Goal: Task Accomplishment & Management: Use online tool/utility

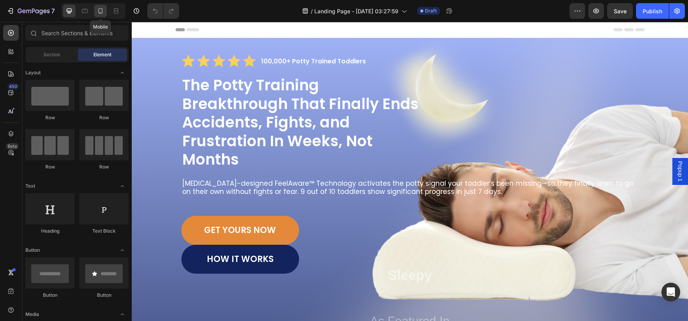
click at [104, 11] on icon at bounding box center [101, 11] width 8 height 8
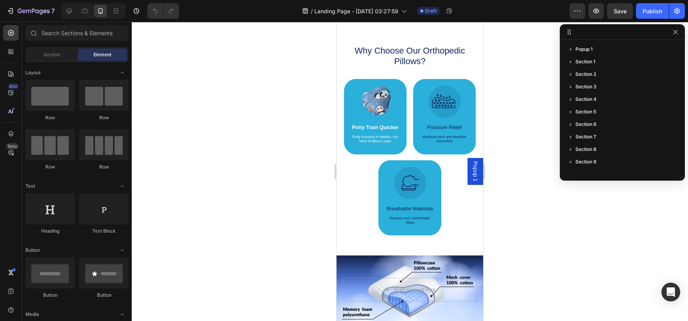
scroll to position [502, 0]
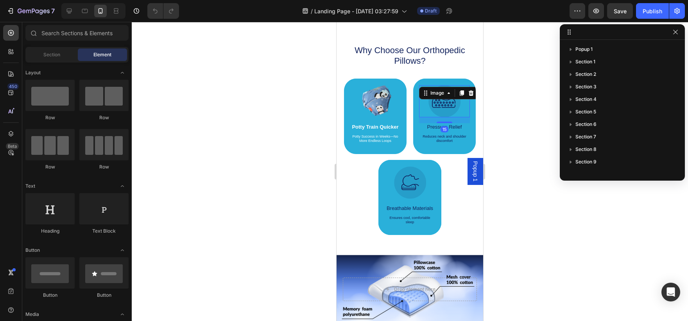
click at [435, 105] on img at bounding box center [444, 101] width 32 height 32
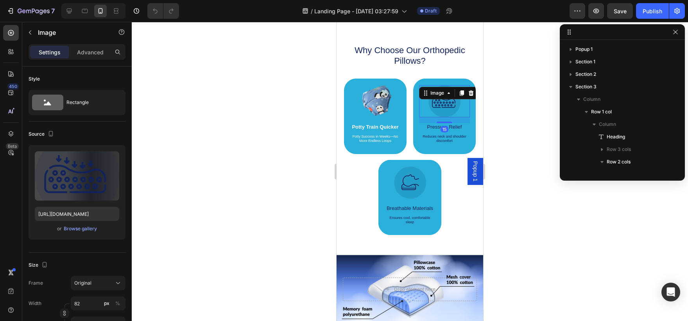
scroll to position [136, 0]
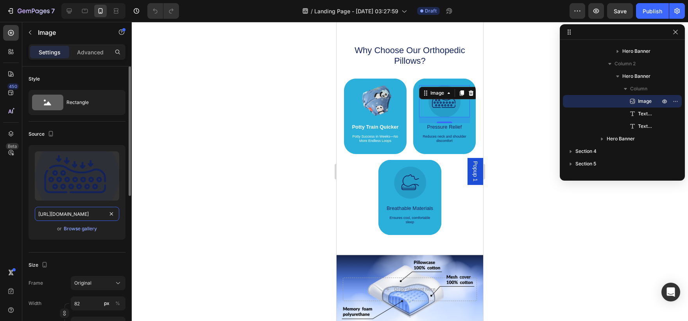
click at [55, 220] on input "[URL][DOMAIN_NAME]" at bounding box center [77, 214] width 84 height 14
paste input "Copy_of_Copy_of_M_11.png?v=1752245319"
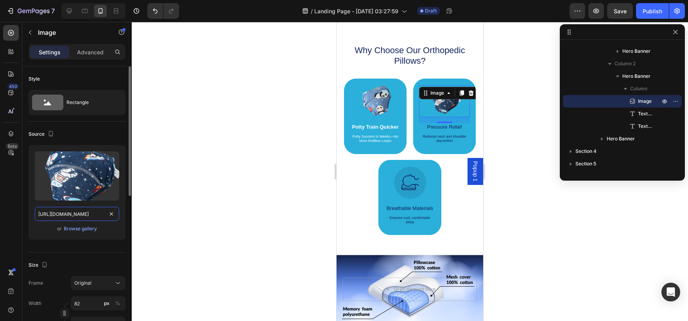
type input "[URL][DOMAIN_NAME]"
click at [113, 241] on div "Upload Image [URL][DOMAIN_NAME] or Browse gallery" at bounding box center [77, 195] width 97 height 101
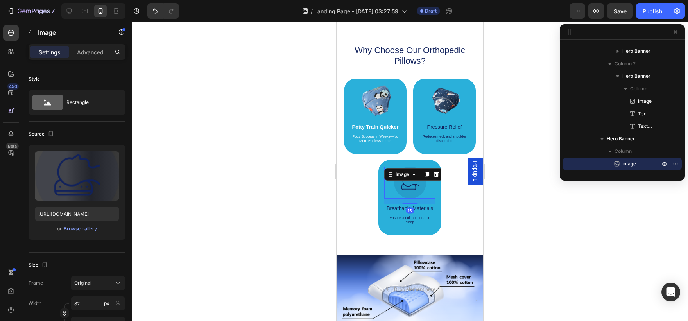
click at [404, 194] on img at bounding box center [410, 182] width 32 height 32
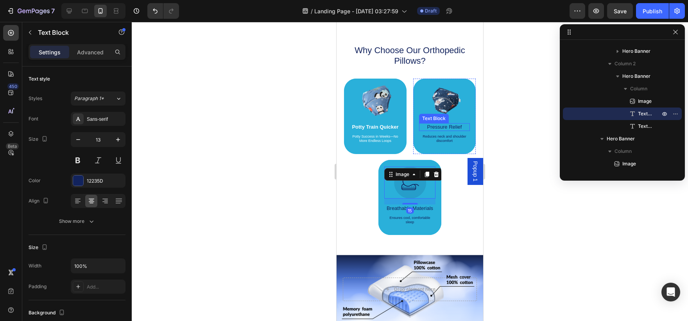
click at [453, 131] on div "Pressure Relief Text Block" at bounding box center [444, 127] width 51 height 8
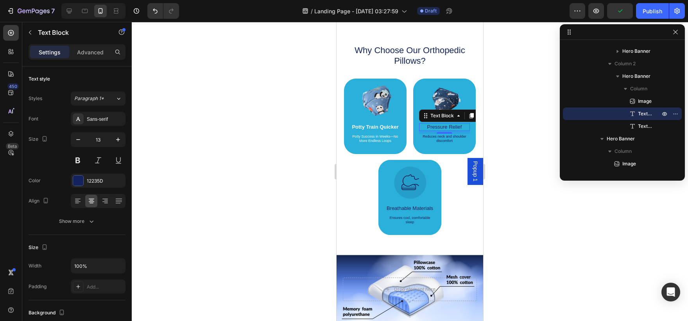
click at [437, 127] on p "Pressure Relief" at bounding box center [444, 127] width 49 height 6
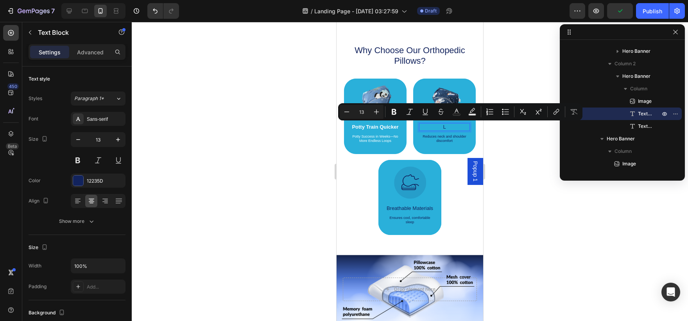
click at [437, 127] on p "L" at bounding box center [444, 127] width 49 height 6
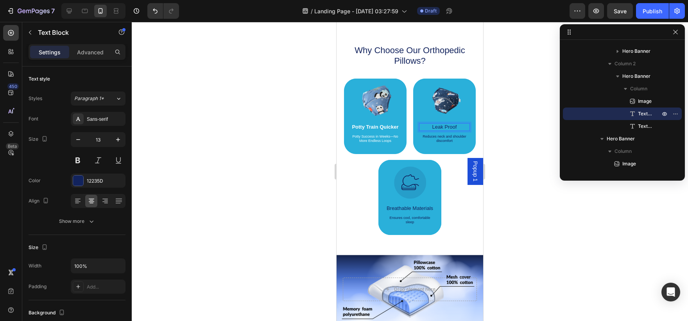
click at [437, 127] on p "Leak Proof" at bounding box center [444, 127] width 49 height 6
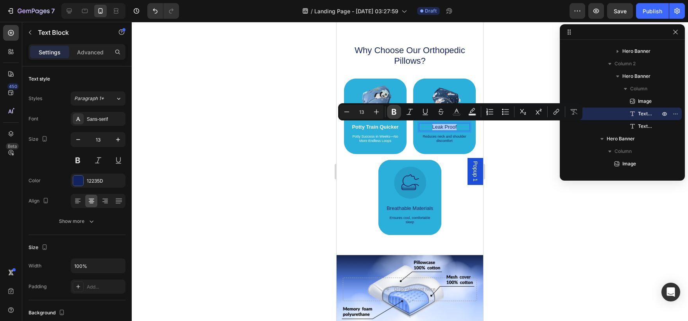
click at [393, 115] on icon "Editor contextual toolbar" at bounding box center [394, 112] width 8 height 8
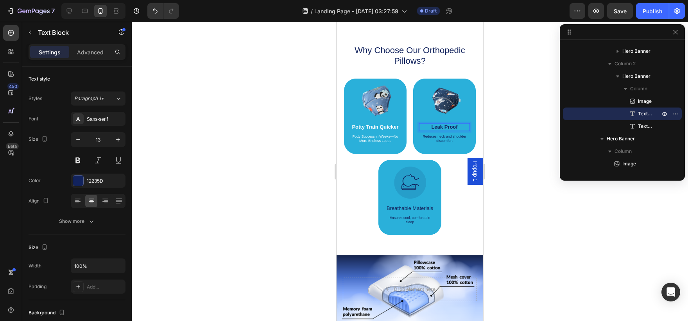
click at [439, 130] on p "Leak Proof" at bounding box center [444, 127] width 49 height 6
click at [442, 126] on strong "Leak Proof" at bounding box center [444, 127] width 26 height 6
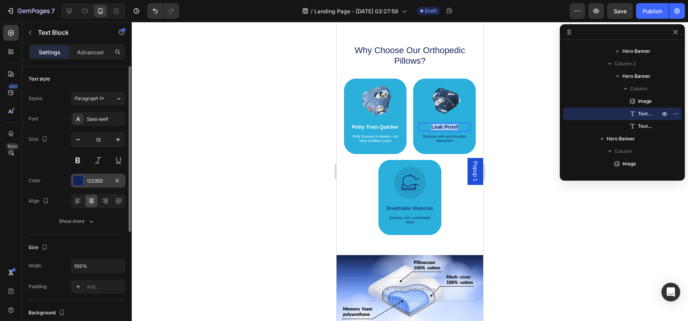
click at [79, 184] on div at bounding box center [78, 180] width 10 height 10
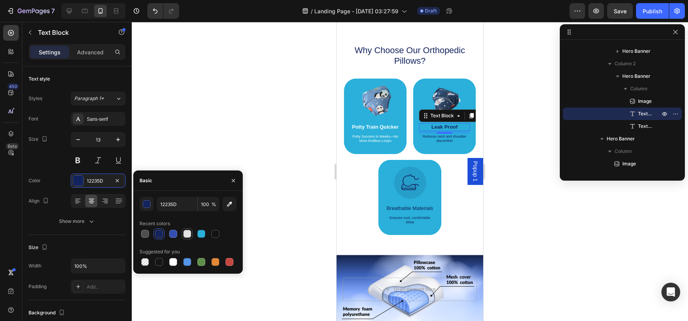
click at [187, 236] on div at bounding box center [187, 234] width 8 height 8
type input "E2E2E2"
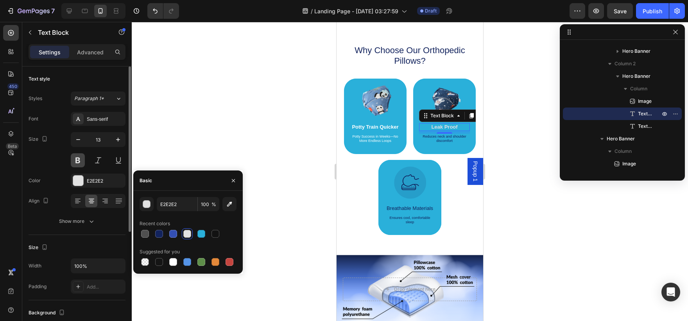
click at [79, 159] on button at bounding box center [78, 160] width 14 height 14
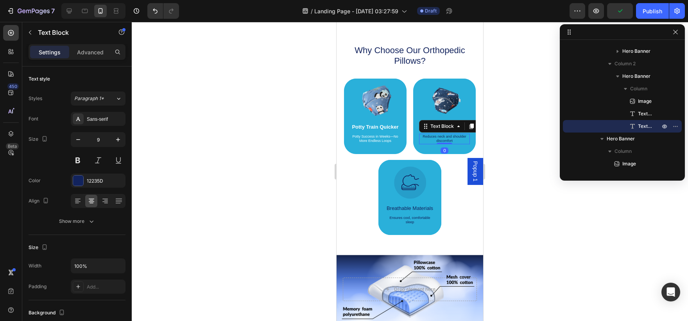
click at [444, 142] on div "Reduces neck and shoulder discomfort Text Block 0" at bounding box center [444, 139] width 51 height 11
click at [444, 143] on div at bounding box center [444, 144] width 16 height 2
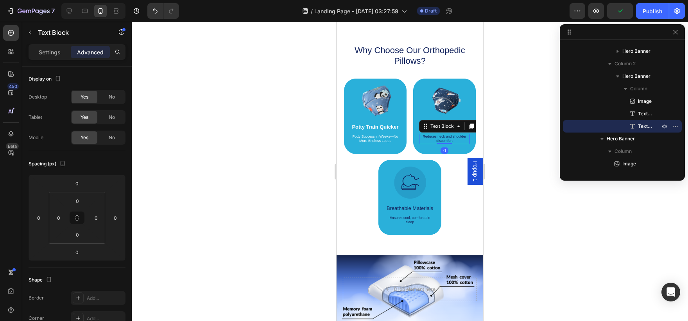
click at [445, 140] on p "Reduces neck and shoulder discomfort" at bounding box center [444, 138] width 49 height 9
click at [442, 140] on p "Stops the Mess Without Blocking Learning" at bounding box center [444, 138] width 49 height 9
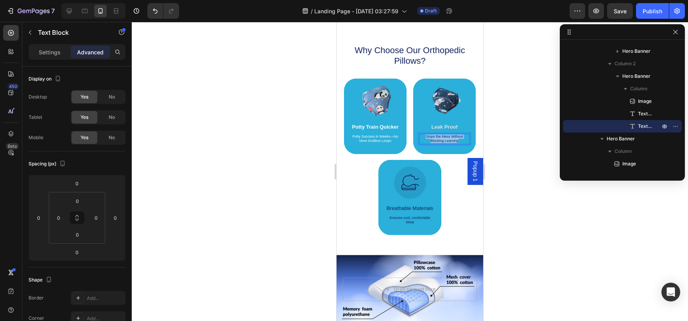
click at [442, 140] on p "Stops the Mess Without Blocking Learning" at bounding box center [444, 138] width 49 height 9
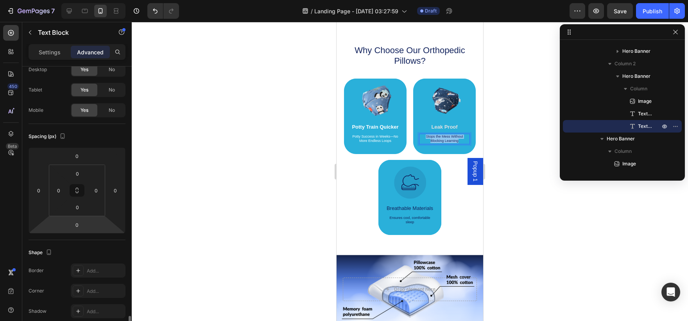
scroll to position [218, 0]
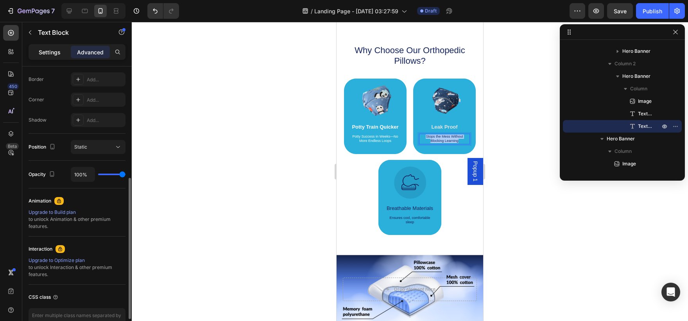
click at [43, 52] on p "Settings" at bounding box center [50, 52] width 22 height 8
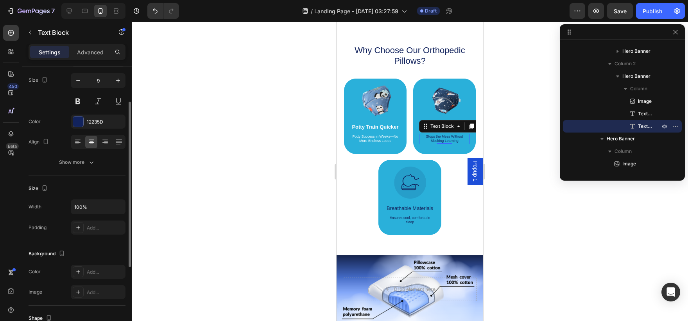
scroll to position [59, 0]
click at [77, 116] on div "12235D" at bounding box center [98, 122] width 55 height 14
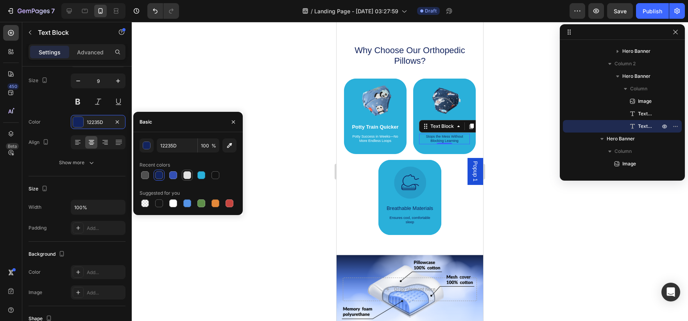
click at [189, 173] on div at bounding box center [187, 175] width 8 height 8
type input "E2E2E2"
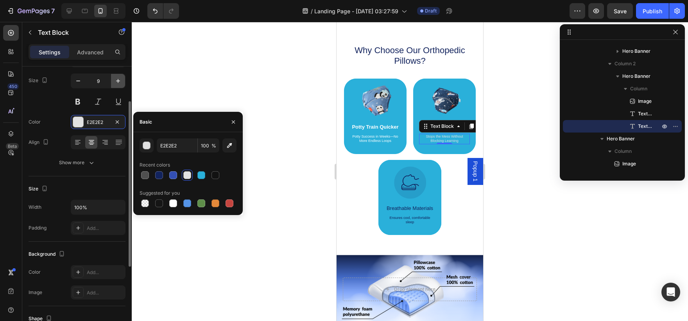
click at [117, 79] on icon "button" at bounding box center [118, 81] width 8 height 8
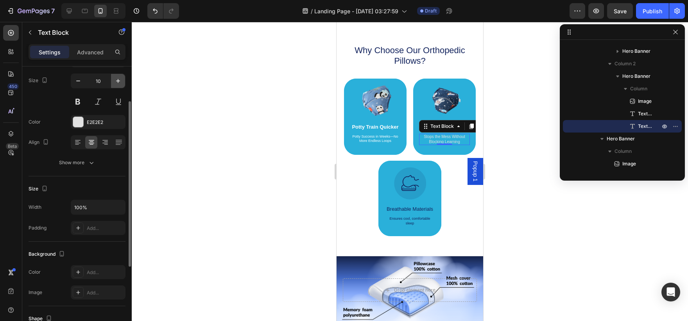
click at [117, 79] on icon "button" at bounding box center [118, 81] width 8 height 8
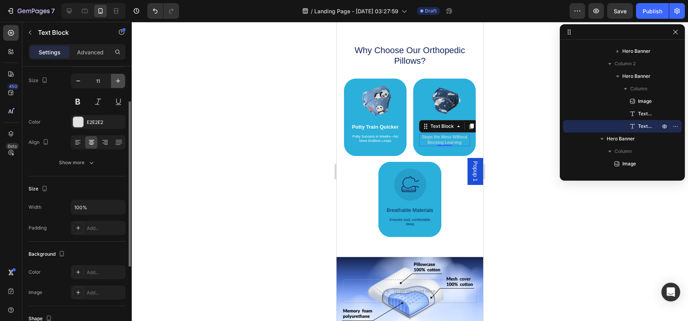
click at [117, 79] on icon "button" at bounding box center [118, 81] width 8 height 8
type input "12"
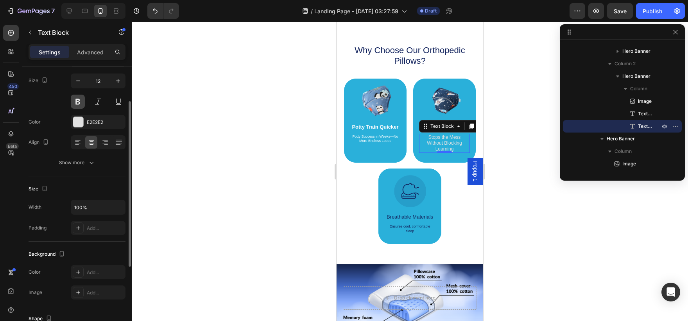
click at [76, 102] on button at bounding box center [78, 102] width 14 height 14
click at [232, 160] on div at bounding box center [410, 171] width 556 height 299
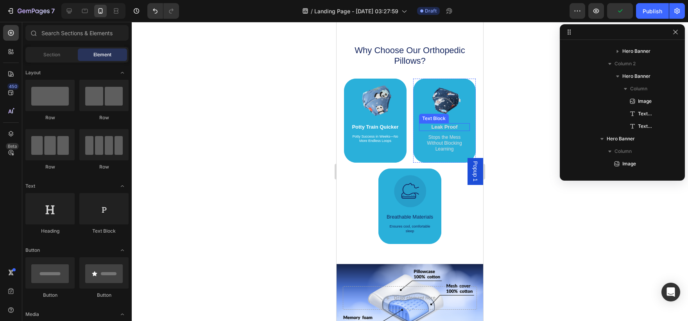
click at [447, 128] on strong "Leak Proof" at bounding box center [444, 127] width 26 height 6
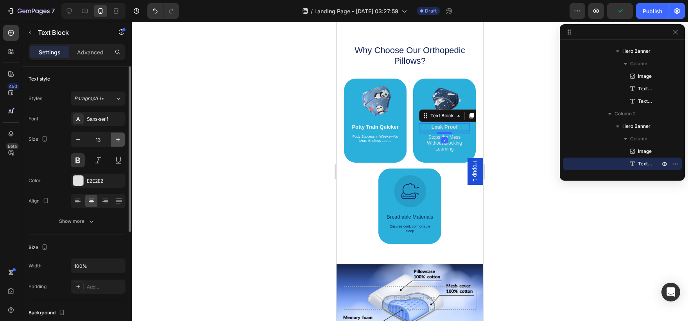
click at [114, 143] on button "button" at bounding box center [118, 139] width 14 height 14
type input "15"
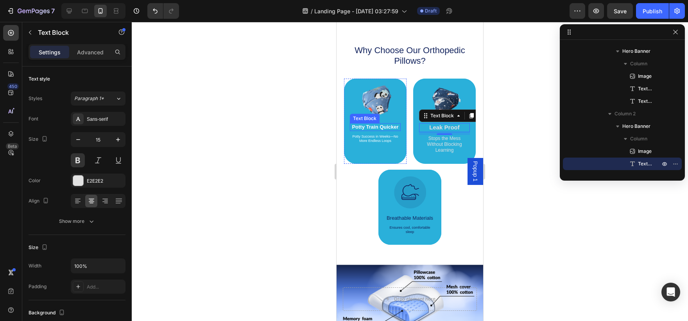
click at [382, 126] on p "Potty Train Quicker" at bounding box center [374, 127] width 49 height 6
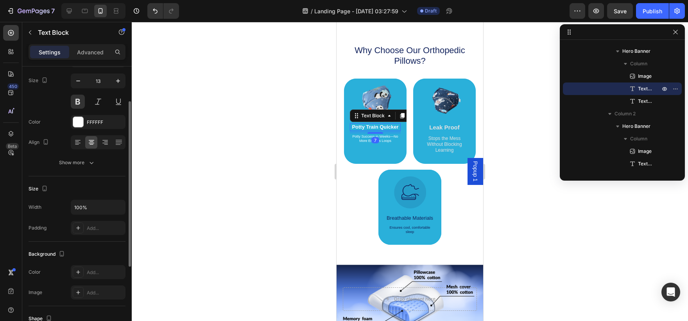
scroll to position [0, 0]
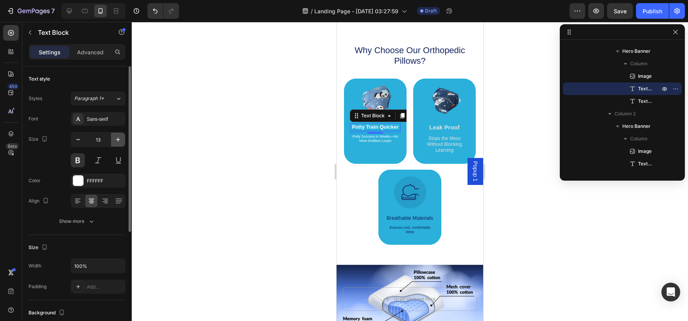
click at [120, 143] on icon "button" at bounding box center [118, 140] width 8 height 8
type input "15"
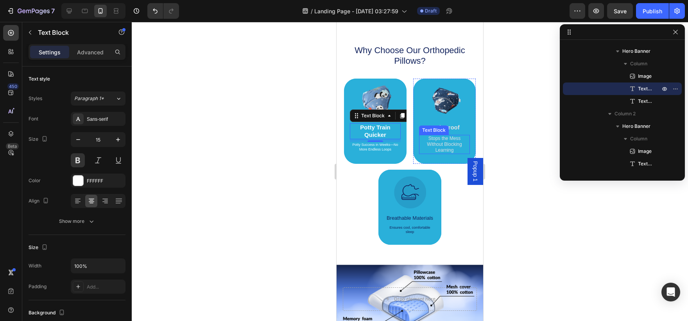
click at [434, 141] on p "Stops the Mess Without Blocking Learning" at bounding box center [444, 145] width 49 height 18
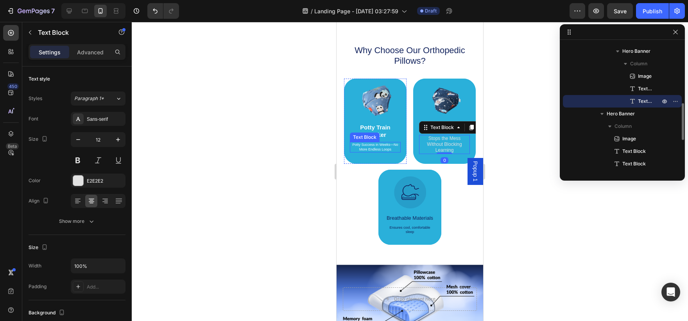
click at [378, 146] on p "Potty Success in Weeks—No More Endless Loops" at bounding box center [374, 147] width 49 height 9
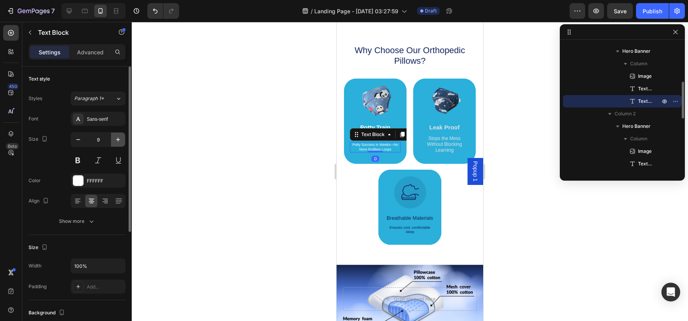
click at [119, 142] on icon "button" at bounding box center [118, 140] width 8 height 8
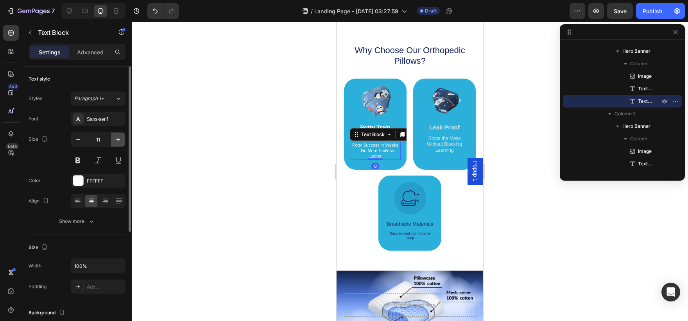
click at [119, 142] on icon "button" at bounding box center [118, 140] width 8 height 8
type input "12"
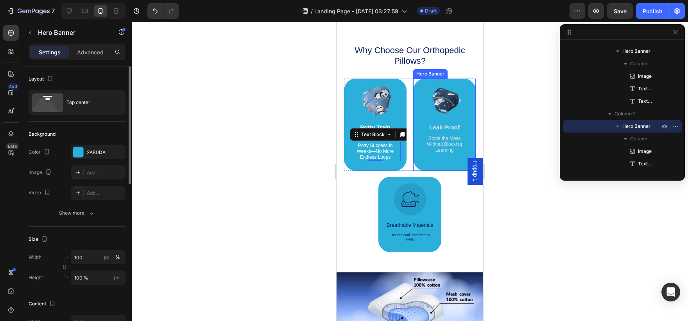
click at [439, 159] on div "Image Leak Proof Text Block Stops the Mess Without Blocking Learning Text Block" at bounding box center [444, 121] width 63 height 85
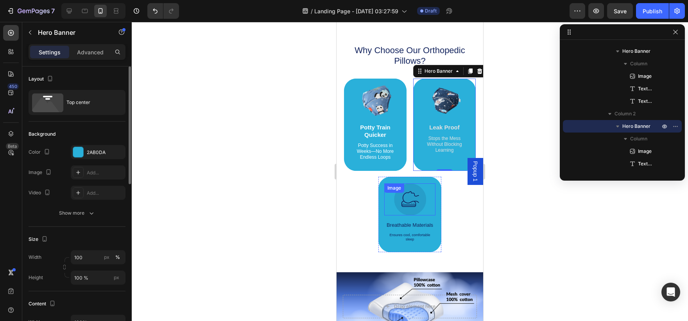
click at [405, 213] on img at bounding box center [410, 199] width 32 height 32
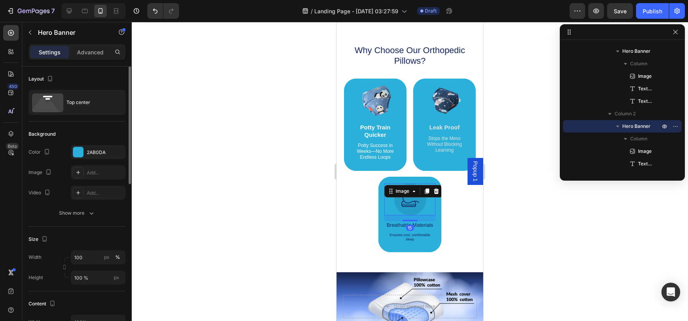
scroll to position [248, 0]
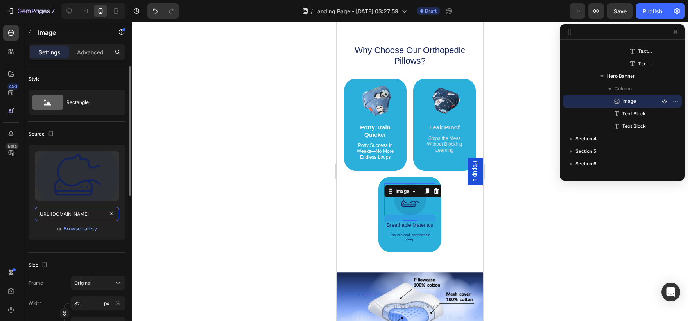
click at [84, 216] on input "[URL][DOMAIN_NAME]" at bounding box center [77, 214] width 84 height 14
paste input "[URL][DOMAIN_NAME]"
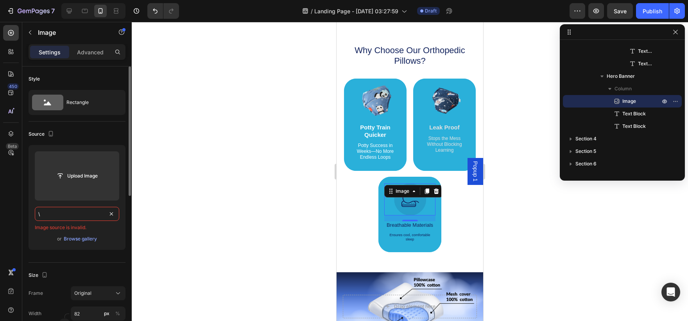
scroll to position [0, 0]
paste input "[URL][DOMAIN_NAME]"
type input "\[URL][DOMAIN_NAME]"
paste input "[URL][DOMAIN_NAME]"
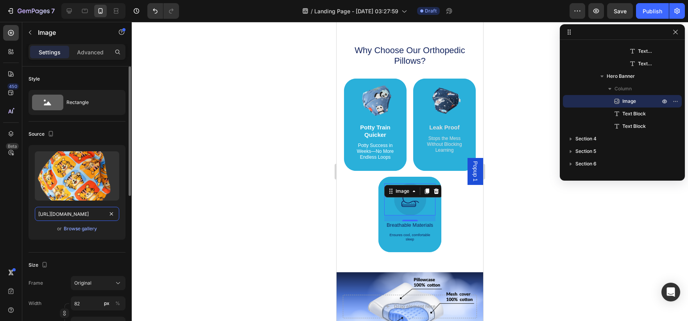
type input "[URL][DOMAIN_NAME]"
click at [105, 223] on div "Upload Image [URL][DOMAIN_NAME] or Browse gallery" at bounding box center [77, 192] width 97 height 95
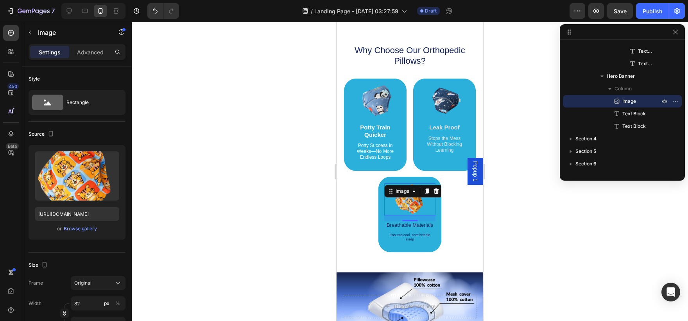
click at [406, 226] on div "15" at bounding box center [410, 227] width 8 height 6
click at [393, 225] on p "Breathable Materials" at bounding box center [410, 225] width 50 height 6
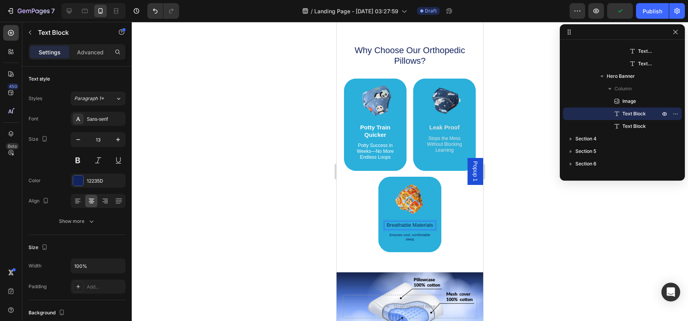
click at [424, 227] on p "Breathable Materials" at bounding box center [410, 225] width 50 height 6
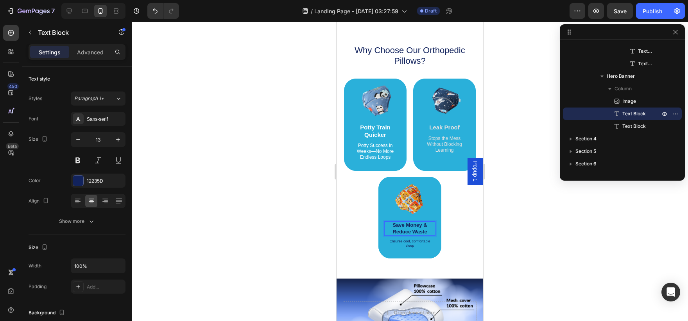
click at [424, 227] on strong "Save Money & Reduce Waste" at bounding box center [409, 228] width 34 height 12
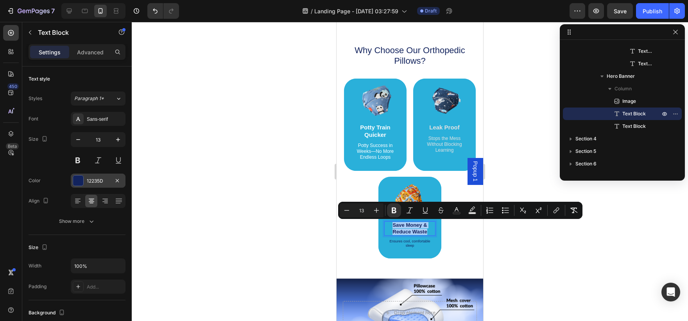
click at [80, 185] on div at bounding box center [78, 180] width 10 height 10
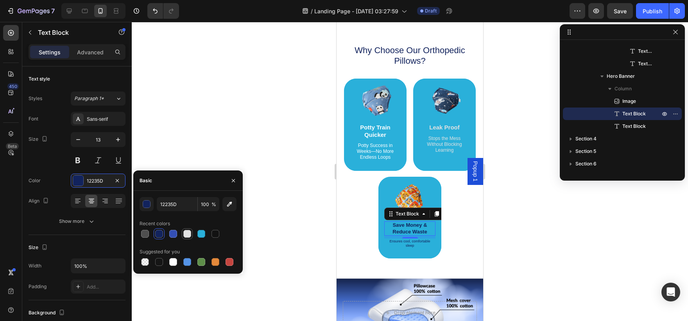
click at [188, 232] on div at bounding box center [187, 234] width 8 height 8
type input "E2E2E2"
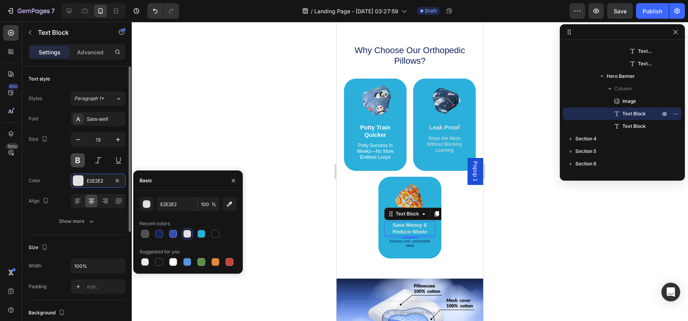
click at [77, 162] on button at bounding box center [78, 160] width 14 height 14
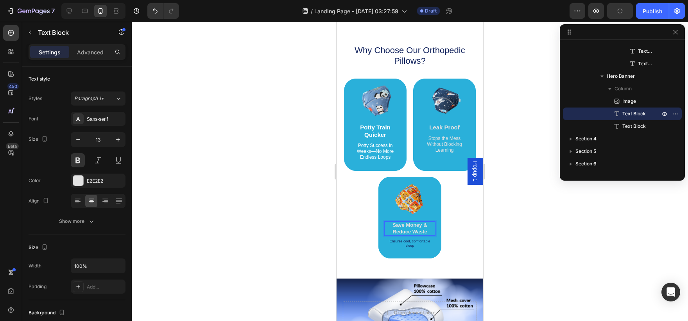
click at [399, 231] on strong "Save Money & Reduce Waste" at bounding box center [409, 228] width 34 height 12
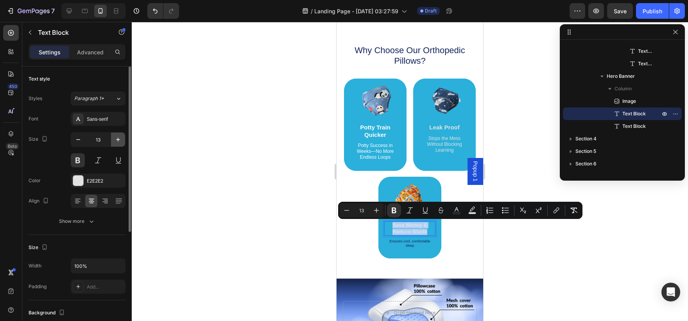
click at [115, 137] on icon "button" at bounding box center [118, 140] width 8 height 8
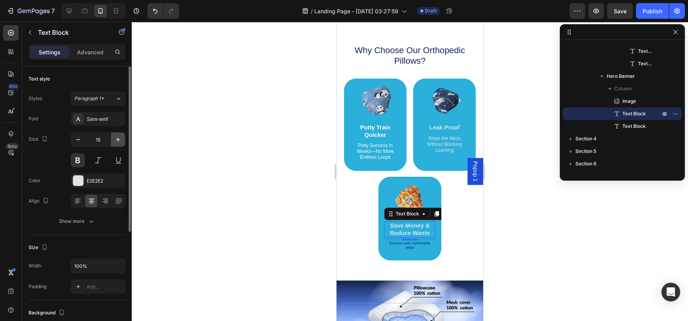
click at [115, 137] on icon "button" at bounding box center [118, 140] width 8 height 8
type input "16"
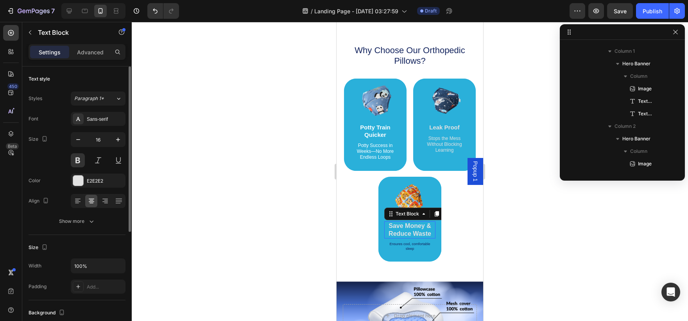
scroll to position [261, 0]
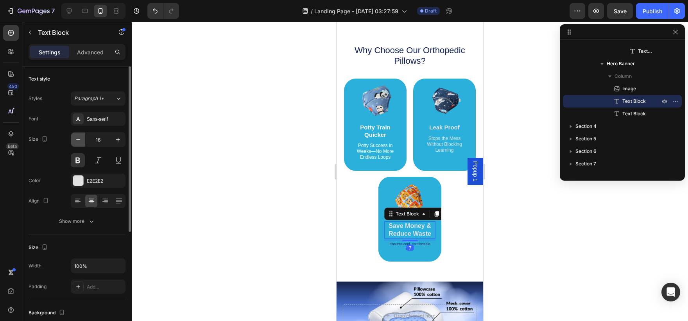
click at [78, 145] on button "button" at bounding box center [78, 139] width 14 height 14
type input "15"
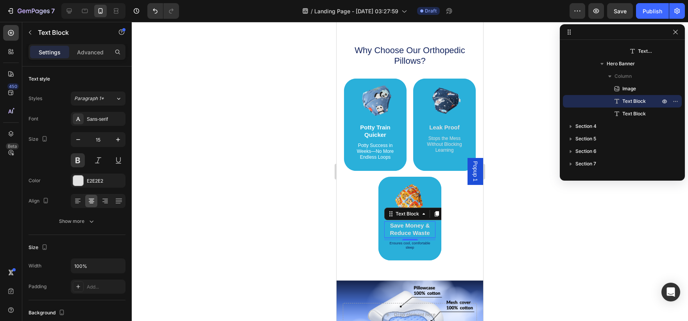
click at [407, 244] on div "7" at bounding box center [410, 246] width 8 height 6
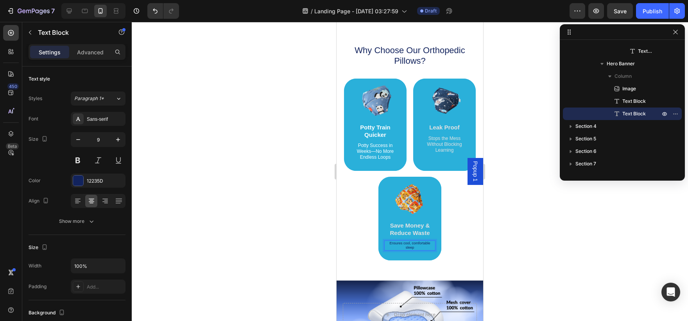
click at [400, 246] on p "Ensures cool, comfortable sleep" at bounding box center [410, 245] width 50 height 9
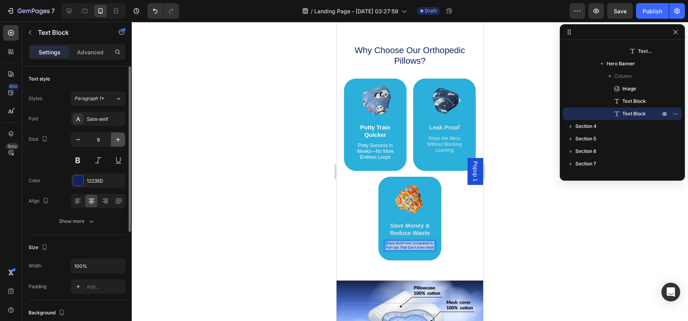
click at [115, 134] on button "button" at bounding box center [118, 139] width 14 height 14
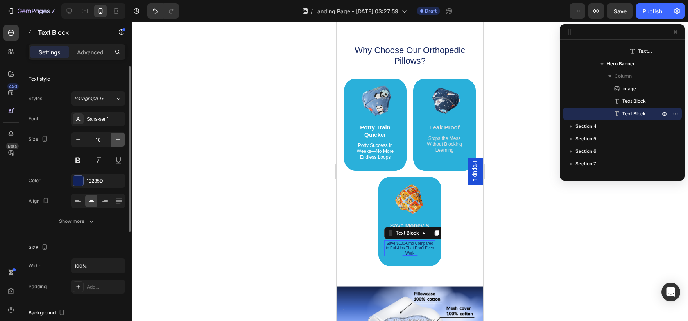
click at [115, 134] on button "button" at bounding box center [118, 139] width 14 height 14
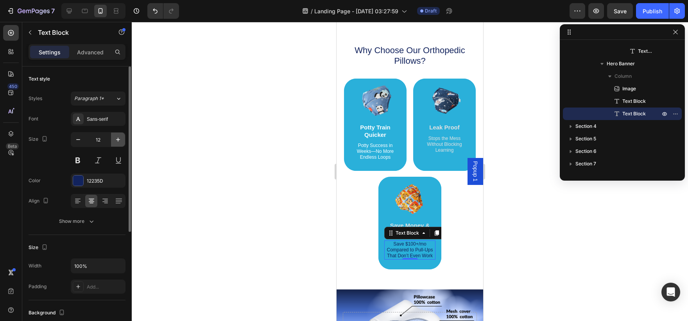
click at [115, 134] on button "button" at bounding box center [118, 139] width 14 height 14
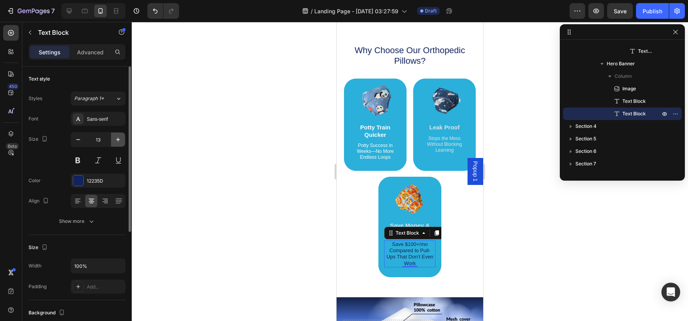
click at [115, 134] on button "button" at bounding box center [118, 139] width 14 height 14
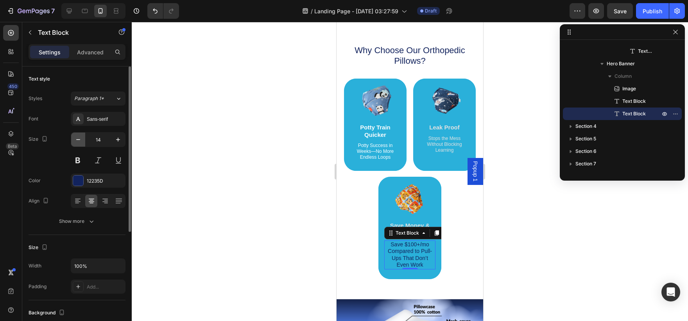
click at [79, 140] on icon "button" at bounding box center [78, 140] width 8 height 8
type input "13"
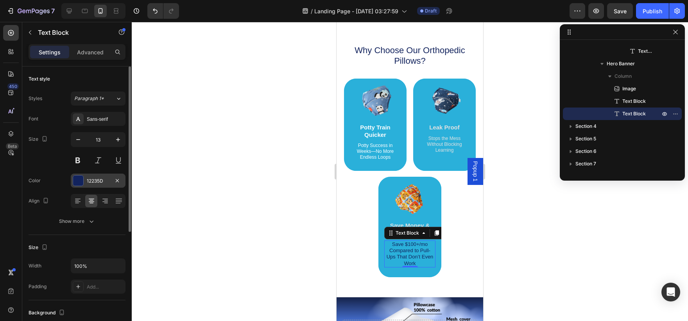
click at [75, 182] on div at bounding box center [78, 180] width 10 height 10
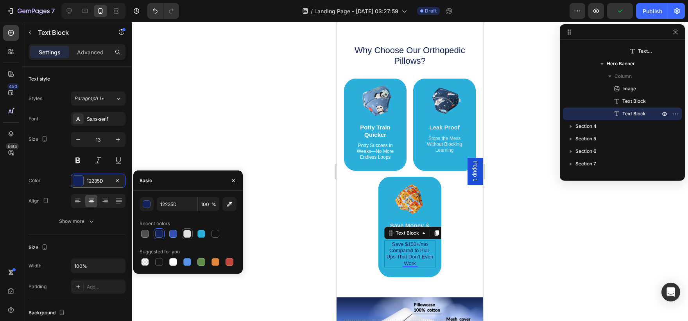
click at [188, 234] on div at bounding box center [187, 234] width 8 height 8
type input "E2E2E2"
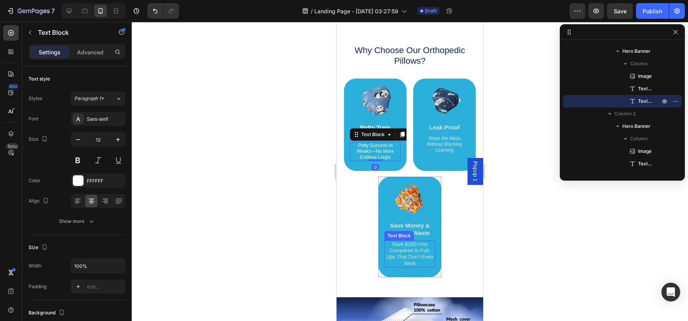
scroll to position [273, 0]
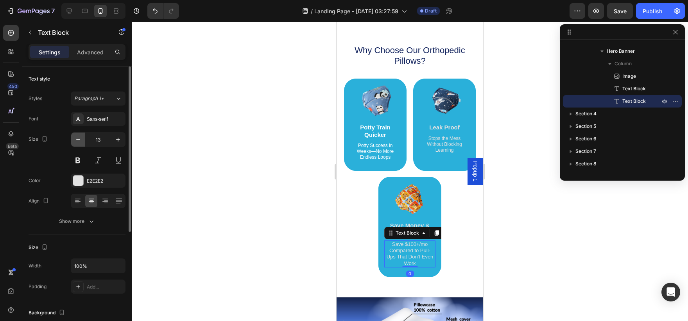
click at [79, 145] on button "button" at bounding box center [78, 139] width 14 height 14
type input "12"
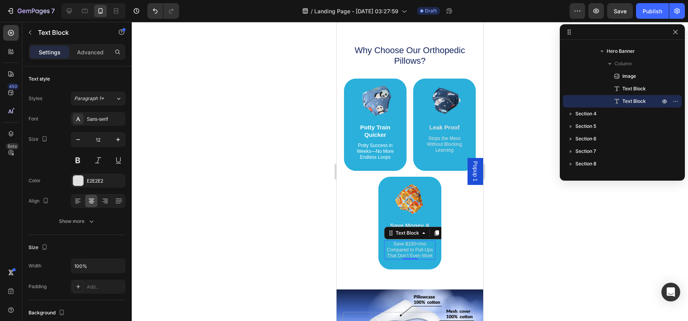
click at [213, 176] on div at bounding box center [410, 171] width 556 height 299
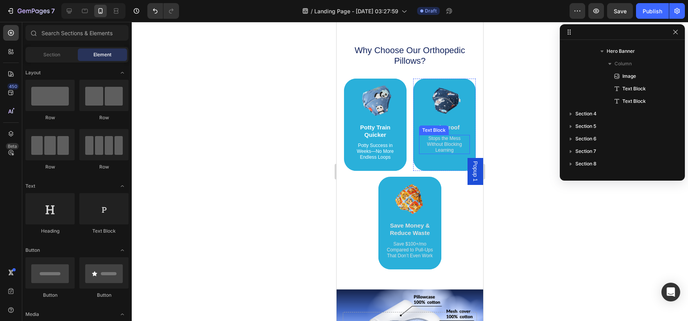
click at [441, 148] on p "Stops the Mess Without Blocking Learning" at bounding box center [444, 145] width 49 height 18
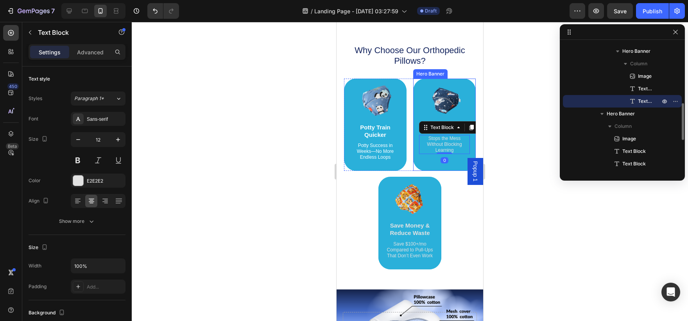
click at [440, 166] on div "Background Image" at bounding box center [444, 125] width 63 height 93
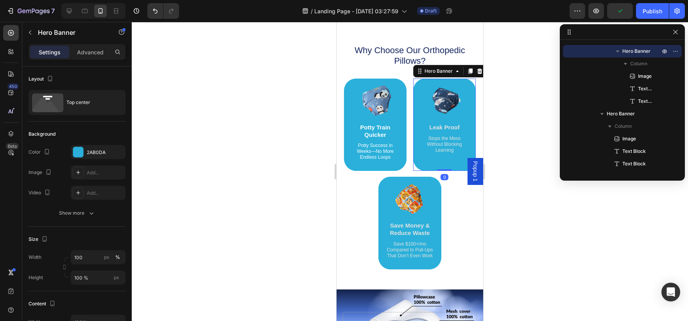
drag, startPoint x: 443, startPoint y: 170, endPoint x: 442, endPoint y: 152, distance: 18.0
click at [442, 152] on div "Image Leak Proof Text Block Stops the Mess Without Blocking Learning Text Block…" at bounding box center [444, 125] width 63 height 93
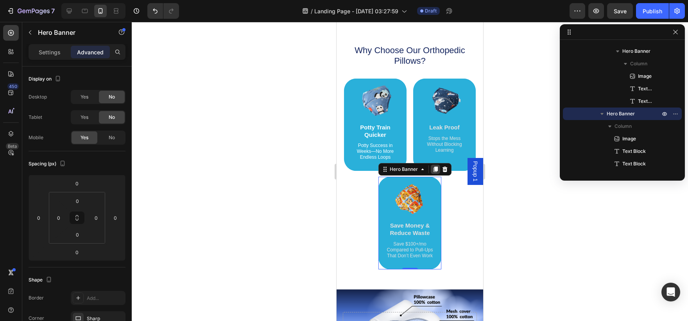
click at [433, 170] on icon at bounding box center [435, 169] width 4 height 5
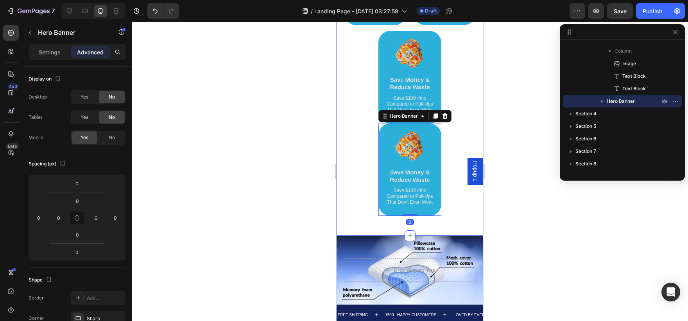
scroll to position [646, 0]
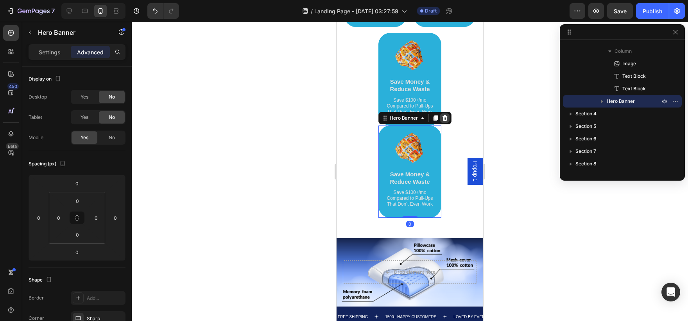
click at [445, 117] on icon at bounding box center [445, 118] width 6 height 6
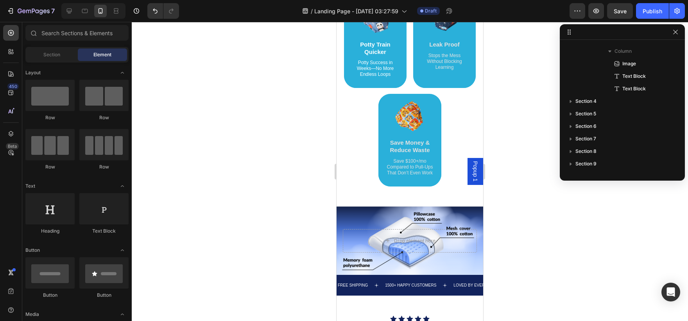
scroll to position [585, 0]
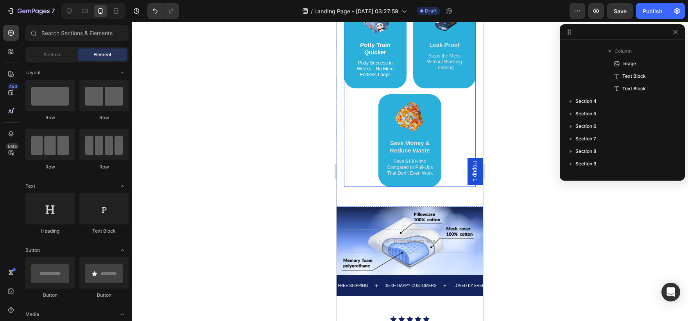
click at [446, 127] on div "Why Choose Our Orthopedic Pillows? Heading Image Supportive Design Text Block E…" at bounding box center [410, 74] width 132 height 225
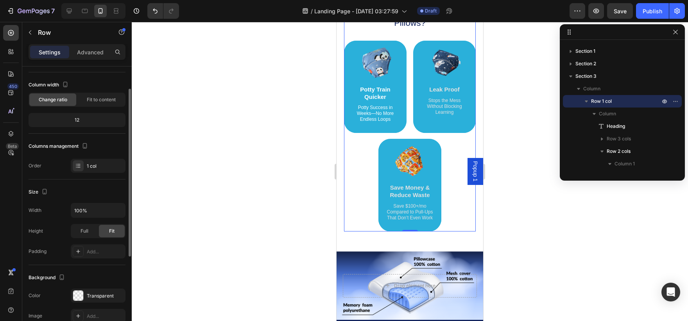
scroll to position [36, 0]
drag, startPoint x: 70, startPoint y: 200, endPoint x: 55, endPoint y: 178, distance: 27.2
click at [55, 264] on div "Layout Column width Change ratio Fit to content 12 Columns management Order 1 c…" at bounding box center [77, 306] width 97 height 85
click at [88, 168] on div "1 col" at bounding box center [105, 165] width 37 height 7
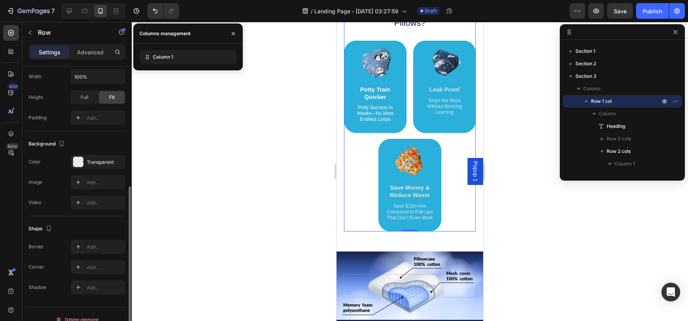
scroll to position [180, 0]
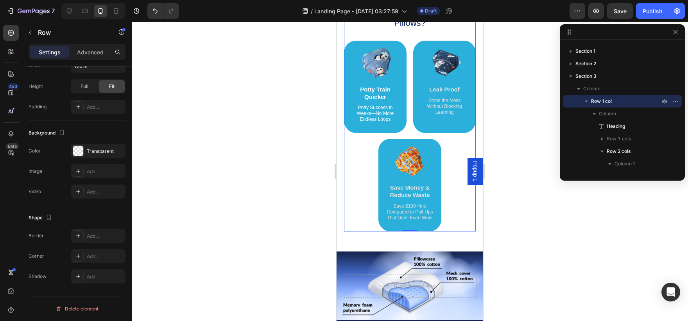
click at [222, 211] on div at bounding box center [410, 171] width 556 height 299
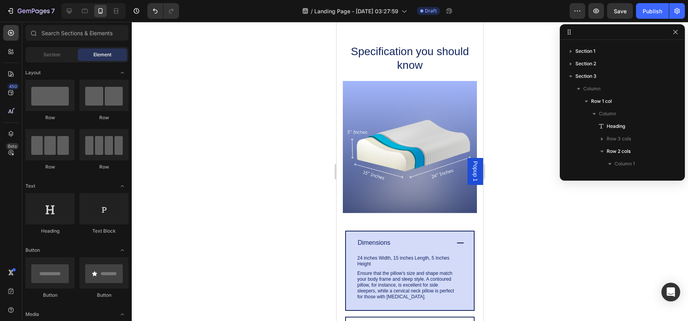
scroll to position [1306, 0]
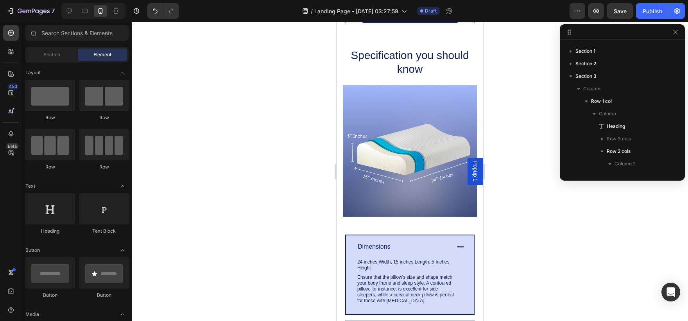
click at [407, 14] on p "GET YOURS NOW" at bounding box center [410, 9] width 64 height 9
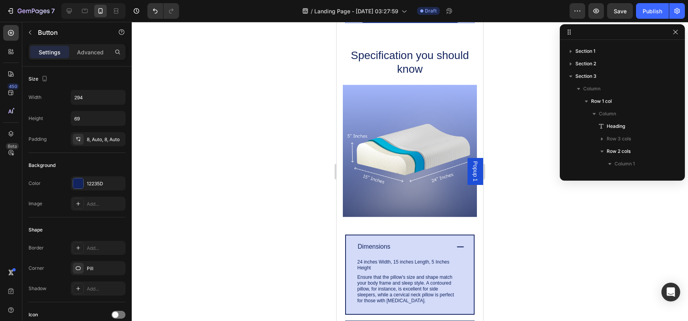
scroll to position [384, 0]
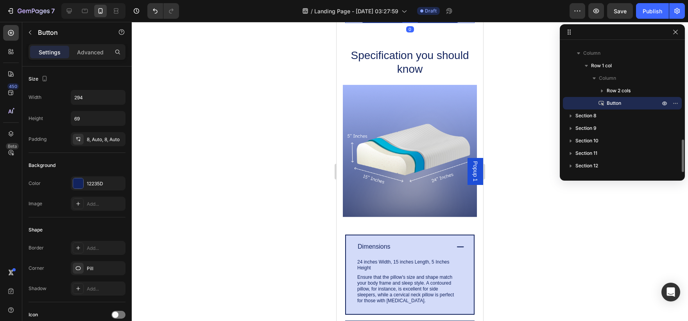
click at [407, 14] on p "GET YOURS NOW" at bounding box center [410, 9] width 64 height 9
click at [371, 23] on link "GET YOURS NOW" at bounding box center [409, 9] width 115 height 27
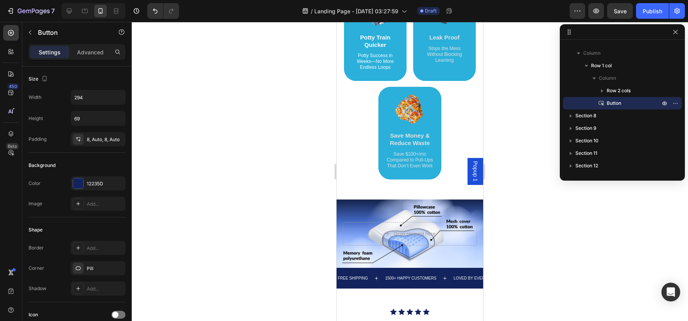
scroll to position [589, 0]
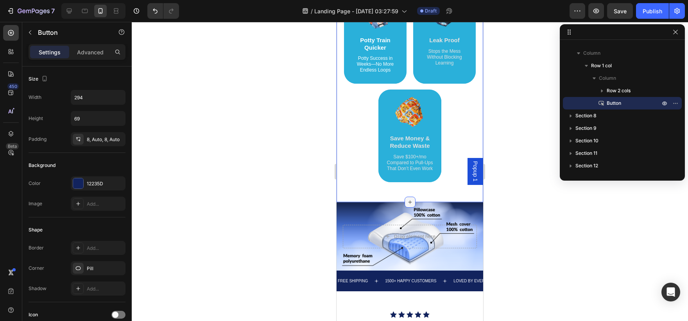
click at [409, 200] on icon at bounding box center [410, 202] width 6 height 6
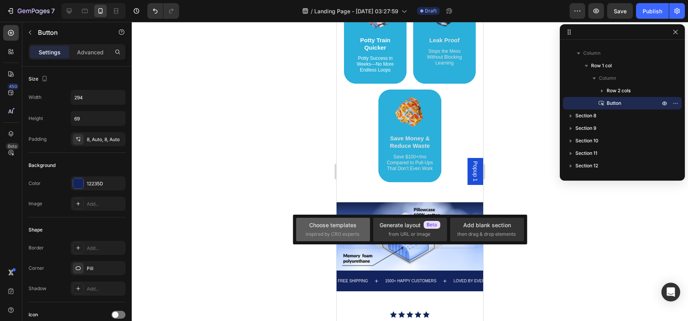
click at [332, 233] on span "inspired by CRO experts" at bounding box center [333, 234] width 54 height 7
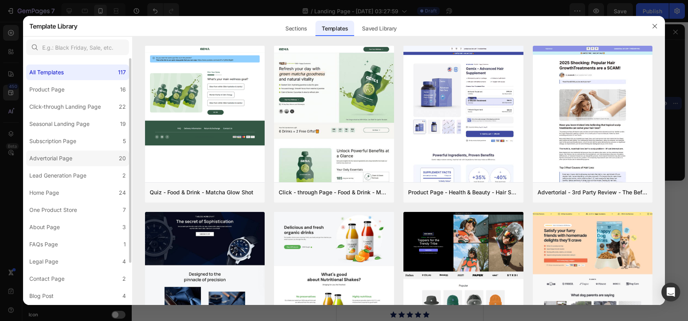
click at [80, 150] on label "Advertorial Page 20" at bounding box center [77, 158] width 103 height 16
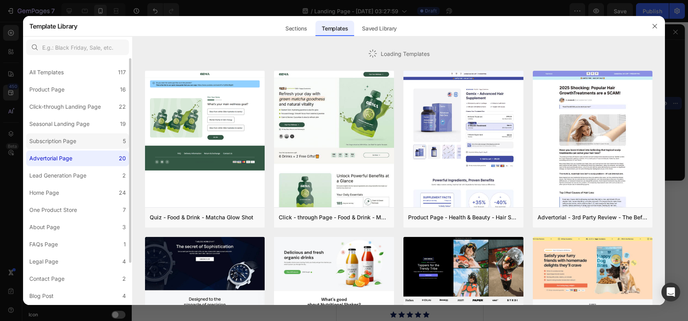
click at [70, 138] on div "Subscription Page" at bounding box center [52, 140] width 47 height 9
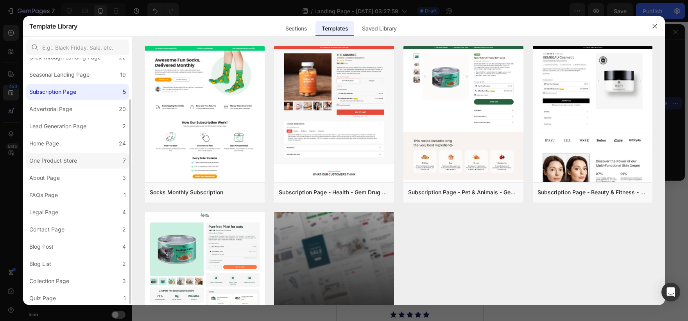
scroll to position [50, 0]
click at [88, 160] on label "One Product Store 7" at bounding box center [77, 160] width 103 height 16
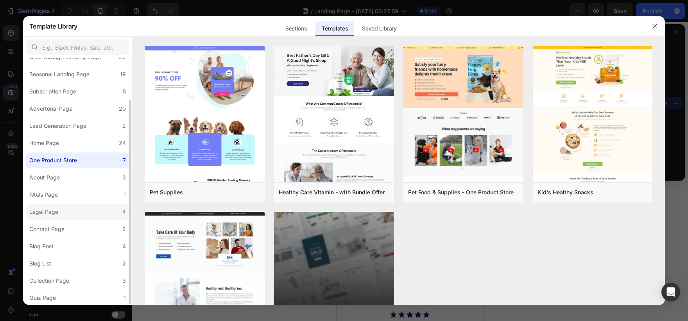
scroll to position [50, 0]
click at [46, 300] on div "Quiz Page" at bounding box center [42, 296] width 27 height 9
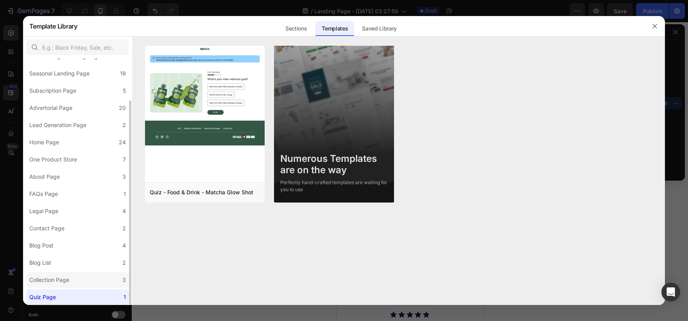
click at [58, 278] on div "Collection Page" at bounding box center [49, 279] width 40 height 9
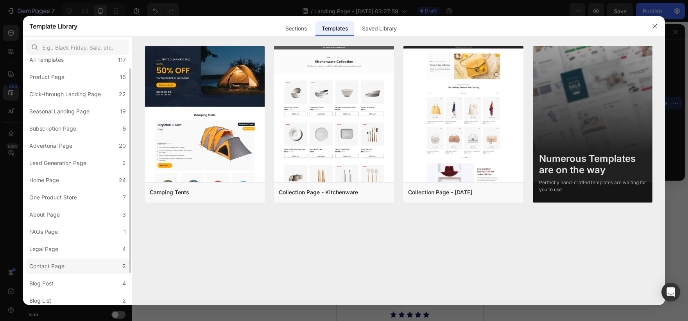
scroll to position [12, 0]
click at [66, 254] on label "Legal Page 4" at bounding box center [77, 249] width 103 height 16
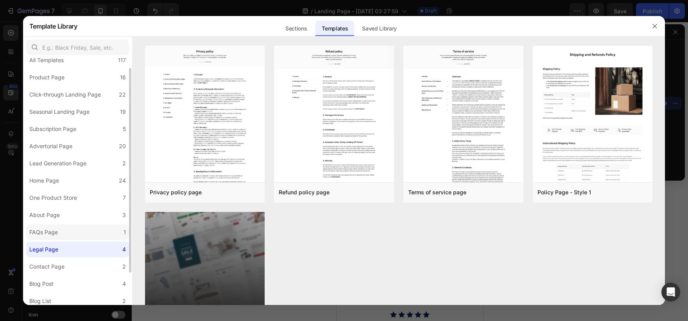
click at [77, 232] on label "FAQs Page 1" at bounding box center [77, 232] width 103 height 16
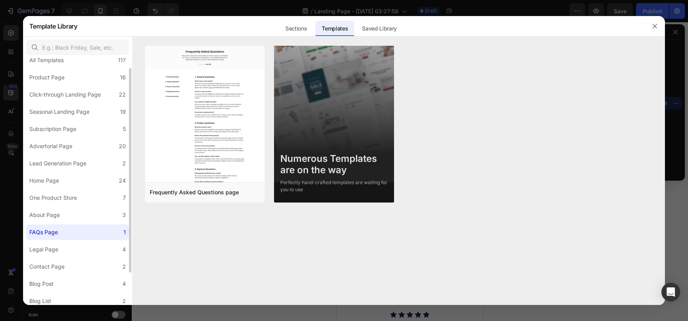
scroll to position [0, 0]
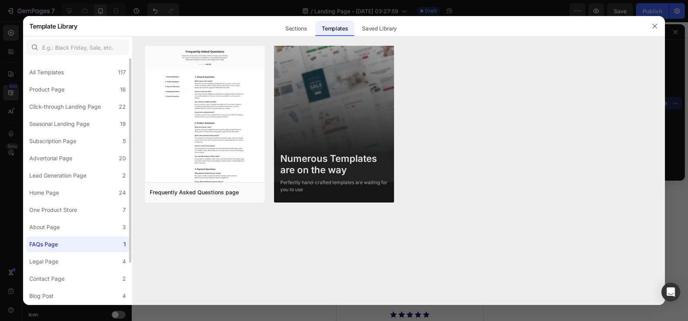
click at [77, 232] on label "About Page 3" at bounding box center [77, 227] width 103 height 16
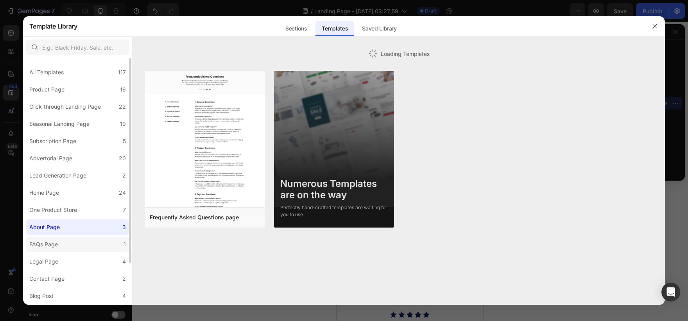
click at [77, 232] on label "About Page 3" at bounding box center [77, 227] width 103 height 16
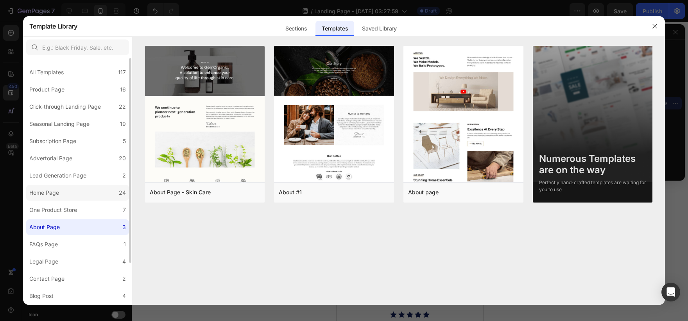
click at [94, 198] on label "Home Page 24" at bounding box center [77, 193] width 103 height 16
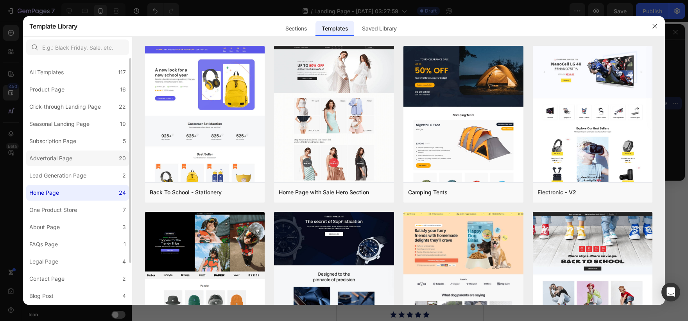
click at [86, 157] on label "Advertorial Page 20" at bounding box center [77, 158] width 103 height 16
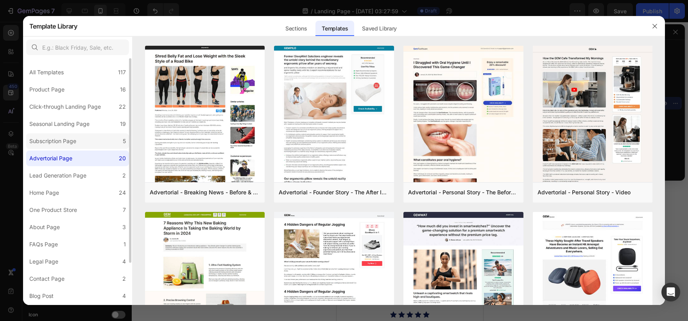
click at [93, 135] on label "Subscription Page 5" at bounding box center [77, 141] width 103 height 16
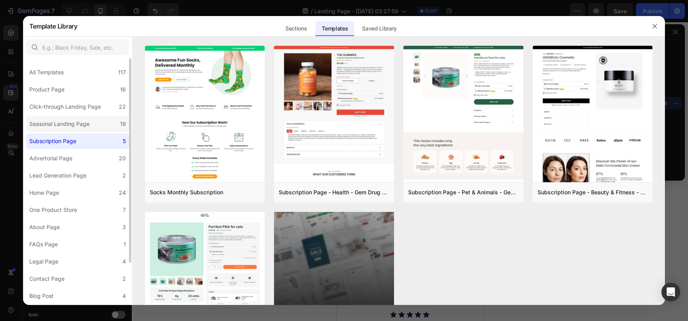
click at [95, 119] on label "Seasonal Landing Page 19" at bounding box center [77, 124] width 103 height 16
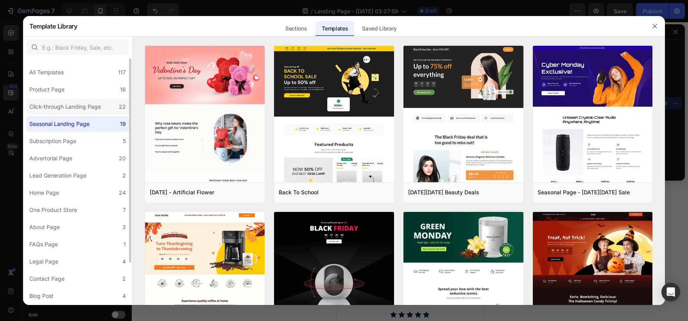
click at [97, 109] on div "Click-through Landing Page" at bounding box center [64, 106] width 71 height 9
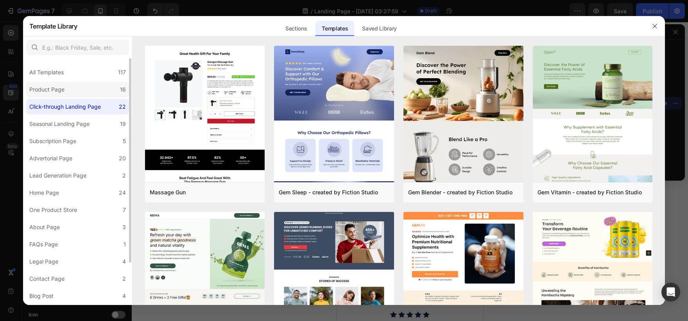
click at [89, 93] on label "Product Page 16" at bounding box center [77, 90] width 103 height 16
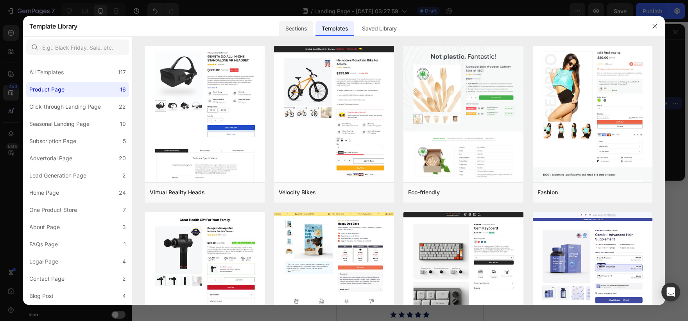
click at [297, 30] on div "Sections" at bounding box center [296, 29] width 34 height 16
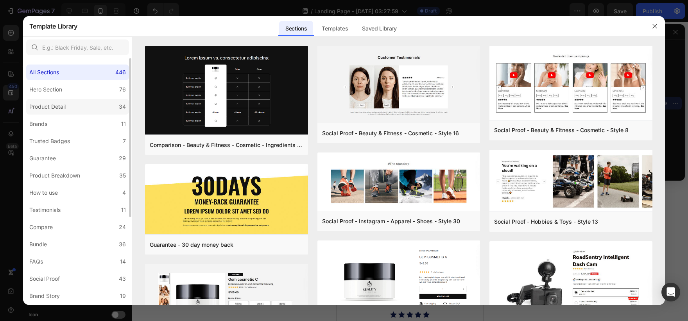
click at [102, 108] on label "Product Detail 34" at bounding box center [77, 107] width 103 height 16
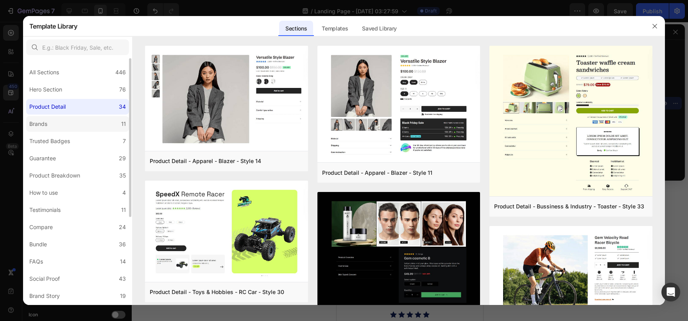
click at [106, 126] on label "Brands 11" at bounding box center [77, 124] width 103 height 16
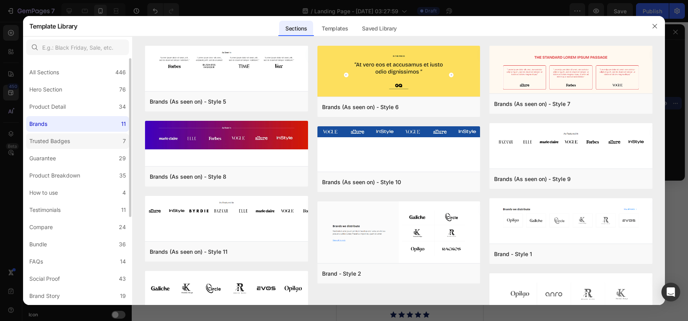
click at [92, 145] on label "Trusted Badges 7" at bounding box center [77, 141] width 103 height 16
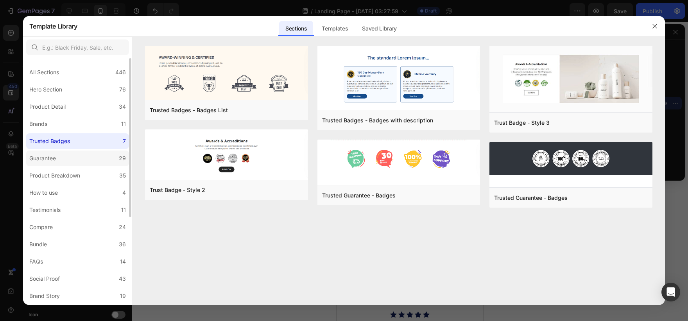
click at [90, 158] on label "Guarantee 29" at bounding box center [77, 158] width 103 height 16
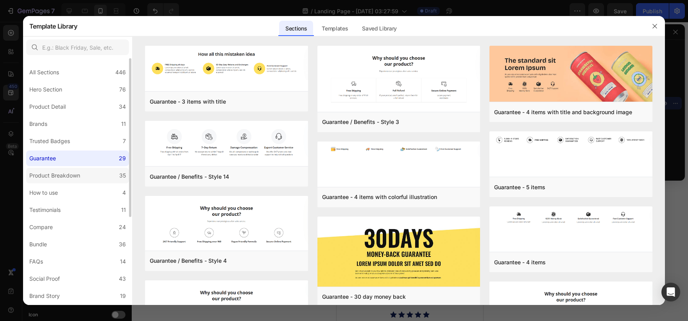
click at [86, 176] on label "Product Breakdown 35" at bounding box center [77, 176] width 103 height 16
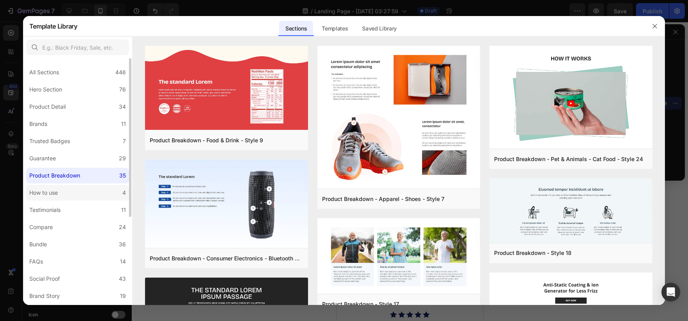
click at [84, 187] on label "How to use 4" at bounding box center [77, 193] width 103 height 16
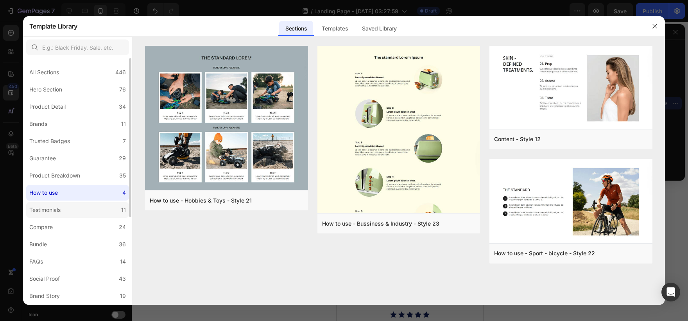
click at [81, 206] on label "Testimonials 11" at bounding box center [77, 210] width 103 height 16
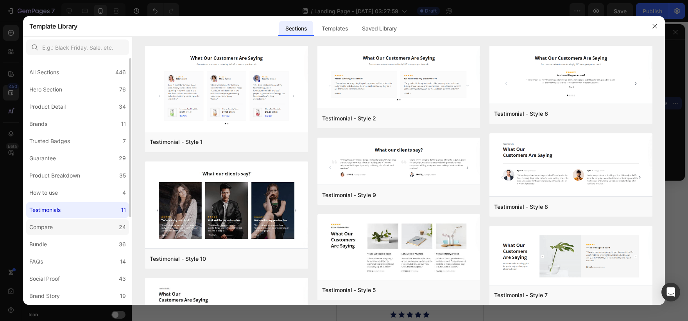
click at [77, 226] on label "Compare 24" at bounding box center [77, 227] width 103 height 16
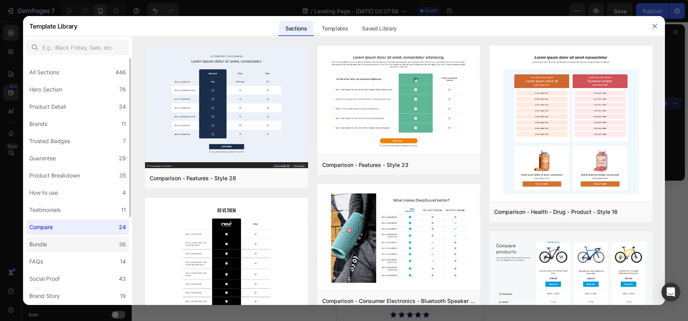
click at [75, 240] on label "Bundle 36" at bounding box center [77, 244] width 103 height 16
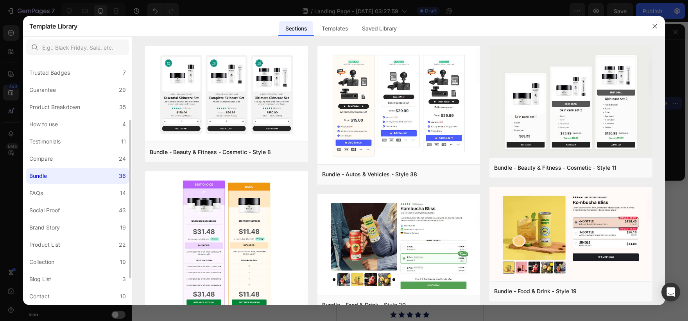
scroll to position [89, 0]
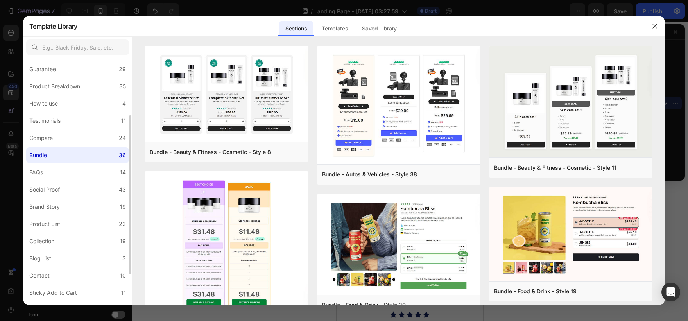
click at [75, 240] on label "Collection 19" at bounding box center [77, 241] width 103 height 16
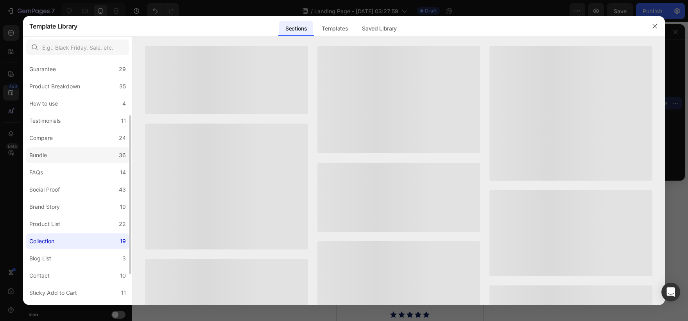
scroll to position [136, 0]
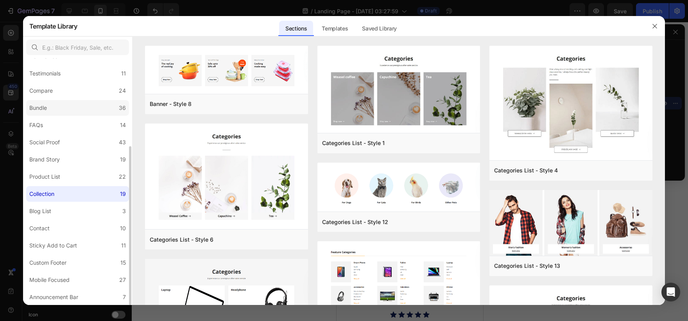
click at [75, 240] on label "Sticky Add to Cart 11" at bounding box center [77, 246] width 103 height 16
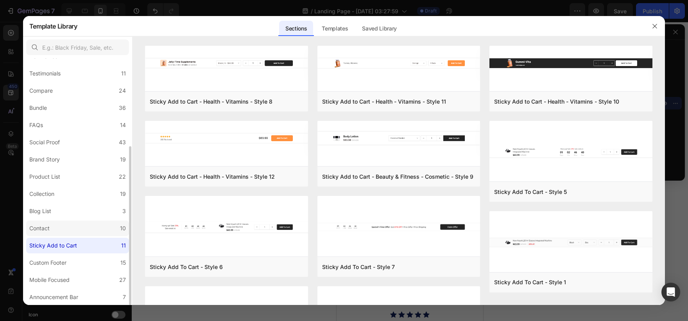
click at [79, 232] on label "Contact 10" at bounding box center [77, 228] width 103 height 16
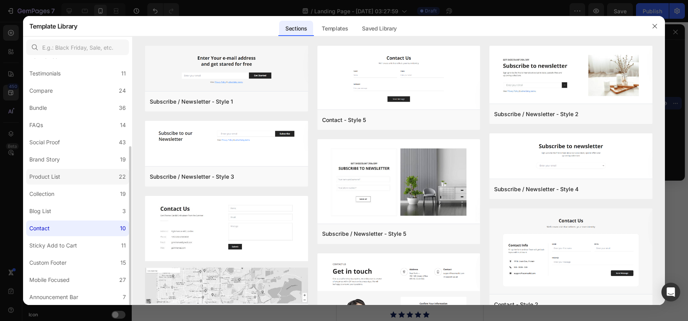
click at [80, 181] on label "Product List 22" at bounding box center [77, 177] width 103 height 16
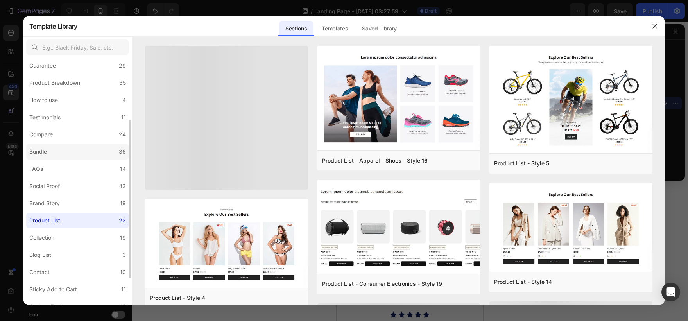
scroll to position [92, 0]
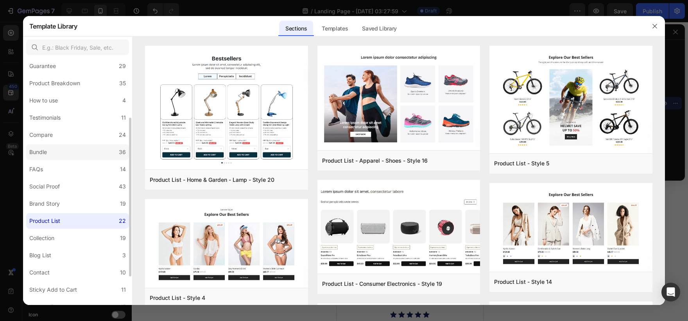
click at [84, 146] on label "Bundle 36" at bounding box center [77, 152] width 103 height 16
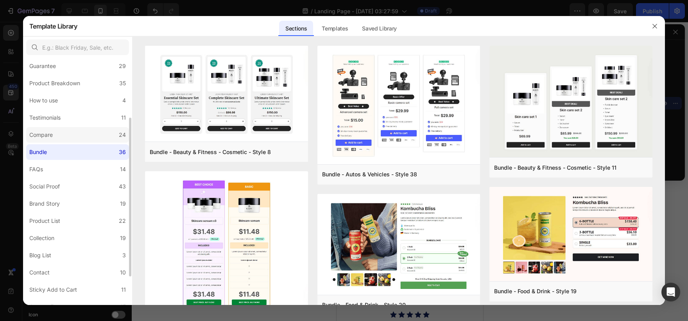
click at [92, 132] on label "Compare 24" at bounding box center [77, 135] width 103 height 16
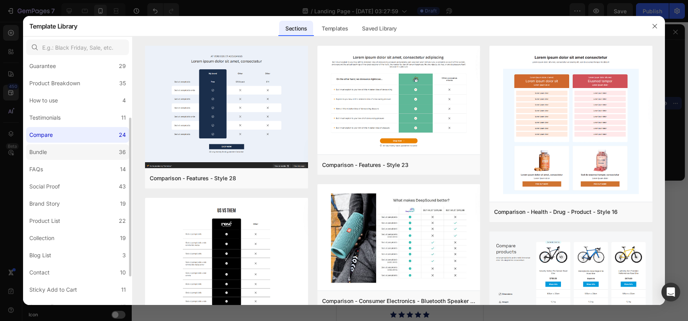
click at [86, 147] on label "Bundle 36" at bounding box center [77, 152] width 103 height 16
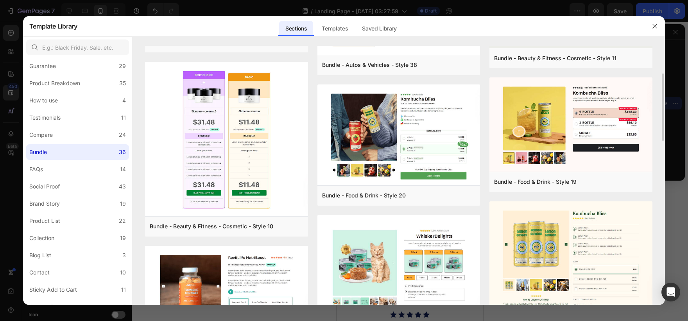
scroll to position [109, 0]
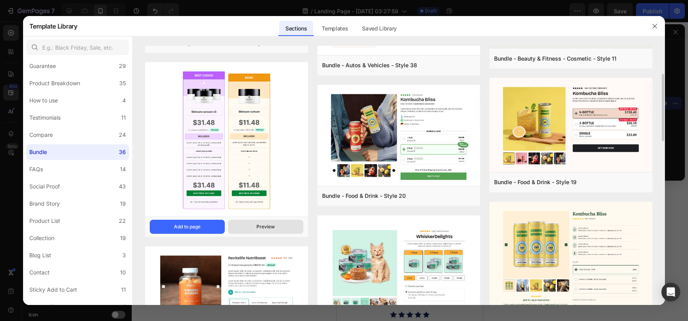
click at [270, 225] on div "Preview" at bounding box center [265, 226] width 18 height 7
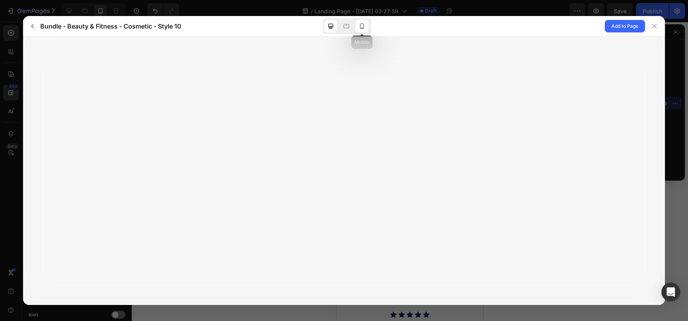
click at [362, 29] on icon at bounding box center [362, 26] width 8 height 8
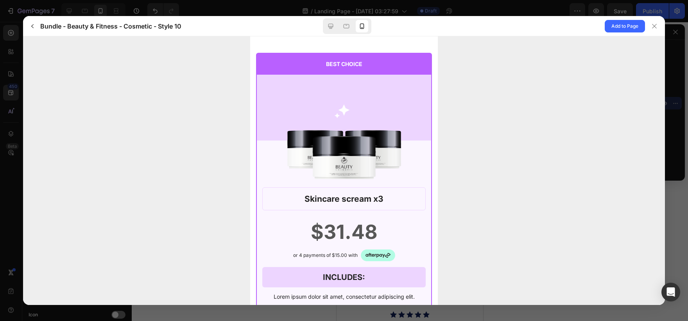
scroll to position [0, 0]
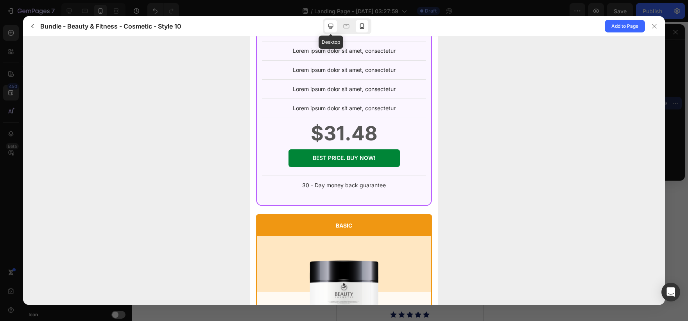
click at [334, 29] on div at bounding box center [330, 26] width 13 height 13
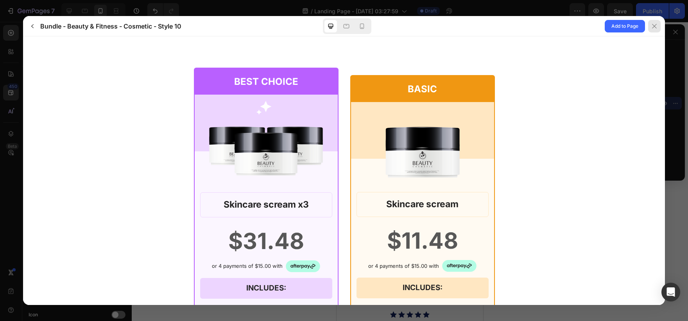
click at [652, 27] on icon at bounding box center [654, 26] width 6 height 6
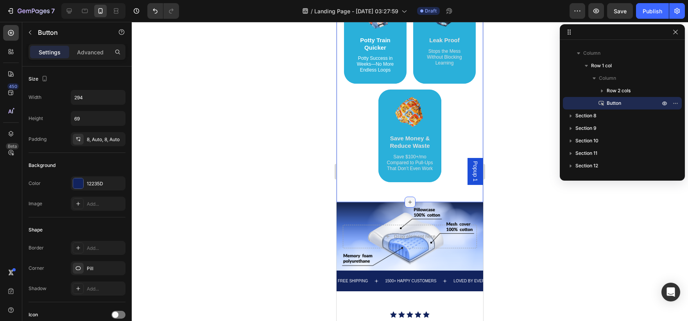
click at [408, 198] on div at bounding box center [409, 202] width 11 height 11
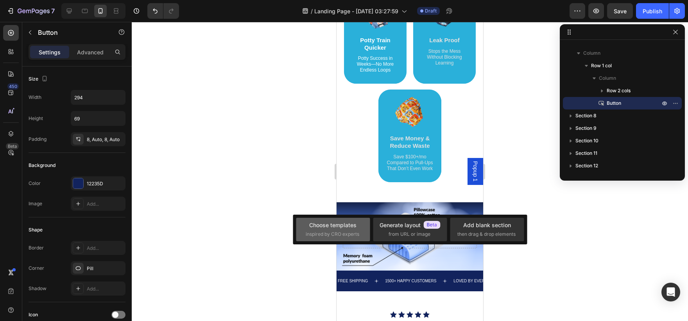
click at [350, 229] on div "Choose templates inspired by CRO experts" at bounding box center [333, 229] width 55 height 17
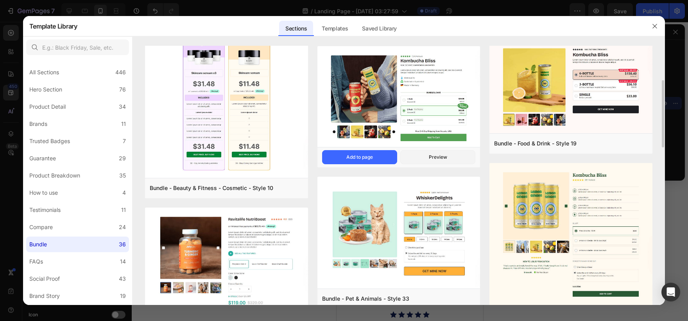
scroll to position [148, 0]
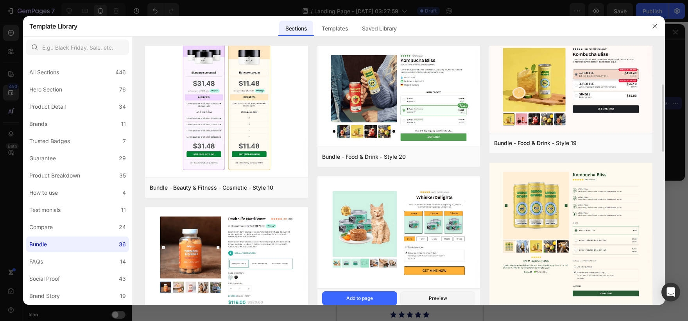
click at [427, 291] on div "Bundle - Pet & Animals - Style 33 Add to page Preview" at bounding box center [398, 298] width 163 height 20
click at [426, 294] on button "Preview" at bounding box center [437, 298] width 75 height 14
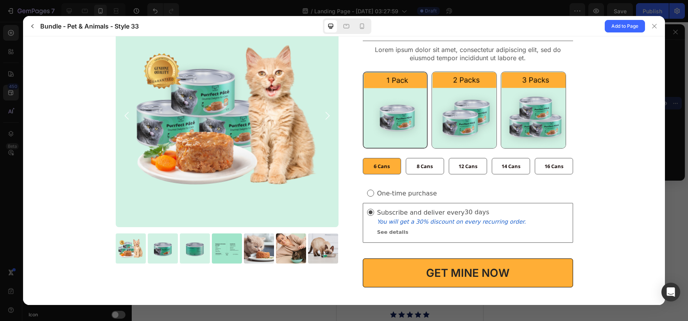
scroll to position [125, 0]
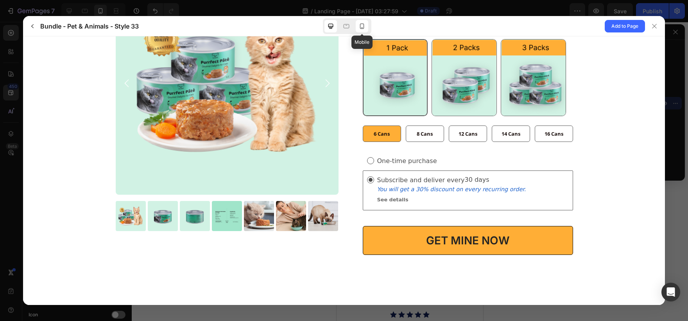
click at [361, 31] on div at bounding box center [362, 26] width 13 height 13
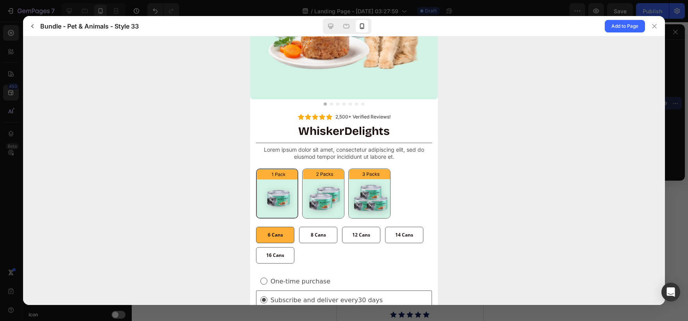
scroll to position [129, 0]
click at [323, 204] on img at bounding box center [322, 192] width 41 height 49
click at [344, 218] on input "2 Packs 2 Packs" at bounding box center [344, 218] width 0 height 0
click at [281, 211] on img at bounding box center [276, 192] width 41 height 49
click at [298, 218] on input "1 Pack 1 Pack" at bounding box center [298, 218] width 0 height 0
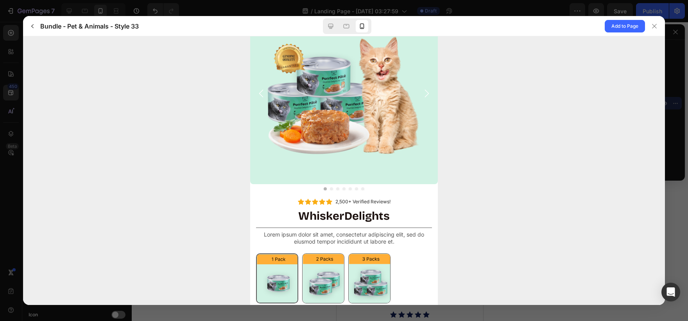
scroll to position [0, 0]
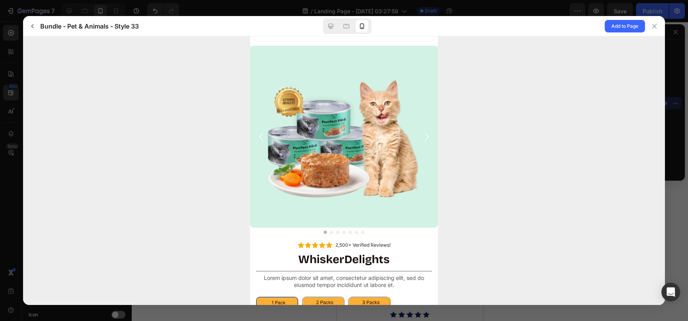
click at [338, 30] on div at bounding box center [347, 26] width 48 height 16
click at [340, 27] on div at bounding box center [346, 26] width 13 height 13
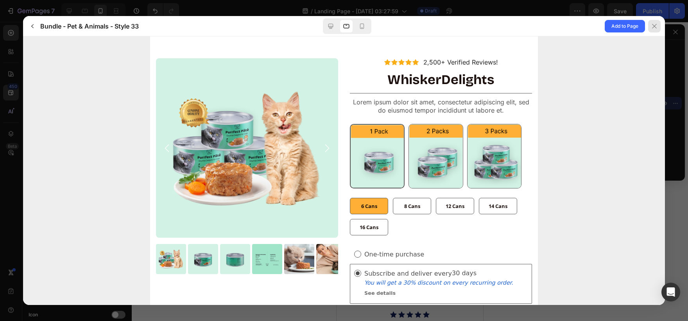
click at [649, 32] on button at bounding box center [655, 26] width 20 height 20
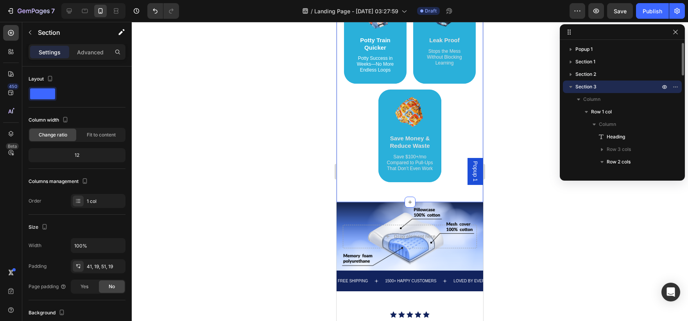
click at [406, 196] on div "Why Choose Our Orthopedic Pillows? Heading Image Supportive Design Text Block E…" at bounding box center [409, 71] width 147 height 261
click at [404, 197] on div at bounding box center [409, 202] width 11 height 11
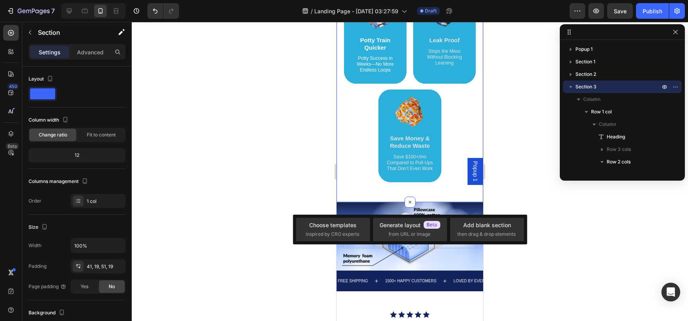
click at [344, 215] on div "Choose templates inspired by CRO experts Generate layout from URL or image Add …" at bounding box center [410, 229] width 234 height 30
click at [336, 229] on div "Choose templates" at bounding box center [332, 225] width 47 height 8
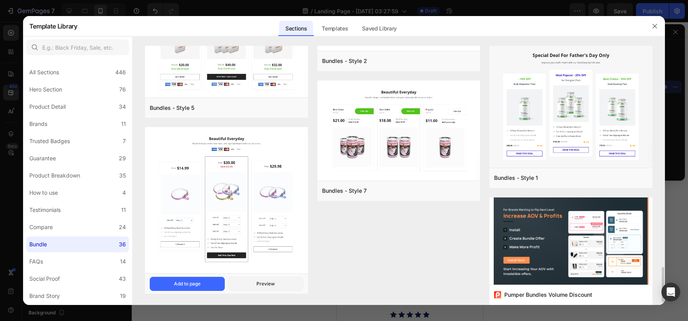
scroll to position [1627, 0]
click at [266, 284] on div "Preview" at bounding box center [265, 283] width 18 height 7
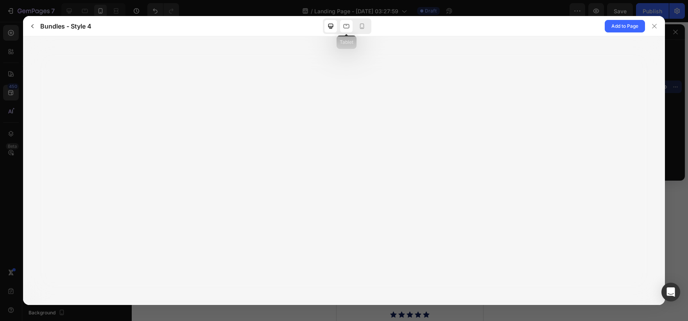
click at [352, 25] on div at bounding box center [346, 26] width 13 height 13
click at [358, 27] on icon at bounding box center [362, 26] width 8 height 8
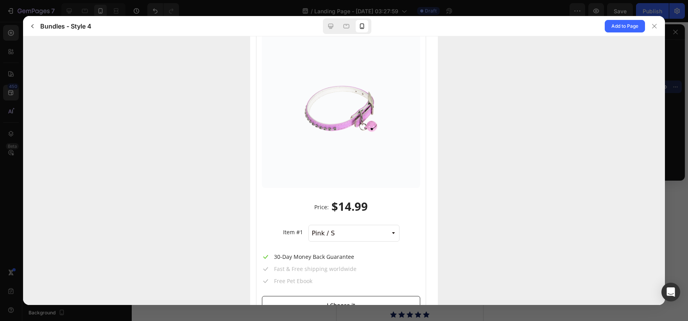
scroll to position [138, 0]
click at [333, 25] on icon at bounding box center [331, 26] width 8 height 8
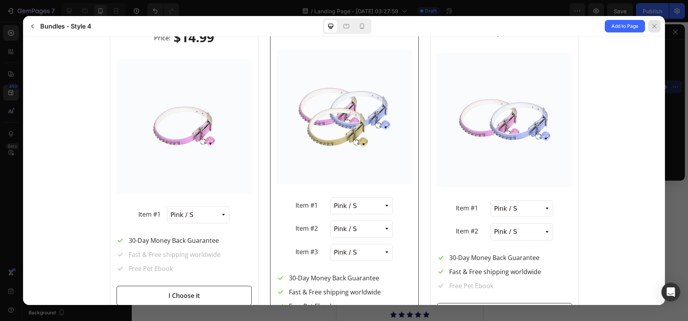
click at [658, 21] on div at bounding box center [654, 26] width 13 height 13
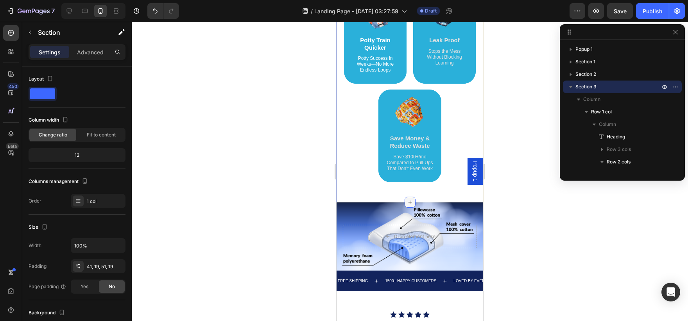
click at [409, 204] on icon at bounding box center [410, 202] width 6 height 6
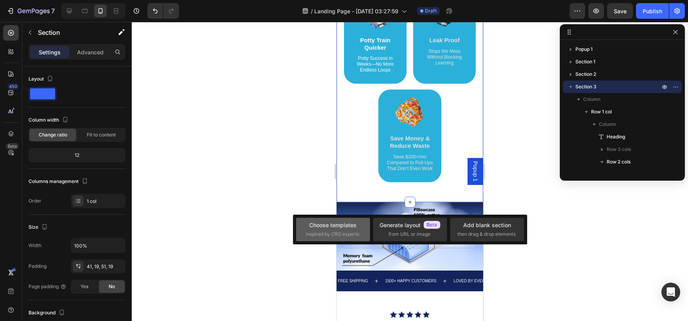
click at [344, 233] on span "inspired by CRO experts" at bounding box center [333, 234] width 54 height 7
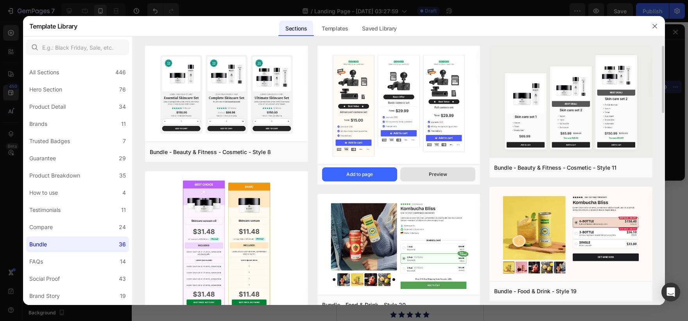
click at [420, 177] on button "Preview" at bounding box center [437, 174] width 75 height 14
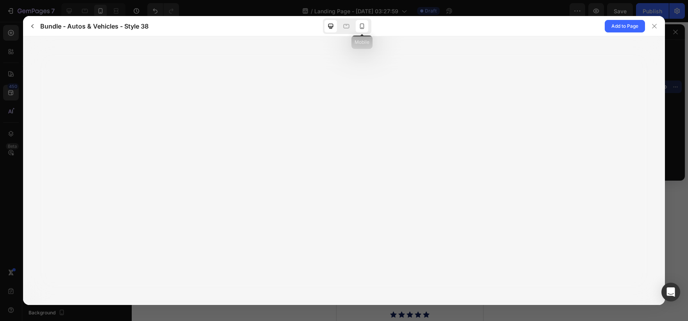
click at [359, 29] on icon at bounding box center [362, 26] width 8 height 8
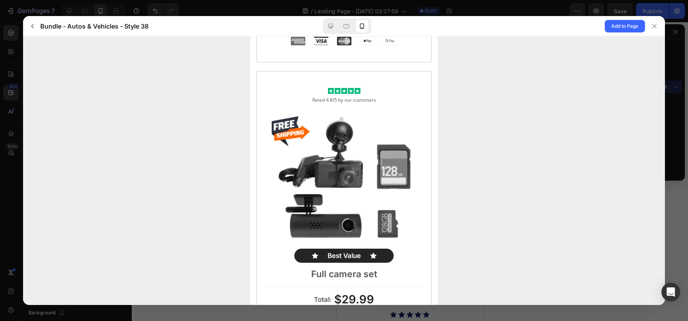
scroll to position [785, 0]
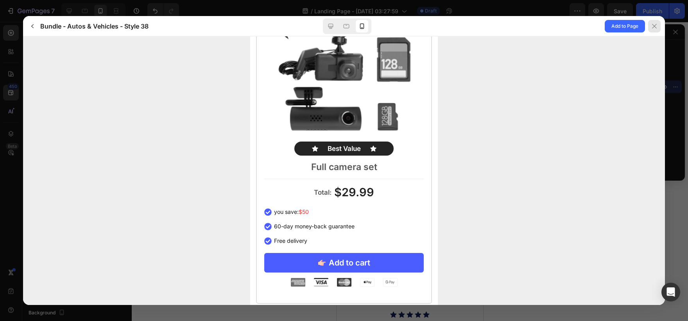
click at [655, 21] on div at bounding box center [654, 26] width 13 height 13
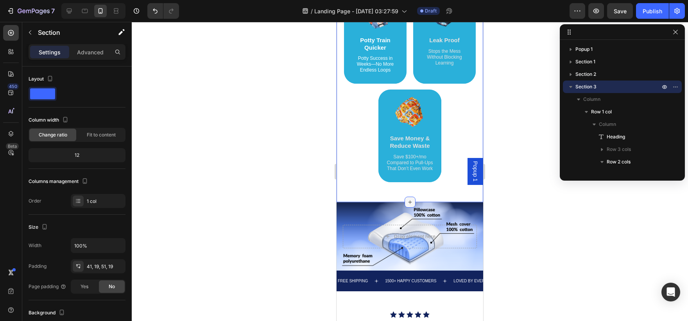
click at [407, 200] on icon at bounding box center [410, 202] width 6 height 6
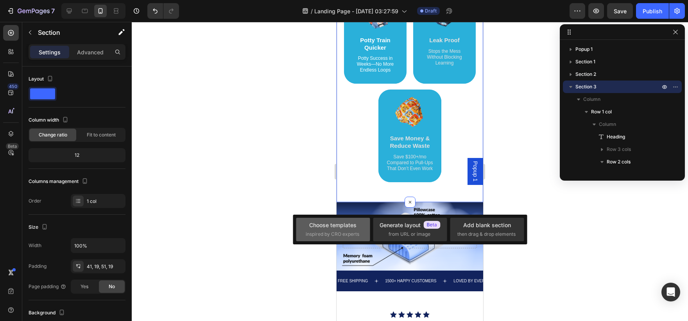
click at [373, 241] on div "Choose templates inspired by CRO experts" at bounding box center [410, 229] width 74 height 23
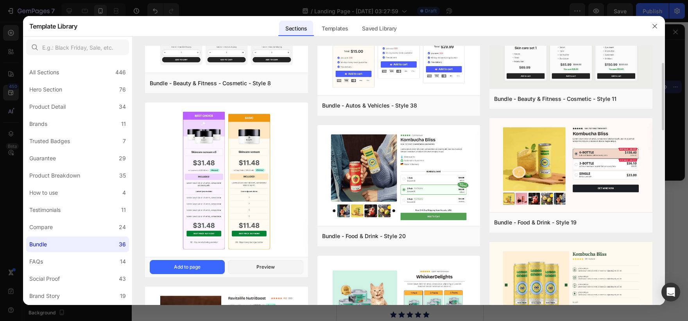
scroll to position [69, 0]
click at [211, 268] on button "Add to page" at bounding box center [187, 267] width 75 height 14
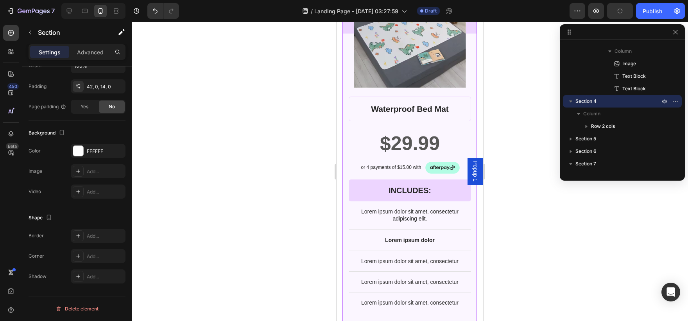
scroll to position [704, 0]
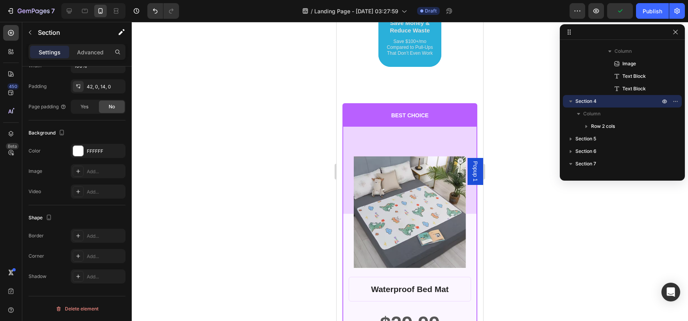
click at [155, 14] on icon "Undo/Redo" at bounding box center [155, 11] width 8 height 8
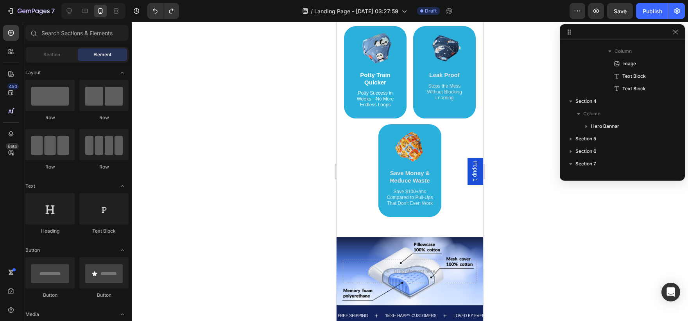
scroll to position [549, 0]
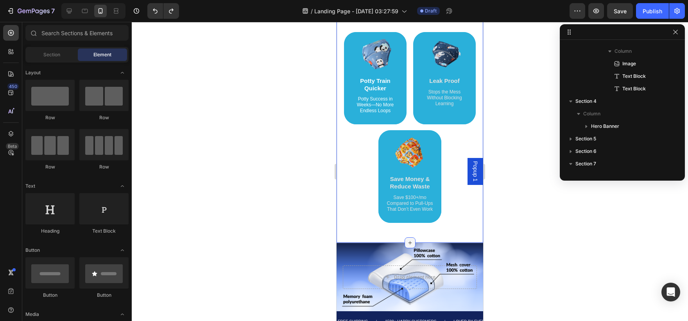
click at [407, 241] on icon at bounding box center [410, 243] width 6 height 6
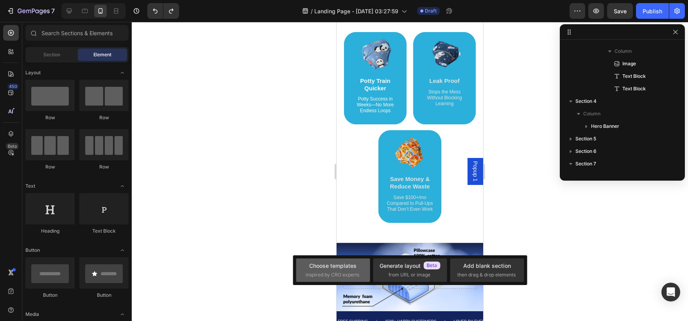
click at [354, 266] on div "Choose templates" at bounding box center [332, 265] width 47 height 8
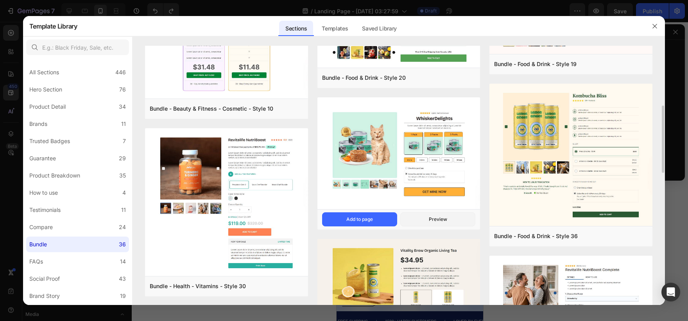
scroll to position [228, 0]
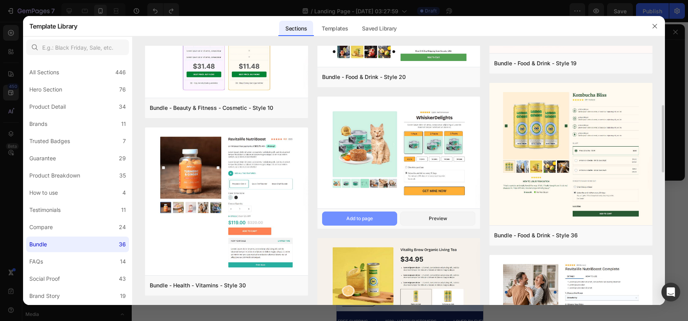
click at [380, 220] on button "Add to page" at bounding box center [359, 218] width 75 height 14
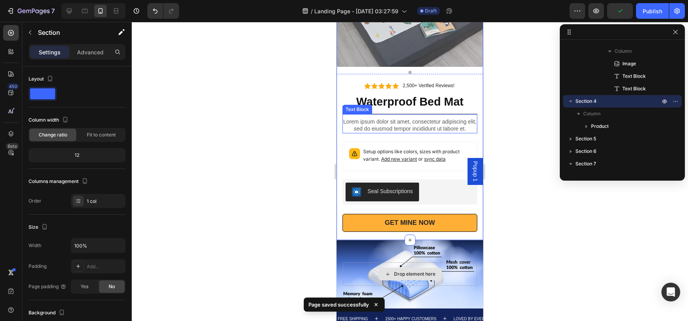
scroll to position [868, 0]
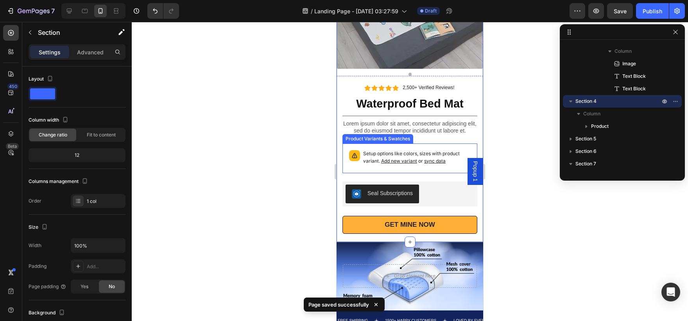
click at [404, 158] on span "Add new variant" at bounding box center [399, 161] width 36 height 6
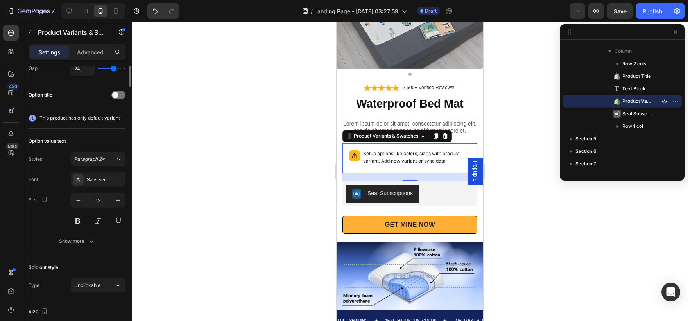
scroll to position [0, 0]
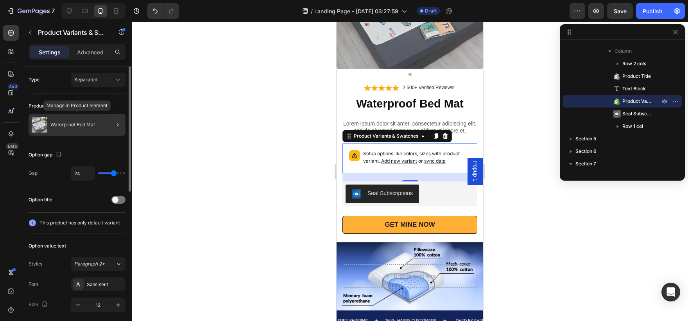
click at [73, 125] on p "Waterproof Bed Mat" at bounding box center [72, 124] width 45 height 5
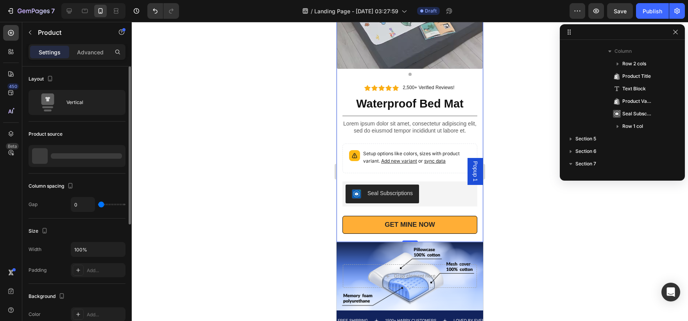
scroll to position [311, 0]
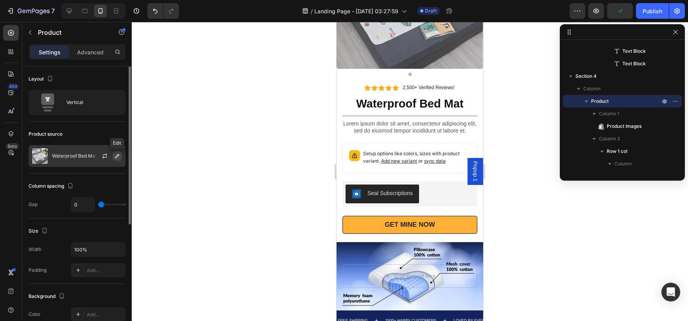
click at [116, 159] on button "button" at bounding box center [117, 155] width 9 height 9
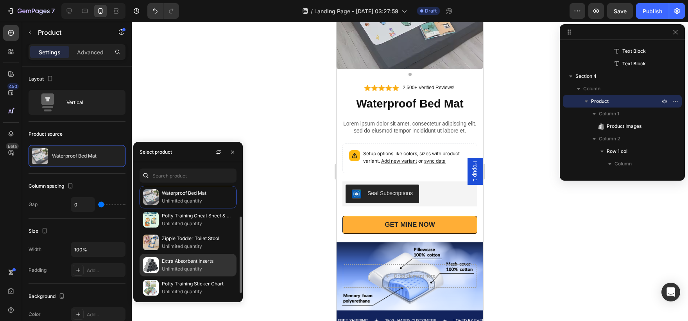
scroll to position [48, 0]
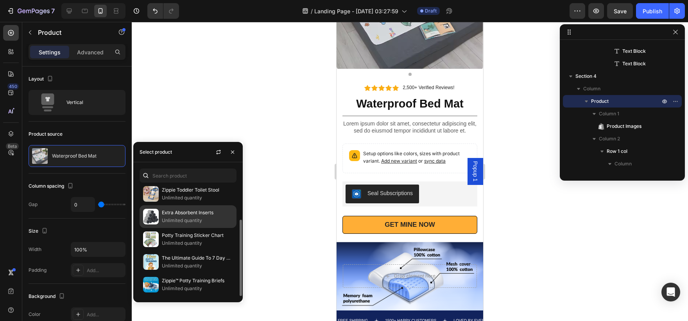
click at [165, 273] on div "Zippie™ Potty Training Briefs Unlimited quantity" at bounding box center [187, 284] width 97 height 23
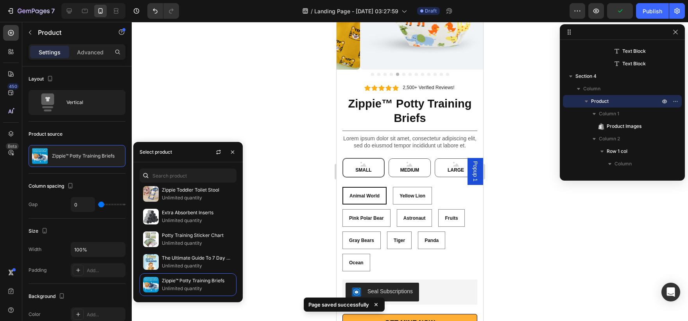
click at [328, 217] on div at bounding box center [410, 171] width 556 height 299
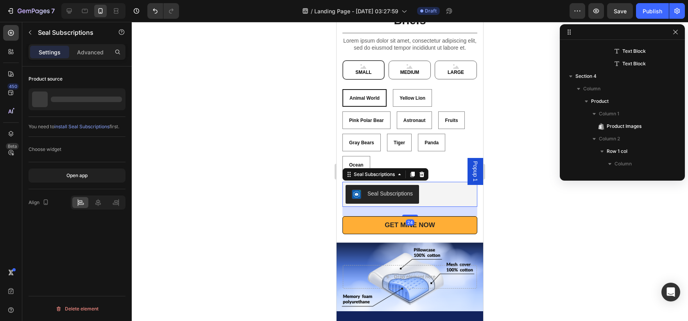
scroll to position [486, 0]
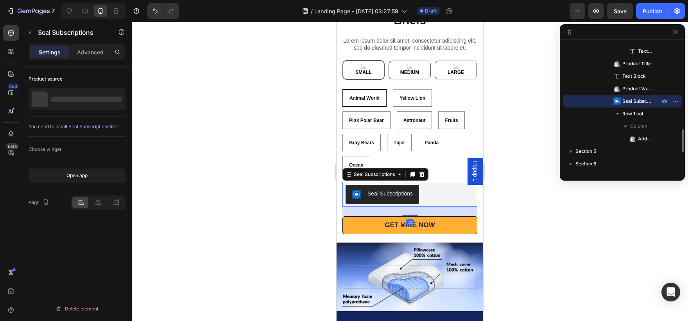
click at [434, 204] on div "Seal Subscriptions" at bounding box center [409, 194] width 129 height 19
click at [422, 177] on icon at bounding box center [421, 174] width 5 height 5
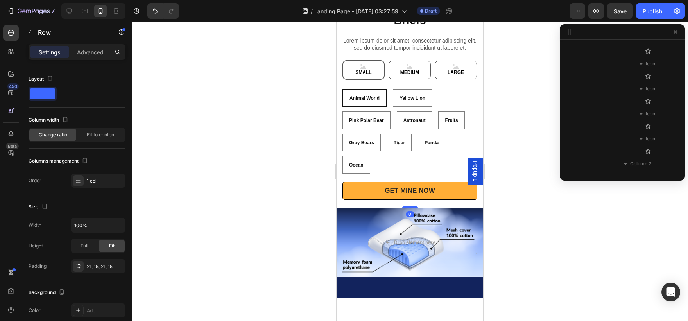
click at [399, 195] on div "Icon Icon Icon Icon Icon Icon List 2,500+ Verified Reviews! Text Block Row Zipp…" at bounding box center [409, 93] width 135 height 214
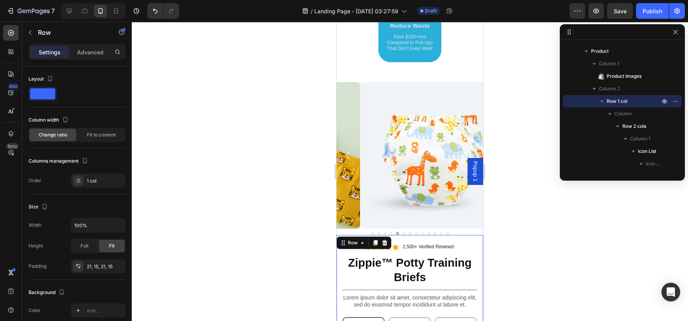
scroll to position [710, 0]
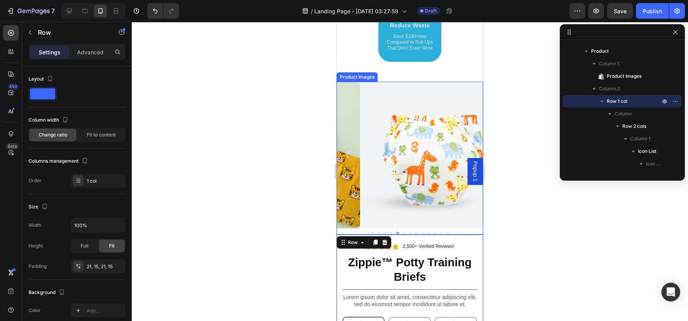
click at [417, 168] on img at bounding box center [433, 155] width 147 height 147
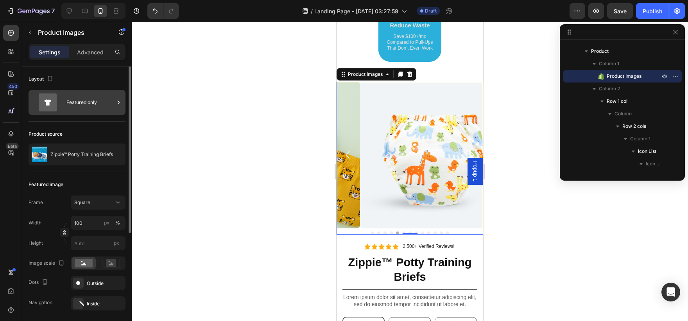
click at [78, 101] on div "Featured only" at bounding box center [90, 102] width 48 height 18
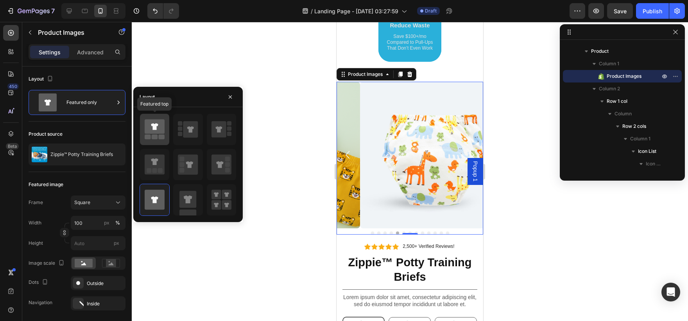
click at [152, 144] on div at bounding box center [154, 129] width 29 height 31
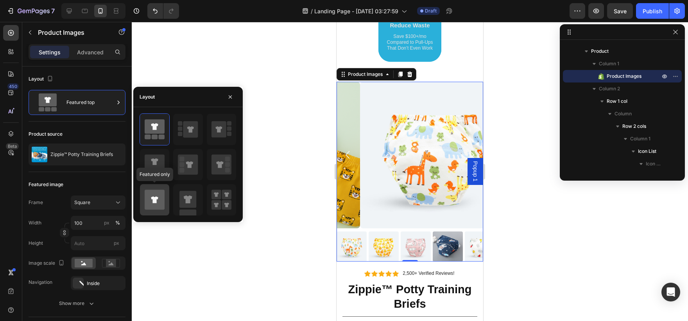
click at [152, 197] on icon at bounding box center [155, 199] width 20 height 20
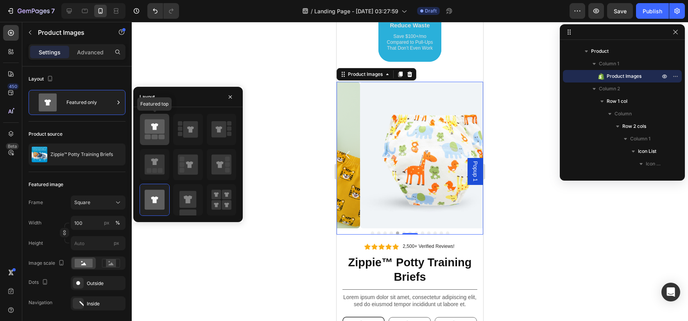
click at [156, 139] on icon at bounding box center [155, 129] width 20 height 22
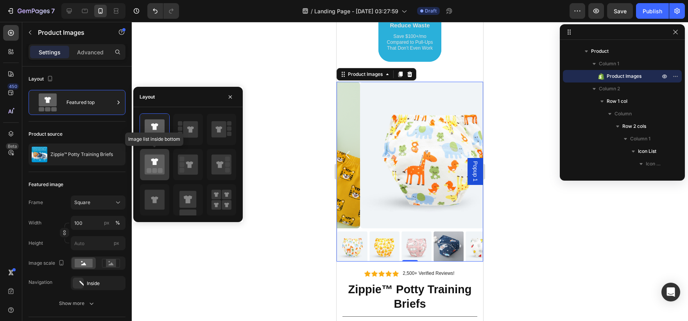
click at [150, 159] on icon at bounding box center [155, 164] width 20 height 20
type input "20"
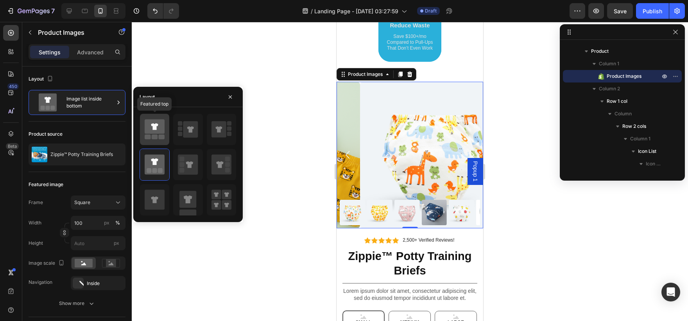
click at [146, 127] on icon at bounding box center [155, 126] width 20 height 14
type input "77"
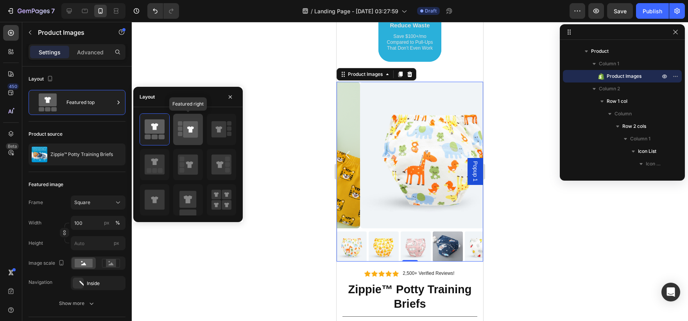
click at [183, 134] on icon at bounding box center [190, 129] width 15 height 16
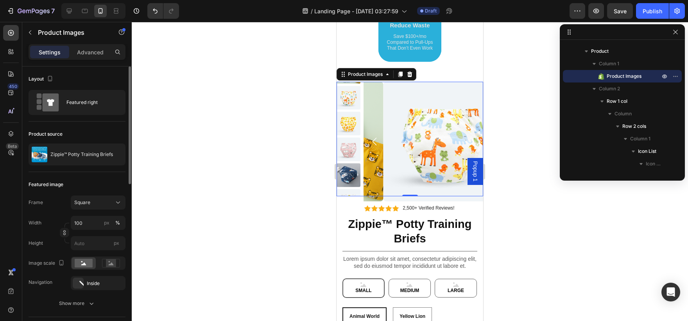
click at [91, 180] on div "Featured image" at bounding box center [77, 184] width 97 height 13
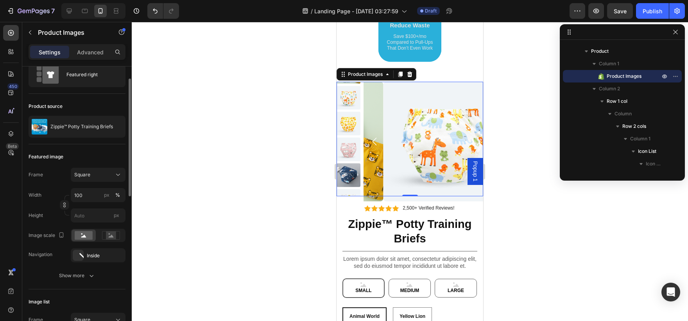
scroll to position [28, 0]
click at [91, 180] on button "Square" at bounding box center [98, 174] width 55 height 14
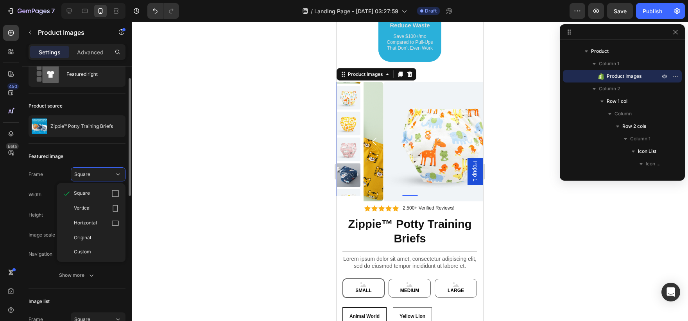
click at [84, 162] on div "Featured image" at bounding box center [77, 156] width 97 height 13
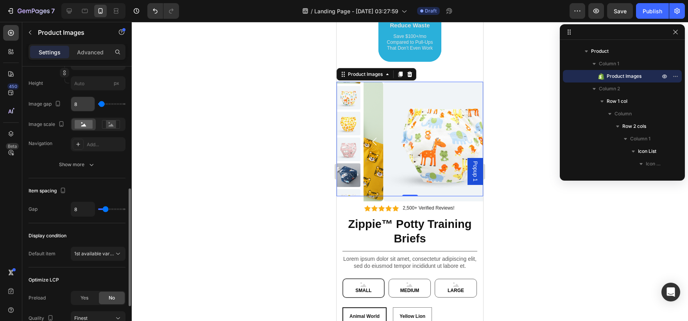
scroll to position [306, 0]
click at [92, 256] on span "1st available variant" at bounding box center [96, 253] width 44 height 6
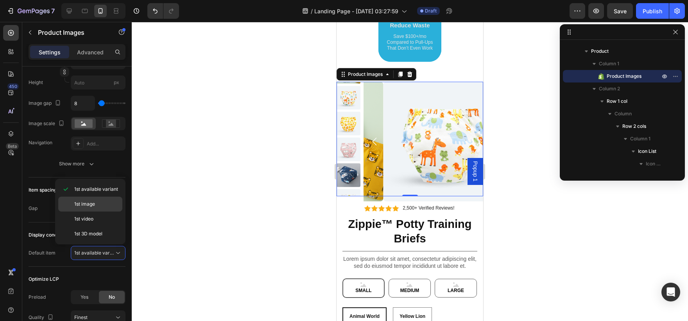
click at [98, 204] on p "1st image" at bounding box center [96, 203] width 45 height 7
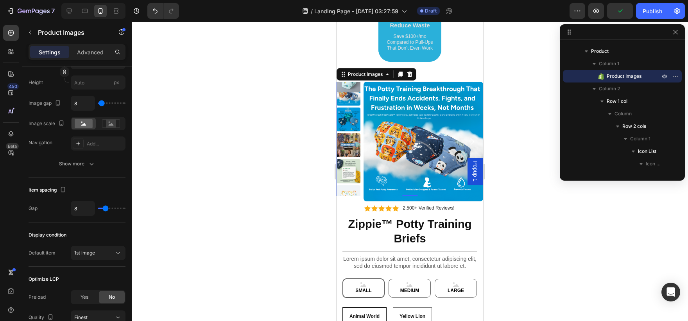
click at [351, 147] on img at bounding box center [348, 145] width 24 height 24
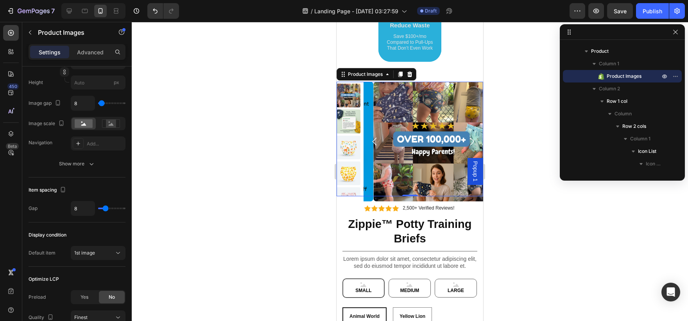
click at [342, 122] on img at bounding box center [348, 121] width 24 height 24
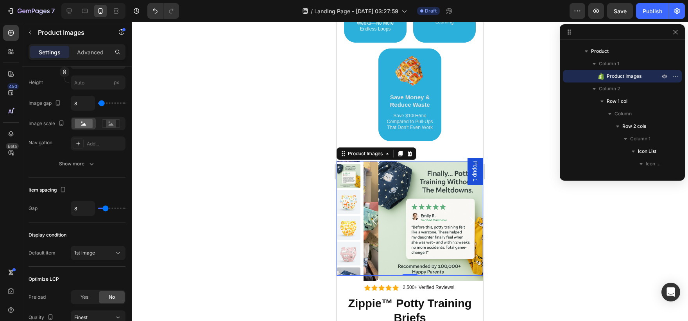
scroll to position [646, 0]
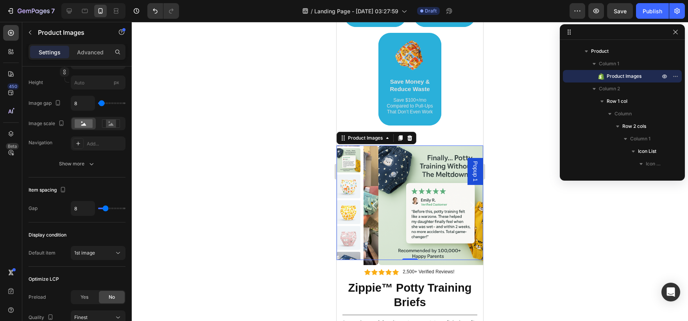
click at [349, 156] on img at bounding box center [348, 160] width 24 height 24
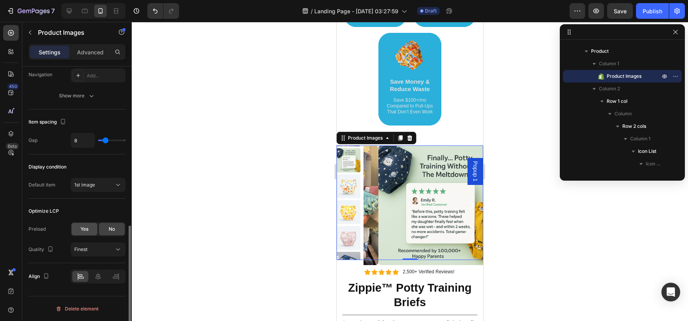
click at [89, 229] on div "Yes" at bounding box center [84, 229] width 26 height 13
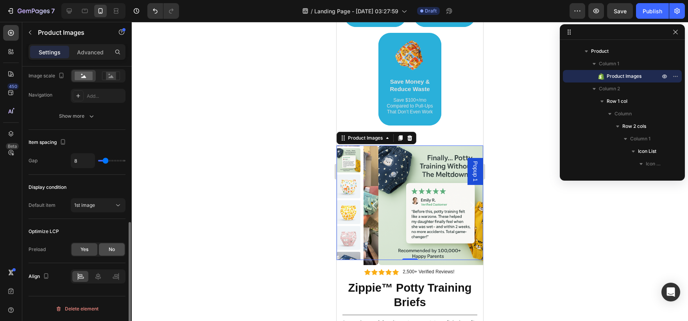
click at [104, 245] on div "No" at bounding box center [112, 249] width 26 height 13
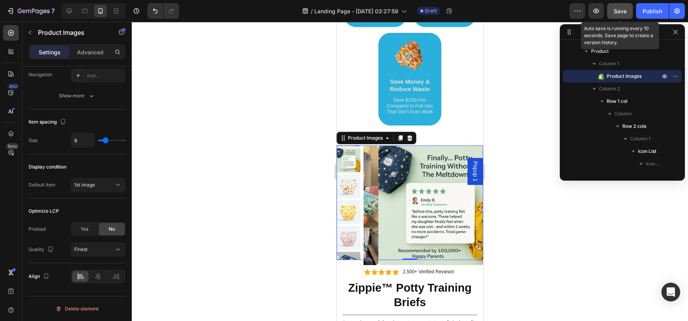
click at [611, 12] on button "Save" at bounding box center [620, 11] width 26 height 16
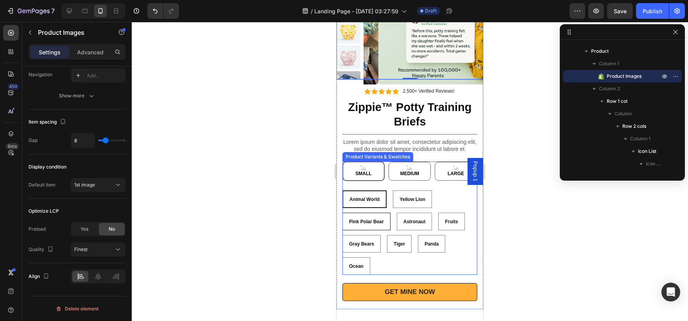
scroll to position [826, 0]
click at [399, 181] on div "SMALL SMALL SMALL MEDIUM MEDIUM MEDIUM LARGE LARGE LARGE" at bounding box center [409, 171] width 135 height 20
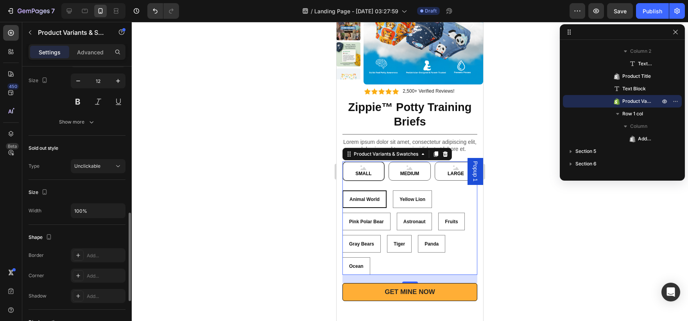
scroll to position [588, 0]
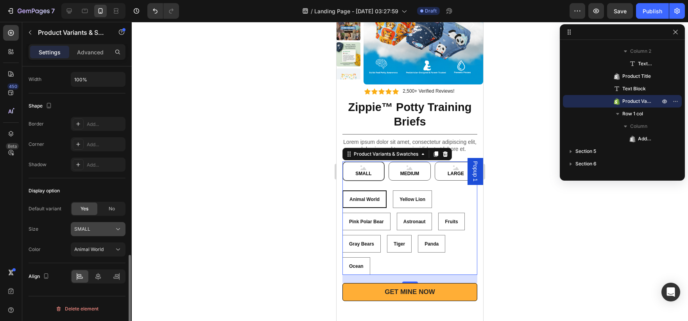
click at [89, 234] on button "SMALL" at bounding box center [98, 229] width 55 height 14
click at [93, 278] on div at bounding box center [98, 276] width 17 height 13
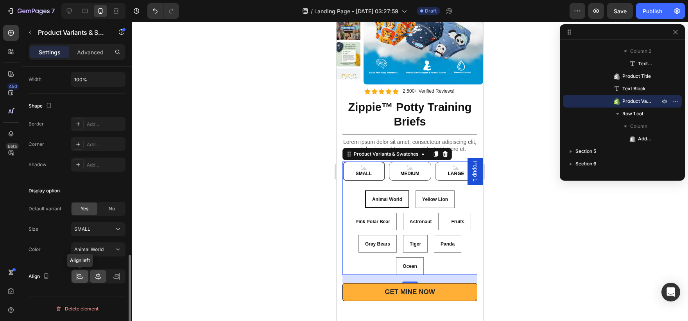
click at [79, 275] on icon at bounding box center [80, 276] width 8 height 8
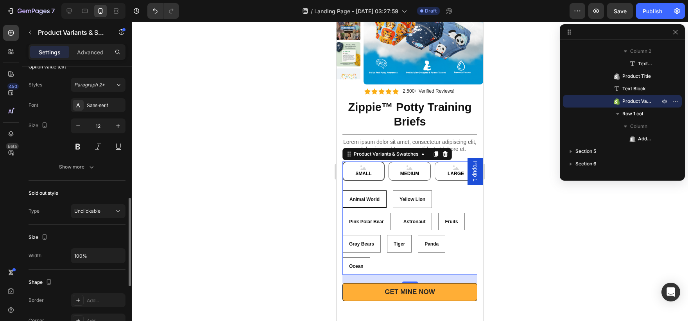
scroll to position [412, 0]
click at [103, 213] on div "Unclickable" at bounding box center [94, 211] width 40 height 7
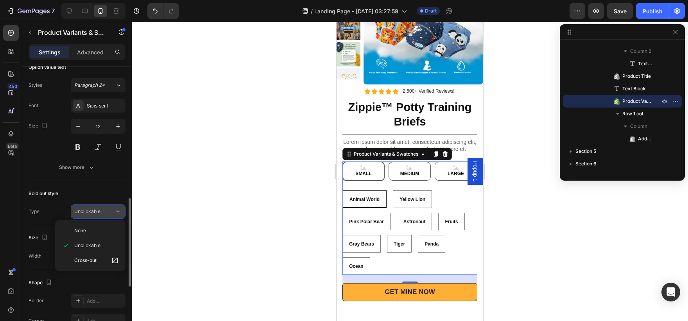
click at [103, 218] on button "Unclickable" at bounding box center [98, 211] width 55 height 14
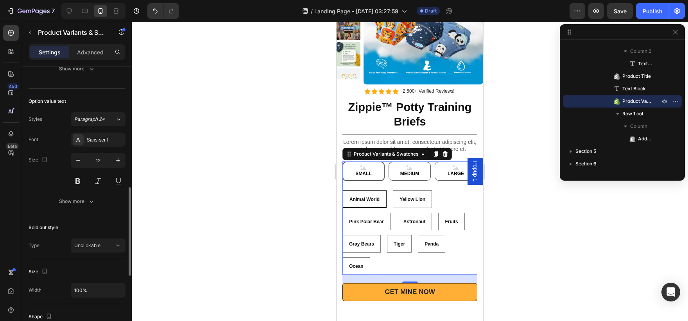
scroll to position [377, 0]
click at [106, 199] on button "Show more" at bounding box center [77, 202] width 97 height 14
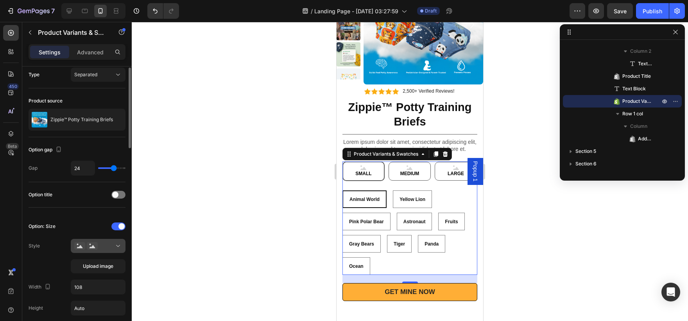
scroll to position [0, 0]
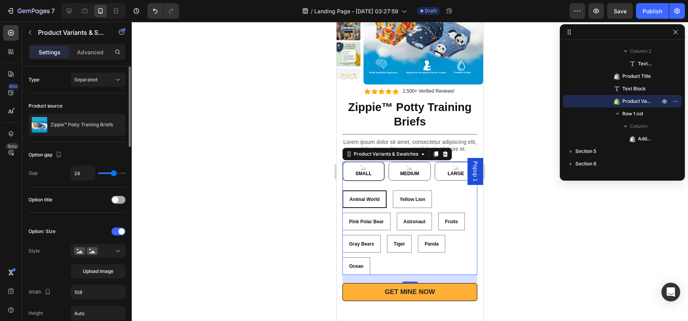
click at [112, 198] on div at bounding box center [118, 200] width 14 height 8
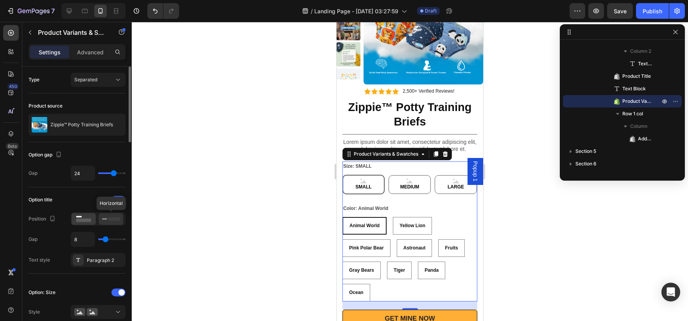
click at [108, 217] on icon at bounding box center [111, 218] width 18 height 9
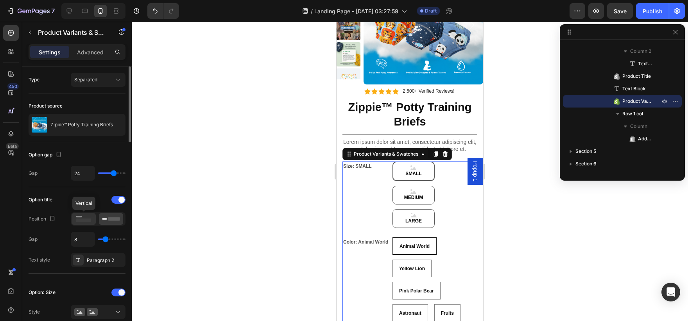
click at [87, 222] on rect at bounding box center [83, 220] width 15 height 4
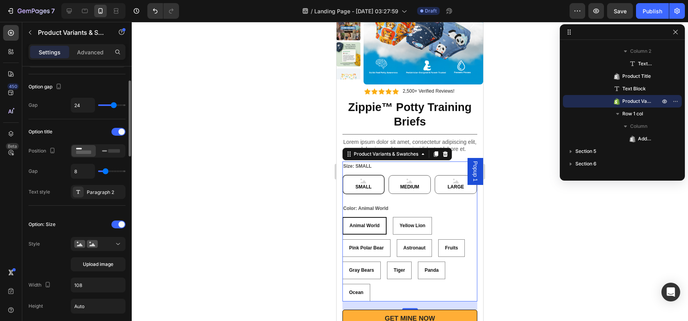
scroll to position [70, 0]
click at [119, 130] on span at bounding box center [121, 130] width 6 height 6
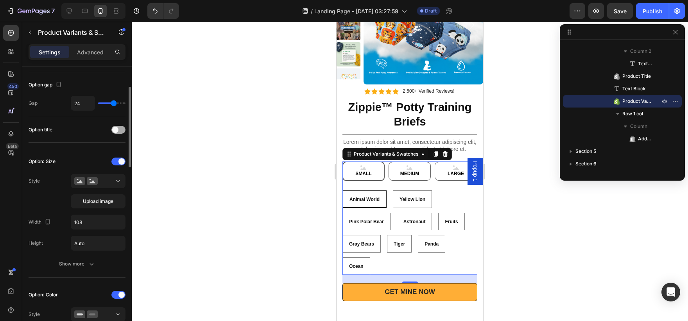
click at [119, 130] on div at bounding box center [118, 130] width 14 height 8
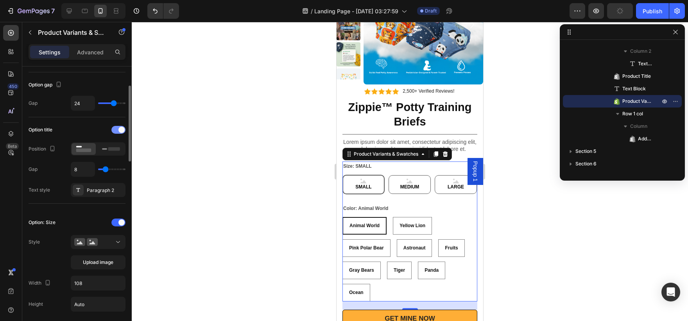
click at [119, 130] on span at bounding box center [121, 130] width 6 height 6
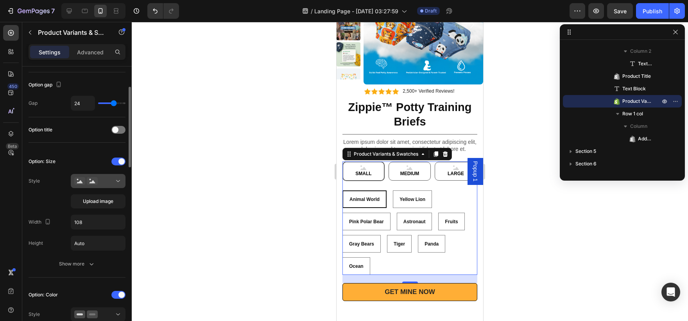
click at [111, 179] on div at bounding box center [98, 181] width 48 height 8
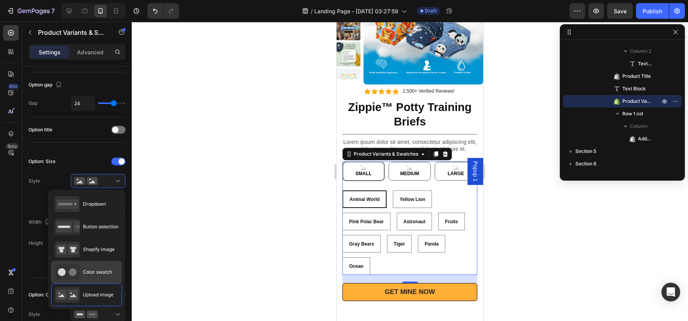
click at [79, 272] on icon at bounding box center [67, 272] width 25 height 16
type input "45"
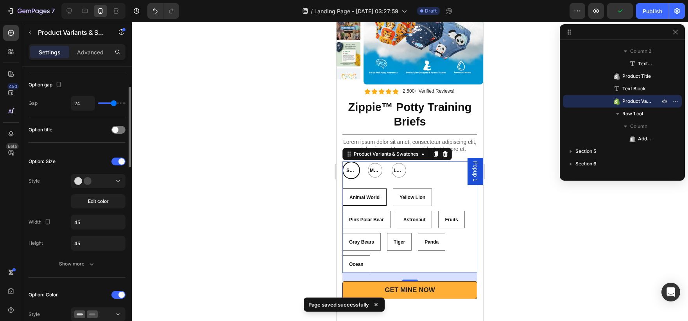
click at [100, 188] on div "Edit color" at bounding box center [98, 191] width 55 height 34
click at [98, 188] on div "Edit color" at bounding box center [98, 191] width 55 height 34
click at [97, 186] on button at bounding box center [98, 181] width 55 height 14
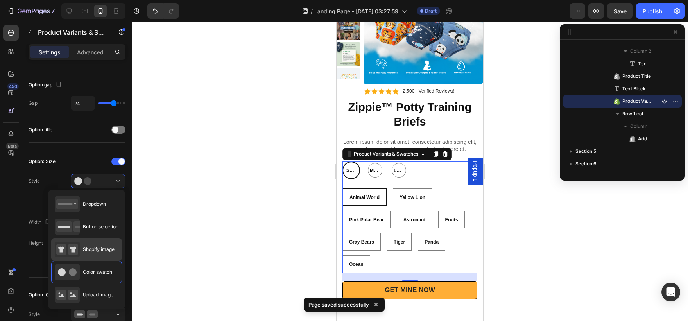
click at [86, 246] on span "Shopify image" at bounding box center [99, 249] width 32 height 7
type input "64"
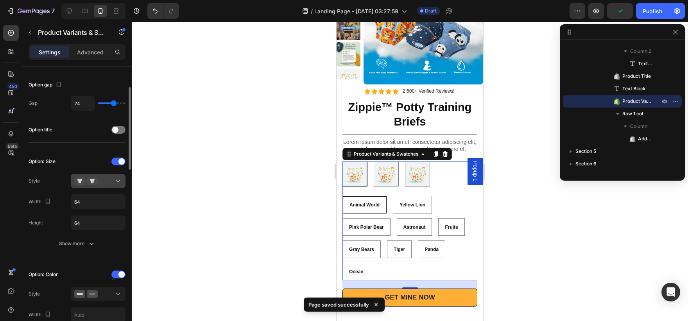
click at [105, 181] on div at bounding box center [98, 181] width 48 height 8
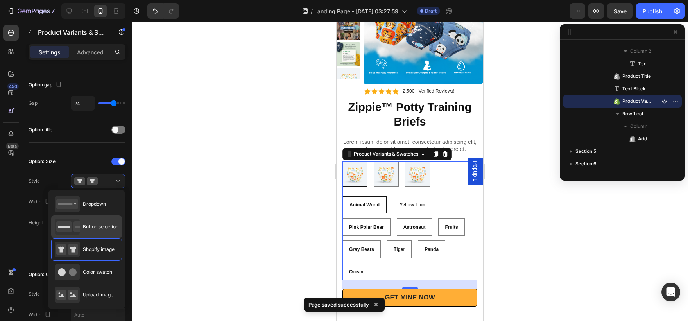
click at [93, 231] on div "Button selection" at bounding box center [87, 227] width 64 height 16
type input "45"
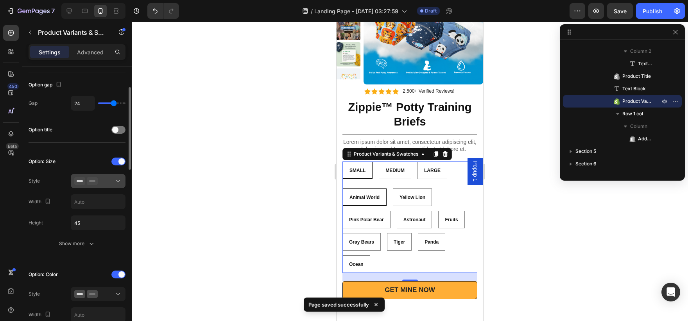
click at [95, 180] on icon at bounding box center [92, 181] width 11 height 8
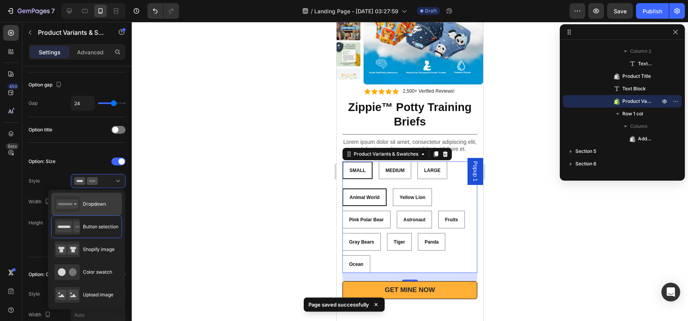
click at [97, 208] on div "Dropdown" at bounding box center [80, 204] width 51 height 16
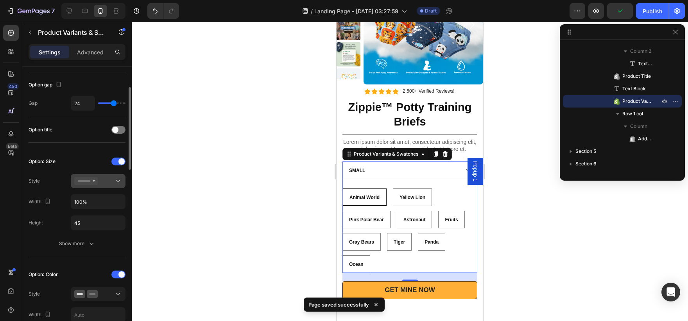
click at [102, 178] on div at bounding box center [98, 181] width 48 height 8
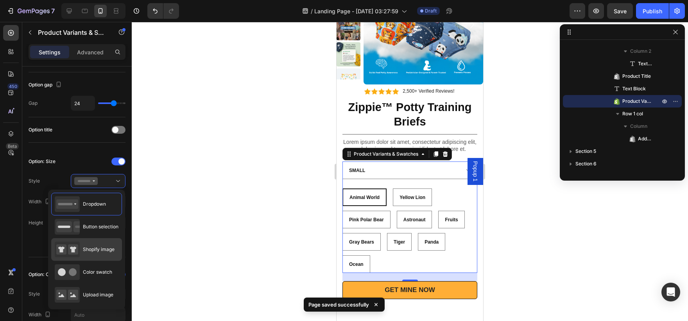
click at [93, 247] on span "Shopify image" at bounding box center [99, 249] width 32 height 7
type input "64"
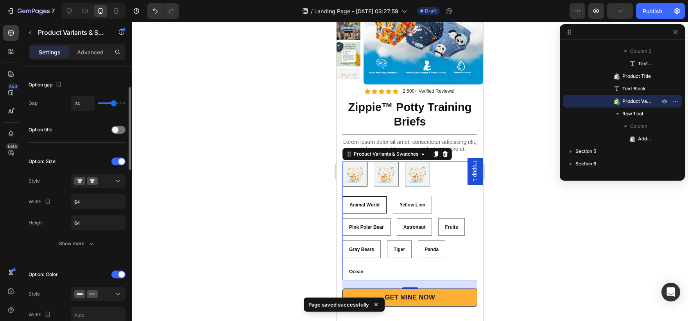
click at [111, 173] on div "Option: Size Style Width 64 Height 64 Show more" at bounding box center [77, 202] width 97 height 95
click at [109, 182] on div at bounding box center [98, 181] width 48 height 8
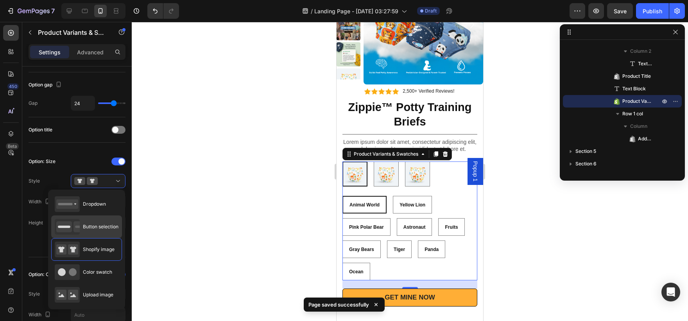
click at [95, 229] on span "Button selection" at bounding box center [101, 226] width 36 height 7
type input "45"
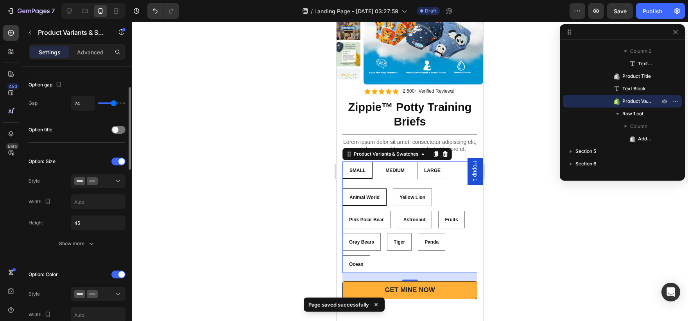
click at [100, 192] on div "Option: Size Style Width Height 45 Show more" at bounding box center [77, 202] width 97 height 95
click at [104, 194] on div "Option: Size" at bounding box center [77, 201] width 97 height 15
click at [105, 194] on div "Option: Size" at bounding box center [77, 201] width 97 height 15
click at [97, 182] on icon at bounding box center [92, 181] width 11 height 8
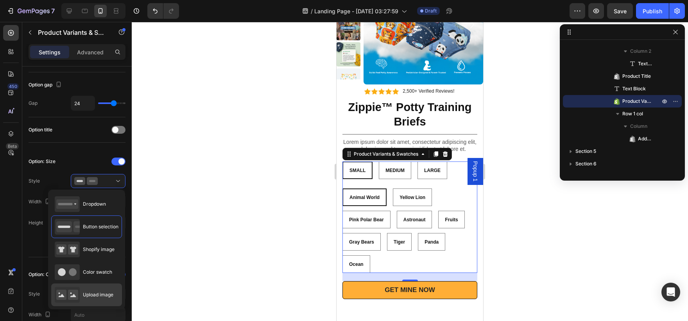
click at [84, 295] on span "Upload image" at bounding box center [98, 294] width 30 height 7
type input "108"
type input "Auto"
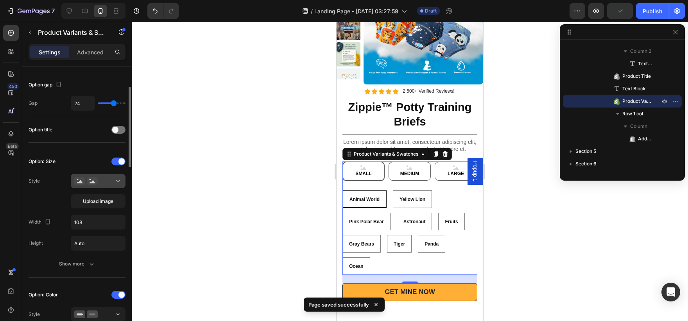
click at [106, 179] on div at bounding box center [98, 181] width 48 height 8
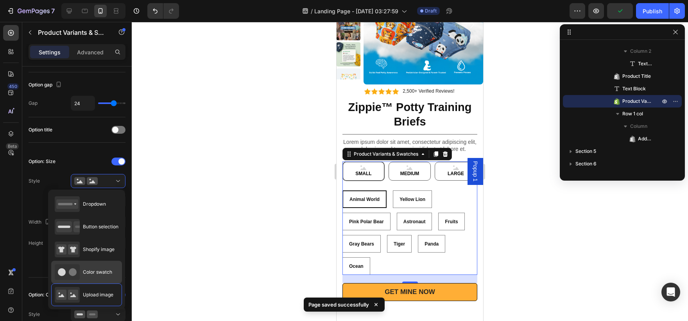
click at [88, 270] on span "Color swatch" at bounding box center [97, 271] width 29 height 7
type input "45"
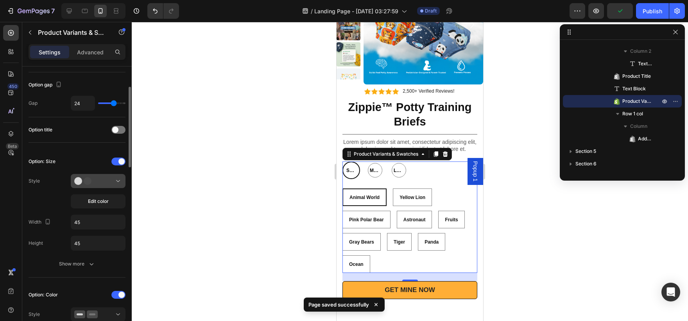
click at [107, 178] on div at bounding box center [98, 181] width 48 height 8
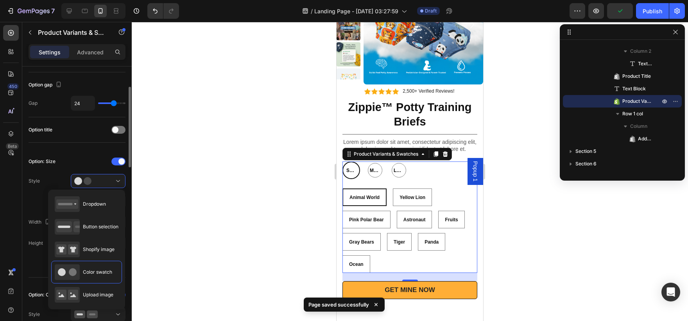
click at [104, 169] on div "Option: Size Style Edit color Width 45 Height 45 Show more" at bounding box center [77, 213] width 97 height 116
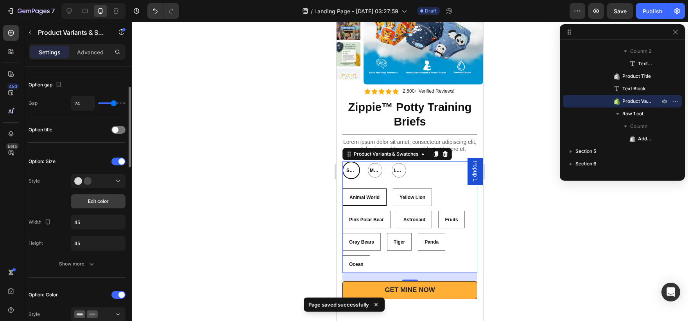
click at [93, 199] on span "Edit color" at bounding box center [98, 201] width 21 height 7
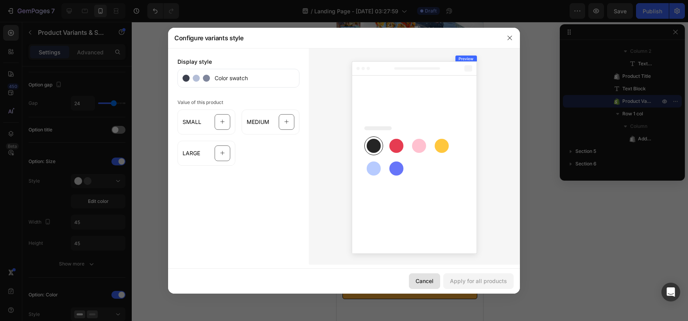
click at [430, 275] on button "Cancel" at bounding box center [424, 281] width 31 height 16
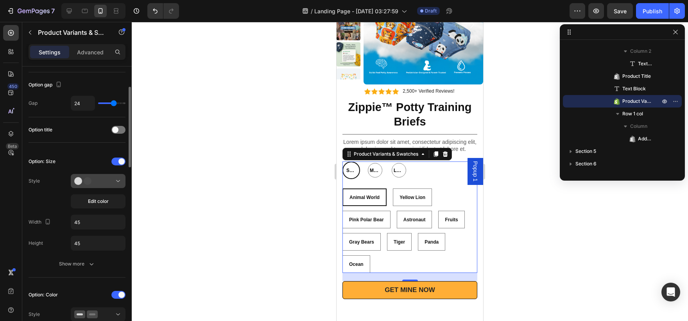
click at [91, 179] on icon at bounding box center [85, 181] width 23 height 8
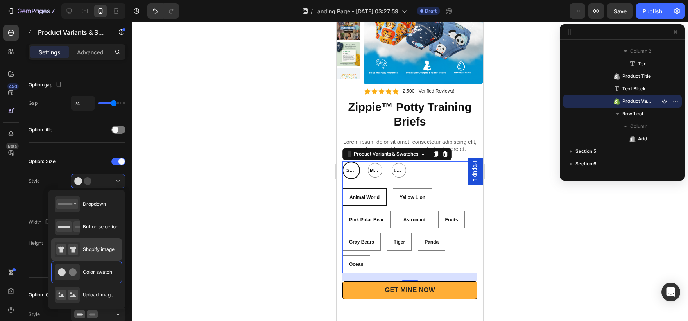
click at [86, 252] on span "Shopify image" at bounding box center [99, 249] width 32 height 7
type input "64"
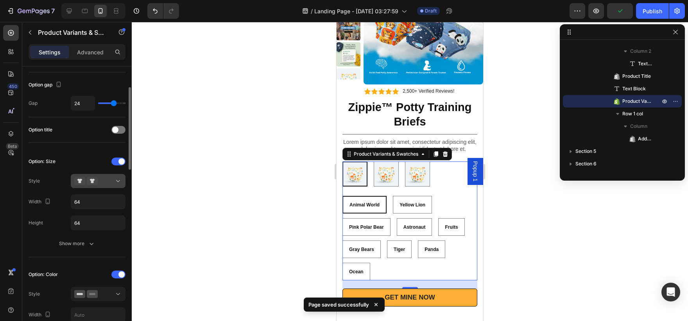
click at [101, 177] on button at bounding box center [98, 181] width 55 height 14
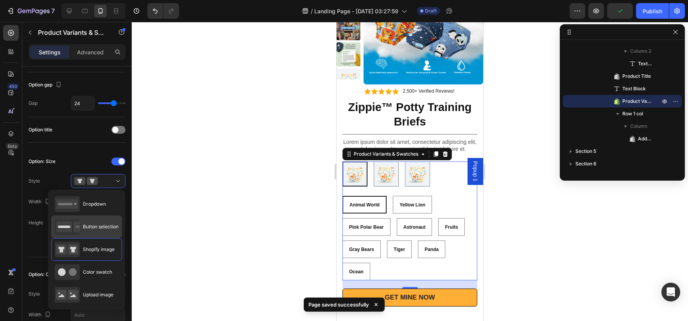
click at [93, 229] on span "Button selection" at bounding box center [101, 226] width 36 height 7
type input "45"
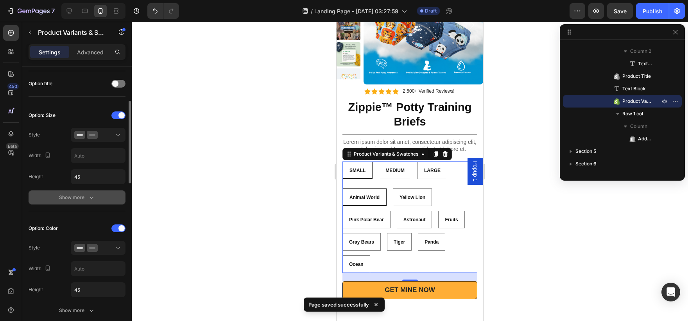
scroll to position [132, 0]
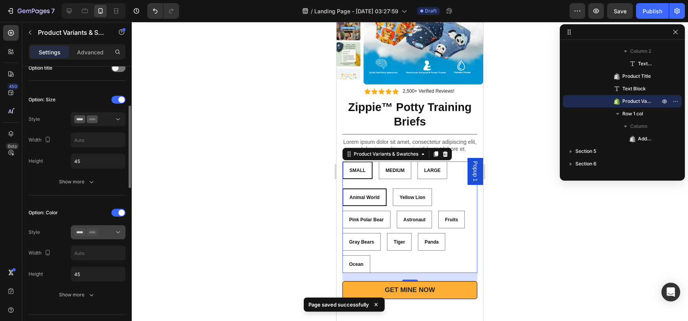
click at [104, 225] on button at bounding box center [98, 232] width 55 height 14
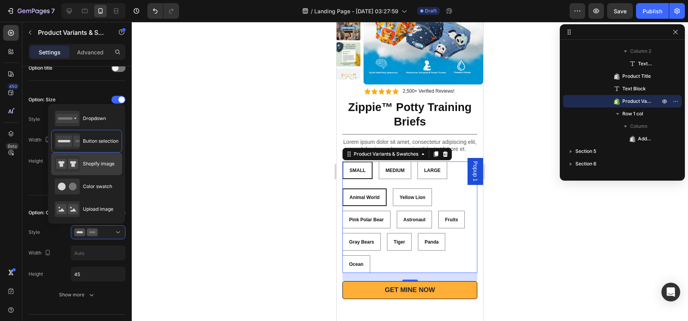
click at [88, 172] on div "Shopify image" at bounding box center [86, 163] width 71 height 23
type input "64"
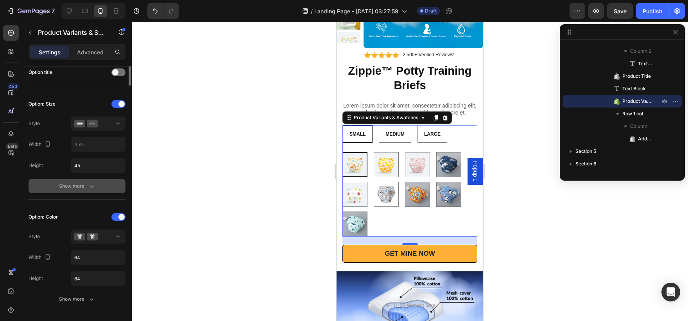
scroll to position [49, 0]
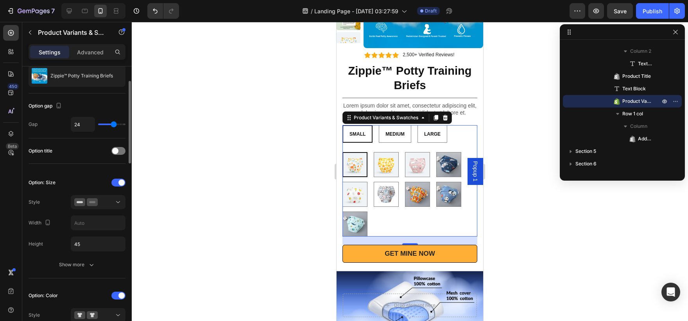
click at [114, 157] on div "Option title" at bounding box center [77, 150] width 97 height 25
click at [114, 149] on span at bounding box center [115, 151] width 6 height 6
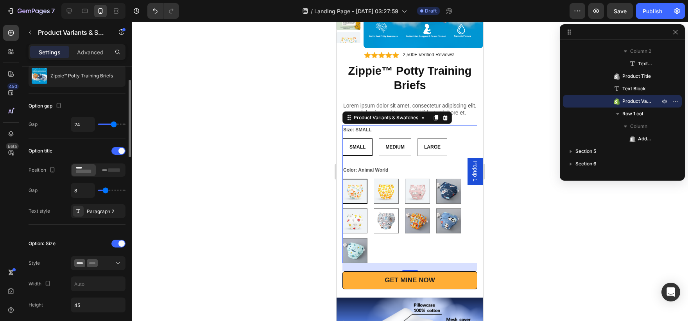
drag, startPoint x: 114, startPoint y: 149, endPoint x: 109, endPoint y: 149, distance: 5.1
click at [109, 149] on div "Option title" at bounding box center [77, 151] width 97 height 13
click at [381, 200] on img at bounding box center [386, 191] width 24 height 24
click at [374, 179] on input "Yellow Lion Yellow Lion" at bounding box center [373, 178] width 0 height 0
radio input "true"
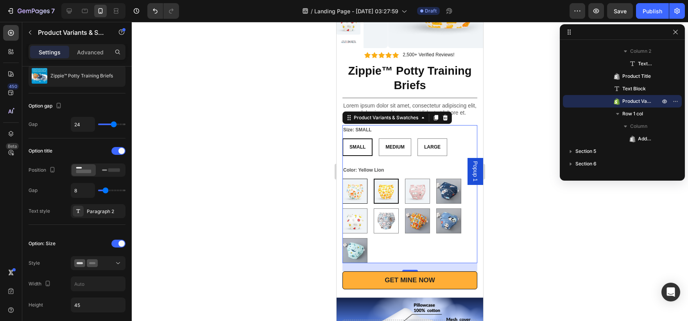
click at [357, 196] on img at bounding box center [355, 191] width 24 height 24
click at [342, 179] on input "Animal World Animal World" at bounding box center [342, 178] width 0 height 0
radio input "true"
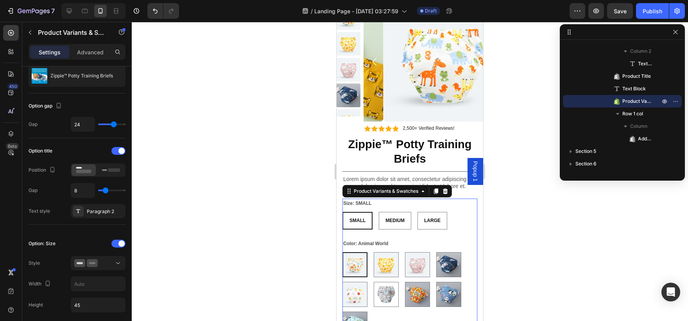
scroll to position [789, 0]
click at [116, 170] on rect at bounding box center [114, 170] width 12 height 4
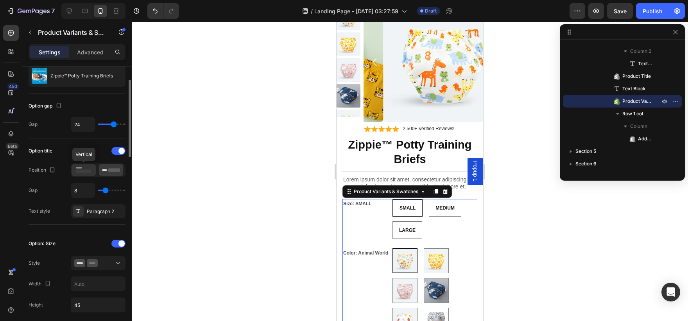
click at [92, 169] on icon at bounding box center [84, 170] width 18 height 9
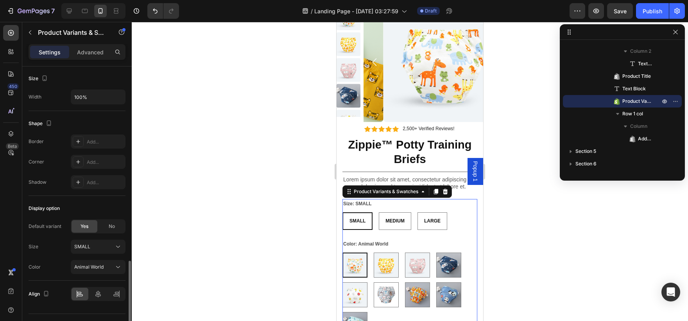
scroll to position [712, 0]
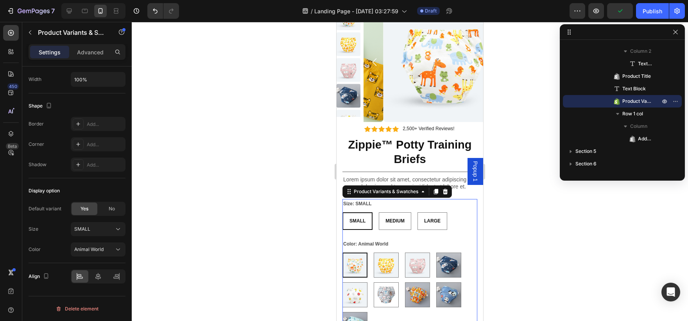
click at [62, 55] on div "Settings" at bounding box center [49, 52] width 39 height 13
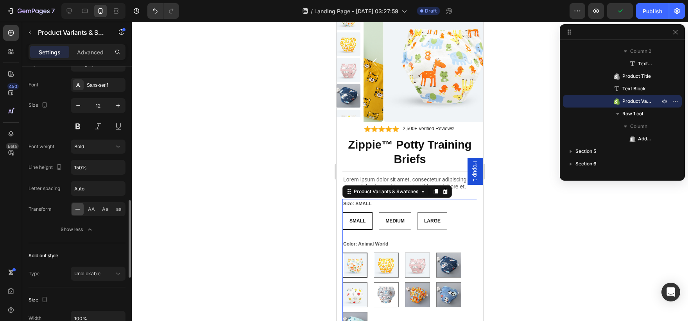
scroll to position [472, 0]
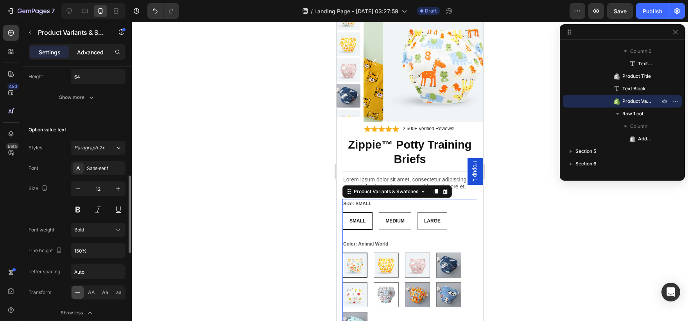
click at [93, 52] on p "Advanced" at bounding box center [90, 52] width 27 height 8
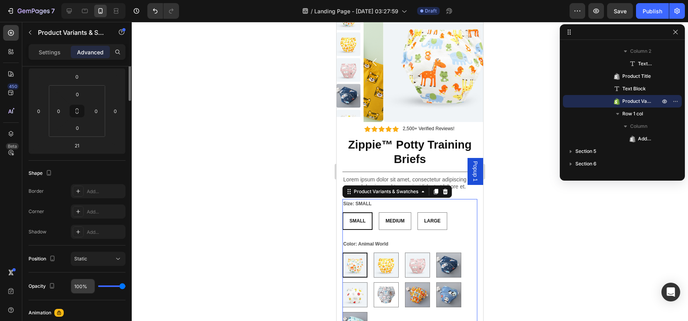
scroll to position [0, 0]
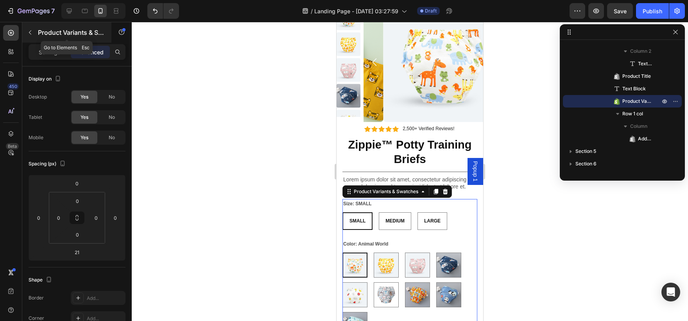
click at [51, 38] on div "Product Variants & Swatches" at bounding box center [66, 32] width 89 height 20
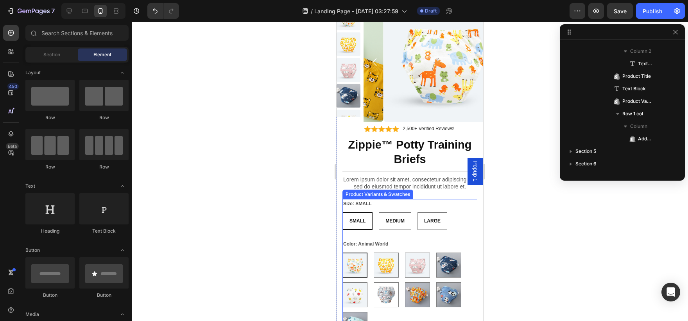
click at [420, 203] on div "Size: SMALL SMALL SMALL SMALL MEDIUM MEDIUM MEDIUM LARGE LARGE LARGE" at bounding box center [409, 214] width 135 height 31
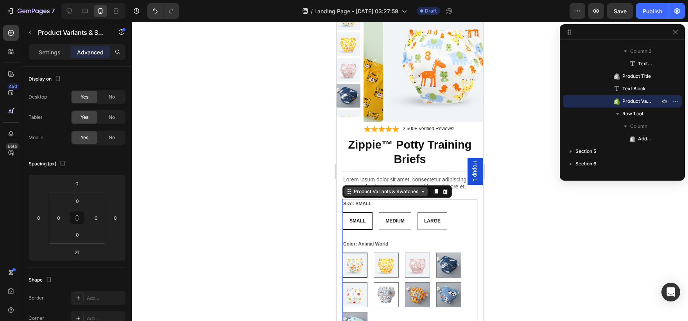
click at [404, 196] on div "Product Variants & Swatches" at bounding box center [385, 191] width 83 height 9
click at [574, 213] on div at bounding box center [410, 171] width 556 height 299
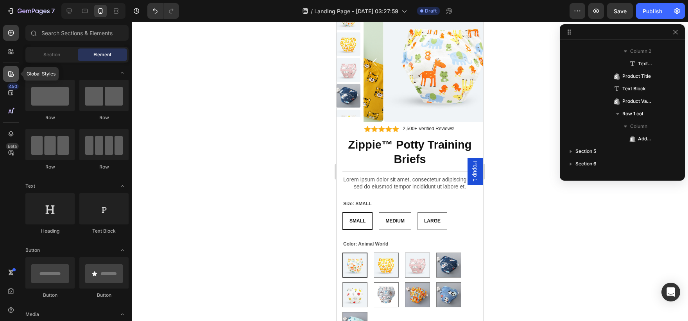
click at [17, 75] on div at bounding box center [11, 74] width 16 height 16
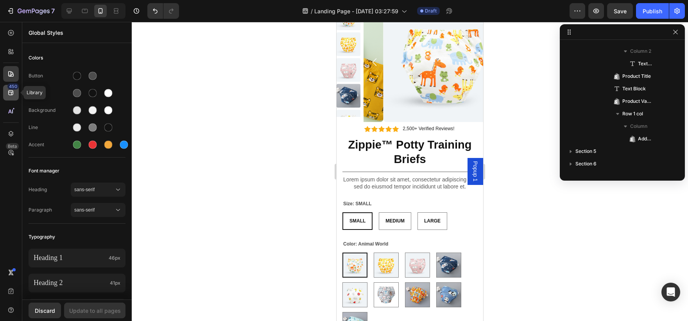
click at [13, 89] on icon at bounding box center [11, 93] width 8 height 8
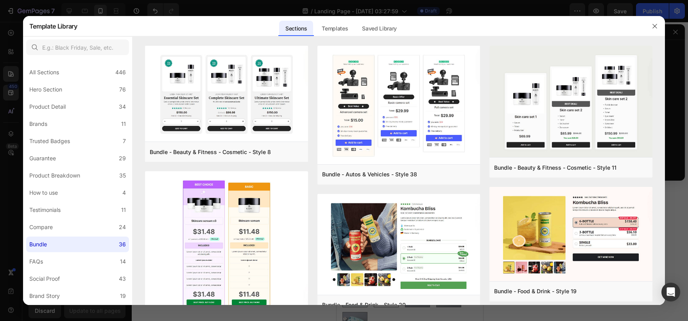
click at [12, 93] on div at bounding box center [344, 160] width 688 height 321
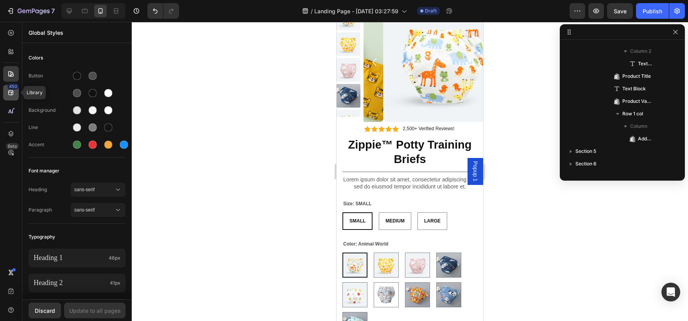
click at [11, 98] on div "450" at bounding box center [11, 93] width 16 height 16
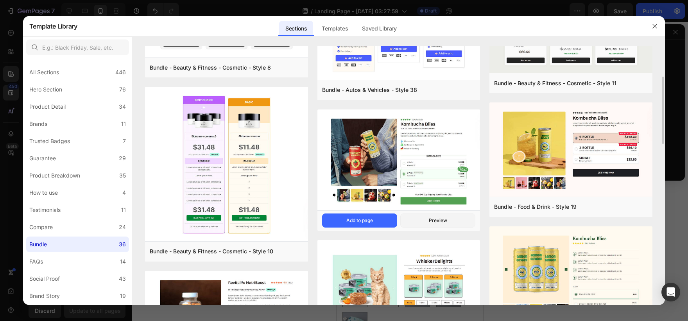
scroll to position [91, 0]
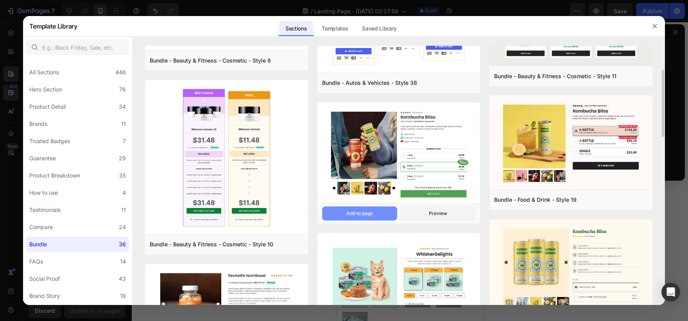
click at [372, 218] on button "Add to page" at bounding box center [359, 213] width 75 height 14
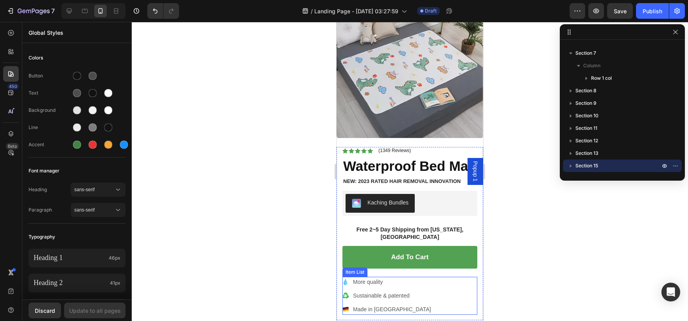
scroll to position [2865, 0]
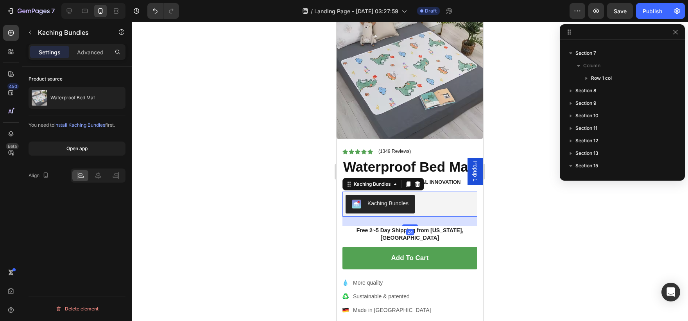
click at [439, 213] on div "Kaching Bundles" at bounding box center [409, 204] width 129 height 19
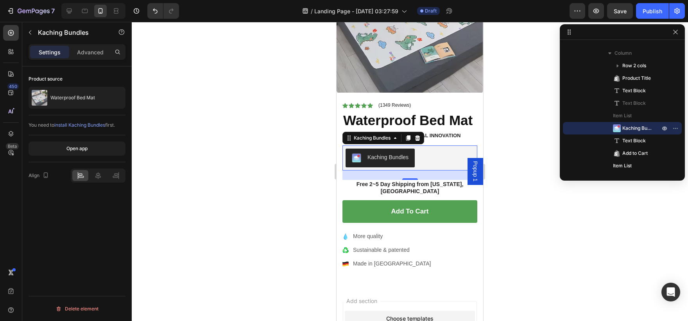
scroll to position [2926, 0]
click at [674, 129] on icon "button" at bounding box center [673, 128] width 1 height 1
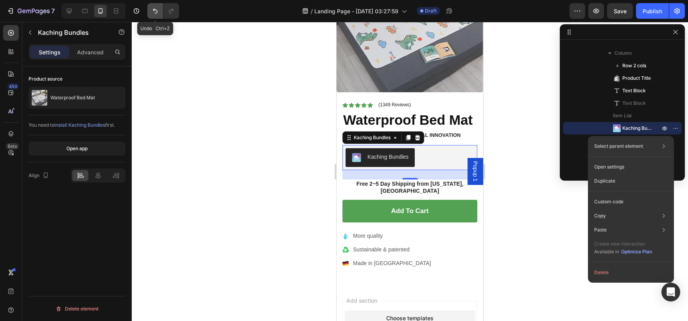
click at [151, 14] on icon "Undo/Redo" at bounding box center [155, 11] width 8 height 8
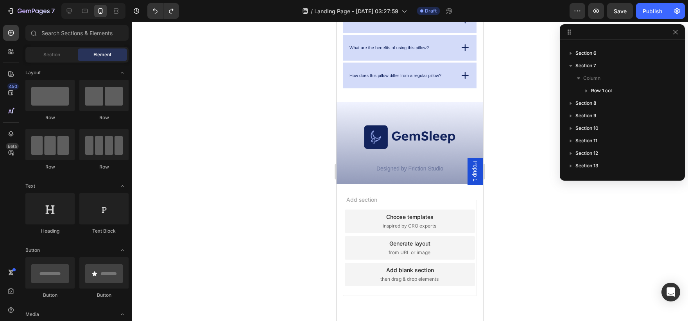
scroll to position [2717, 0]
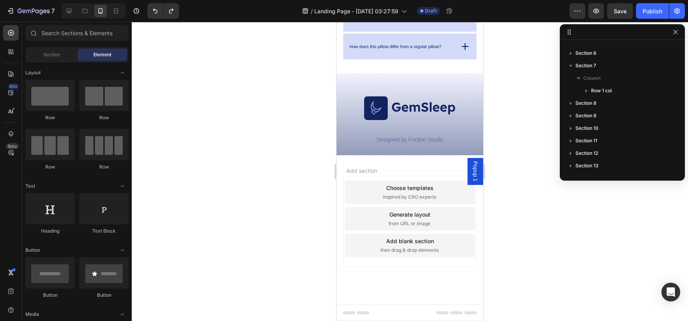
click at [424, 267] on div "Add section Choose templates inspired by CRO experts Generate layout from URL o…" at bounding box center [409, 229] width 147 height 149
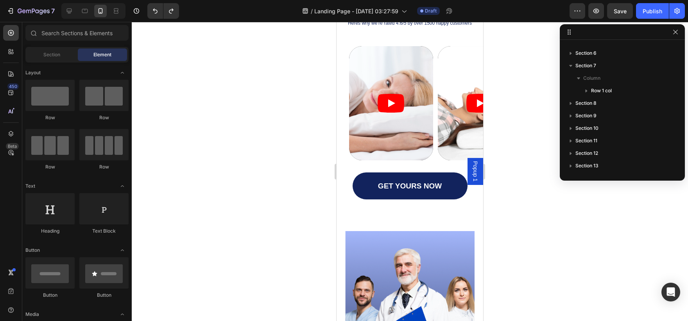
scroll to position [1199, 0]
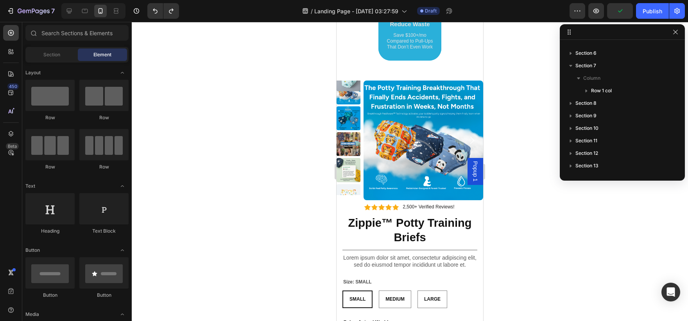
scroll to position [908, 0]
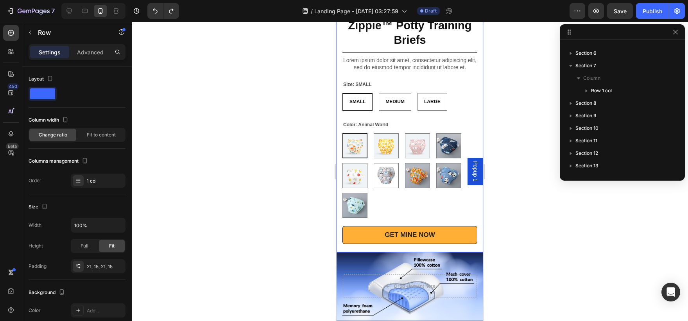
click at [471, 143] on div "Icon Icon Icon Icon Icon Icon List 2,500+ Verified Reviews! Text Block Row Zipp…" at bounding box center [409, 125] width 147 height 254
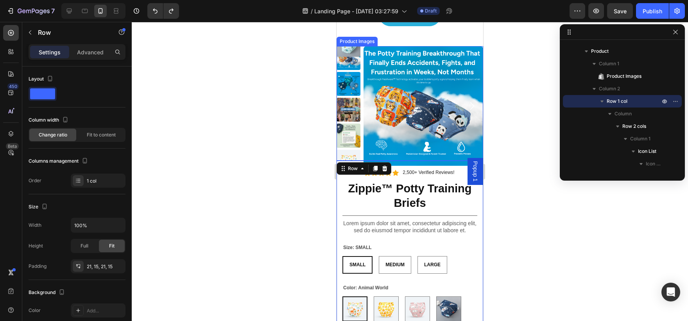
scroll to position [746, 0]
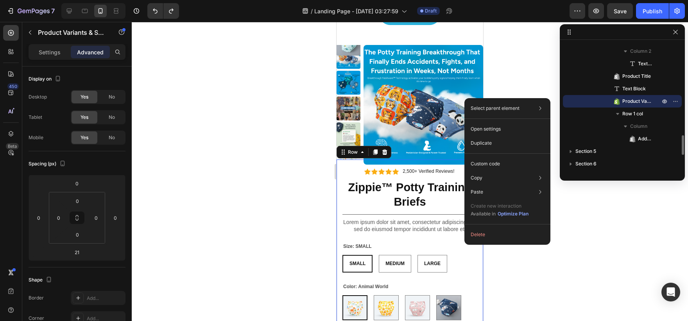
click at [458, 238] on div "Icon Icon Icon Icon Icon Icon List 2,500+ Verified Reviews! Text Block Row Zipp…" at bounding box center [409, 287] width 135 height 238
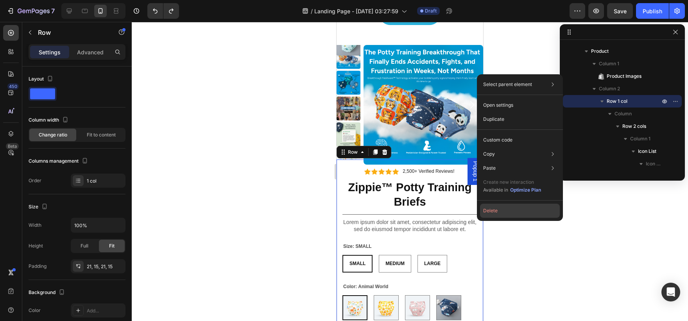
click at [488, 209] on button "Delete" at bounding box center [520, 211] width 80 height 14
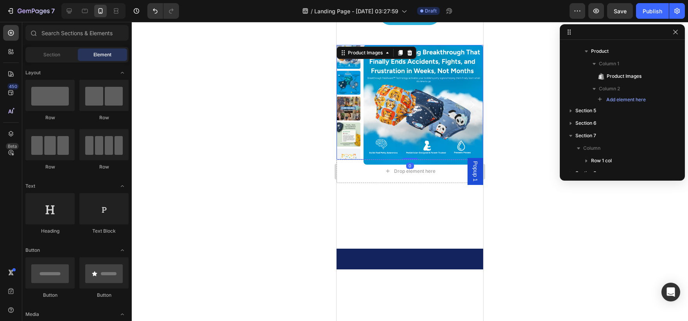
click at [477, 148] on img at bounding box center [423, 105] width 120 height 120
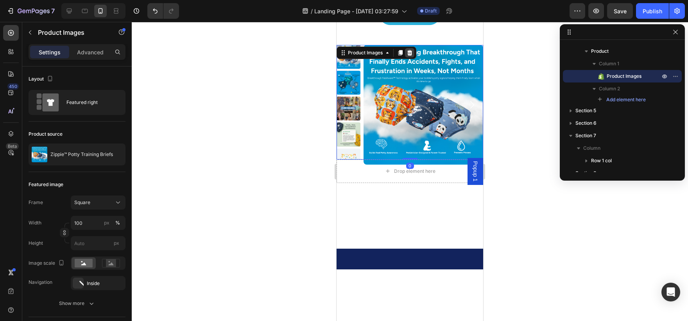
click at [408, 52] on icon at bounding box center [409, 53] width 6 height 6
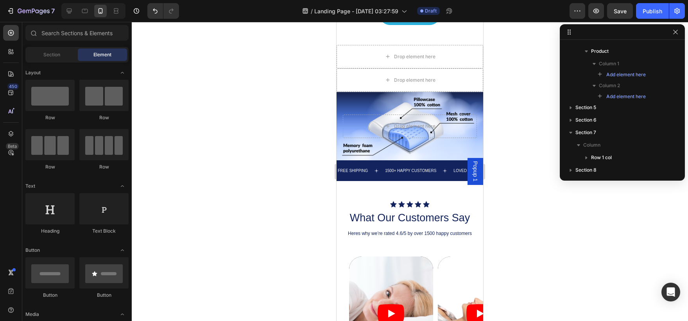
scroll to position [621, 0]
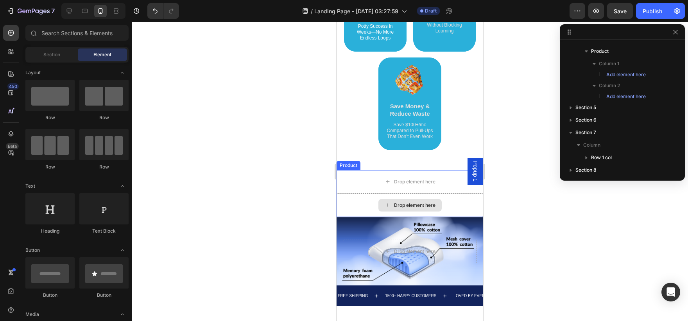
click at [394, 206] on div "Drop element here" at bounding box center [414, 205] width 41 height 6
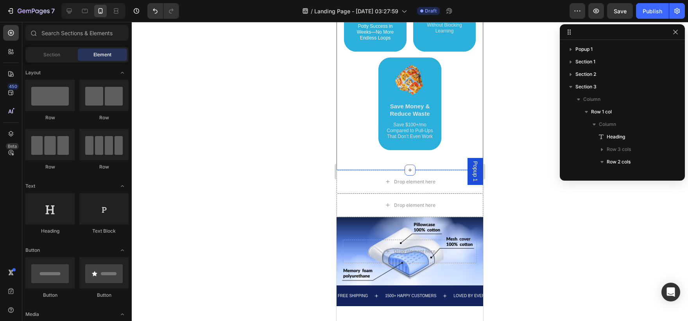
click at [434, 166] on div "Why Choose Our Orthopedic Pillows? Heading Image Supportive Design Text Block E…" at bounding box center [409, 39] width 147 height 261
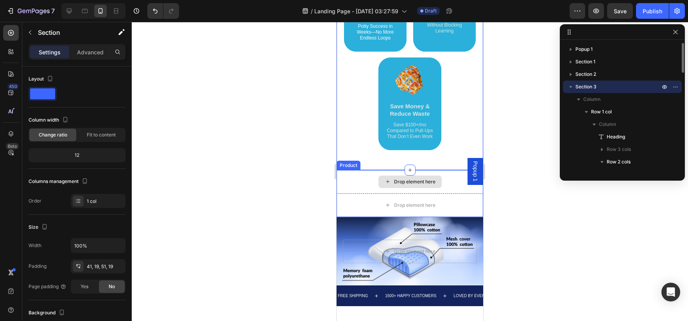
click at [449, 171] on div "Drop element here" at bounding box center [409, 181] width 147 height 23
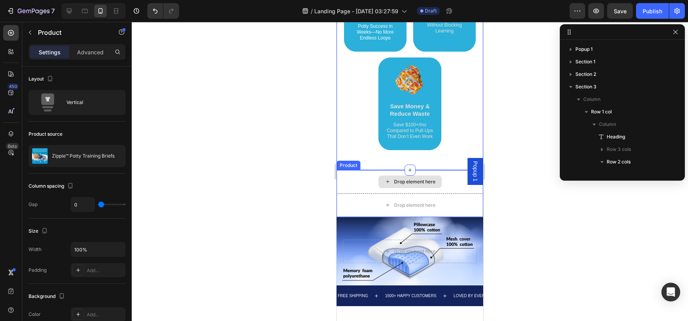
scroll to position [311, 0]
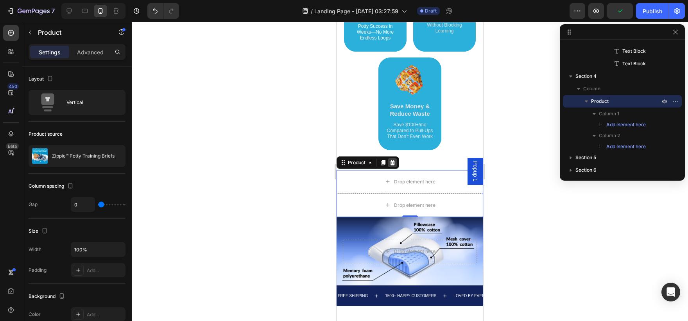
click at [394, 162] on icon at bounding box center [392, 162] width 5 height 5
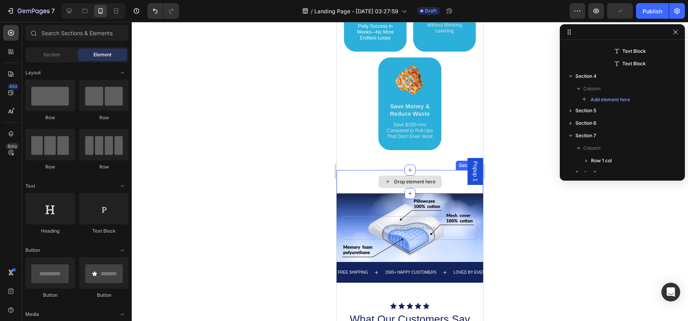
click at [395, 177] on div "Drop element here" at bounding box center [409, 181] width 63 height 13
click at [403, 180] on div "Drop element here" at bounding box center [414, 182] width 41 height 6
click at [433, 186] on div "Drop element here" at bounding box center [409, 181] width 63 height 13
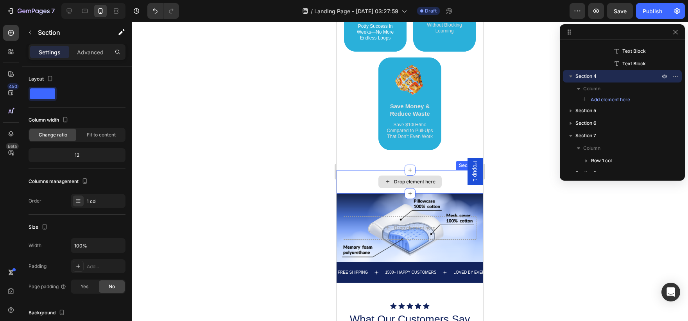
click at [450, 186] on div "Drop element here" at bounding box center [409, 181] width 147 height 23
click at [425, 183] on div "Drop element here" at bounding box center [414, 182] width 41 height 6
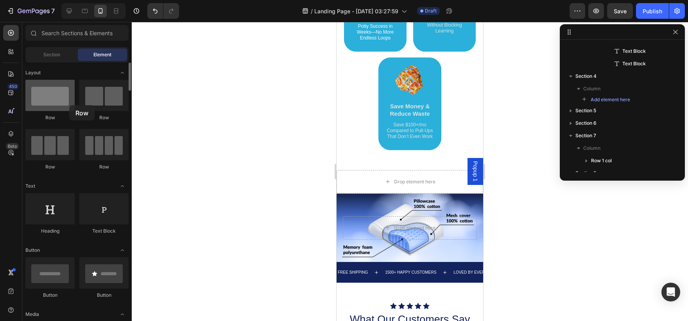
click at [69, 105] on div at bounding box center [49, 95] width 49 height 31
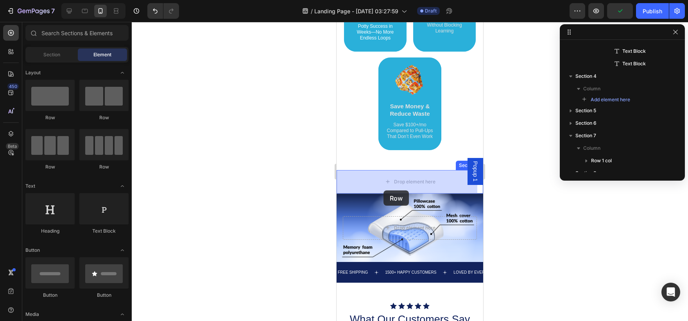
drag, startPoint x: 411, startPoint y: 125, endPoint x: 384, endPoint y: 190, distance: 70.6
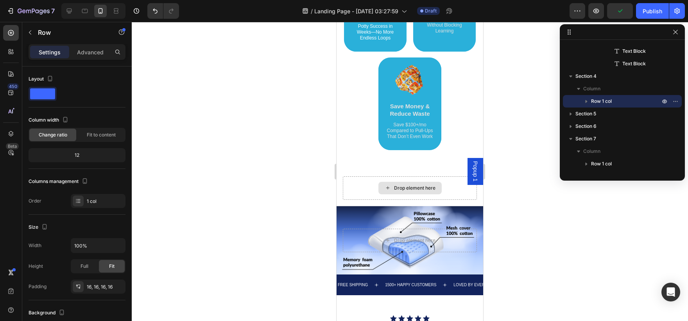
click at [397, 187] on div "Drop element here" at bounding box center [414, 188] width 41 height 6
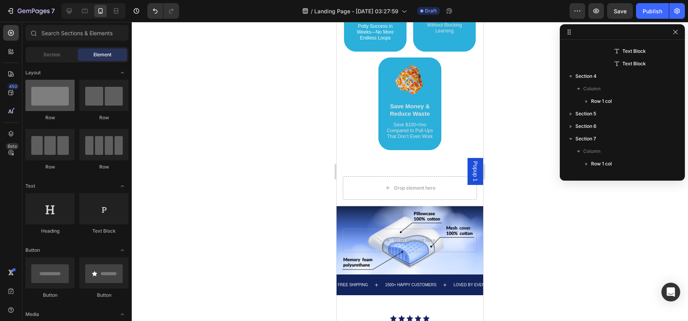
click at [71, 104] on div at bounding box center [49, 95] width 49 height 31
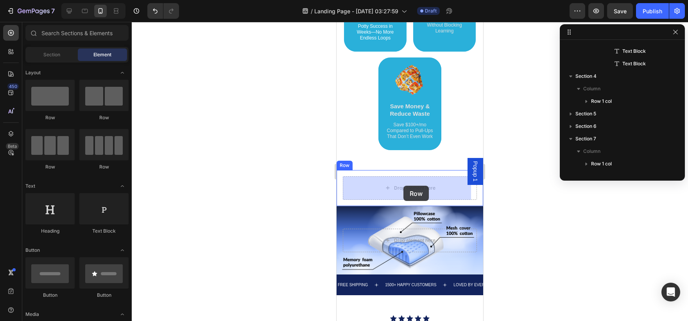
drag, startPoint x: 407, startPoint y: 125, endPoint x: 402, endPoint y: 184, distance: 58.4
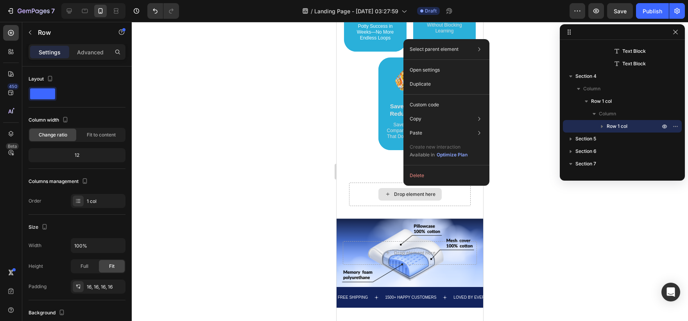
click at [402, 191] on div "Drop element here" at bounding box center [414, 194] width 41 height 6
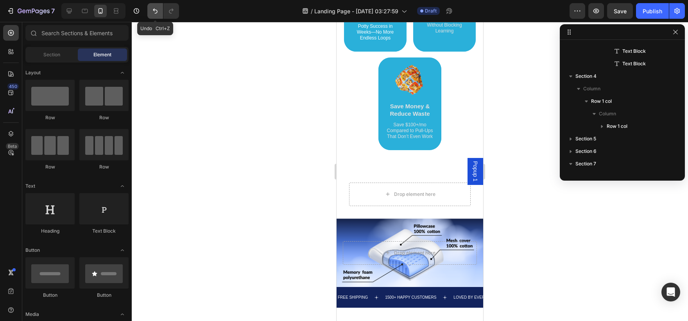
click at [160, 16] on button "Undo/Redo" at bounding box center [155, 11] width 16 height 16
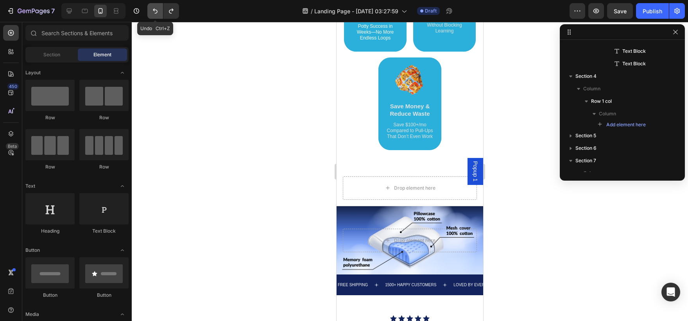
click at [159, 17] on button "Undo/Redo" at bounding box center [155, 11] width 16 height 16
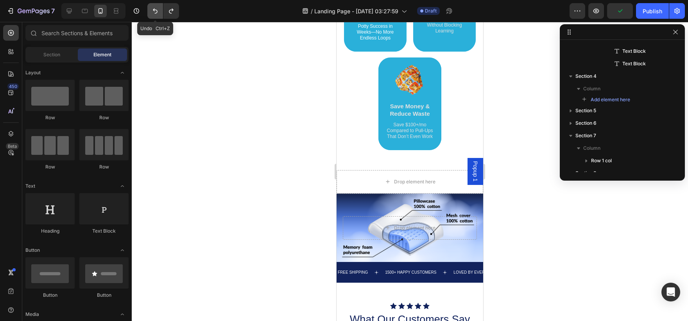
drag, startPoint x: 159, startPoint y: 17, endPoint x: 153, endPoint y: 16, distance: 6.7
click at [153, 16] on button "Undo/Redo" at bounding box center [155, 11] width 16 height 16
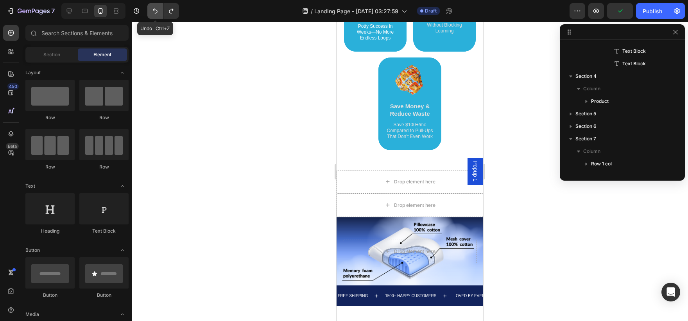
click at [163, 13] on button "Undo/Redo" at bounding box center [155, 11] width 16 height 16
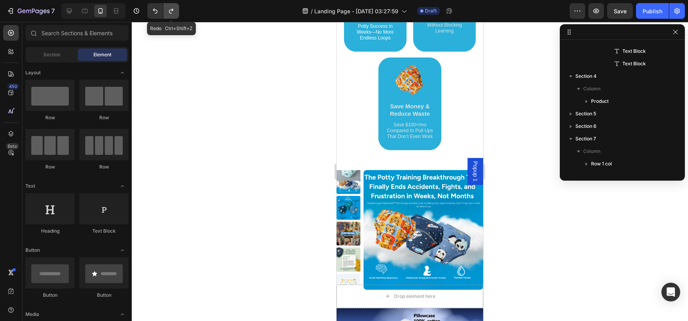
click at [166, 13] on button "Undo/Redo" at bounding box center [171, 11] width 16 height 16
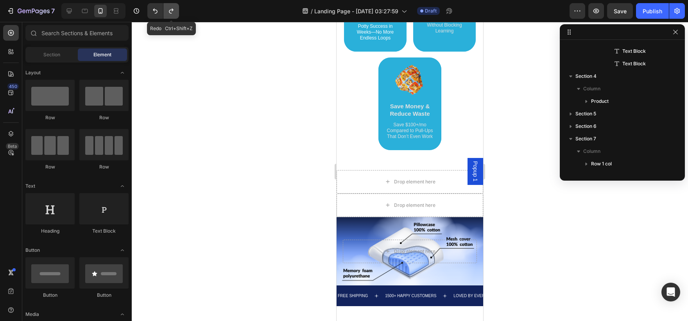
click at [166, 13] on button "Undo/Redo" at bounding box center [171, 11] width 16 height 16
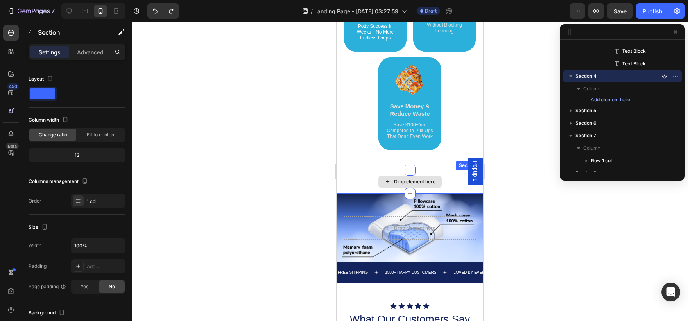
click at [431, 174] on div "Drop element here" at bounding box center [409, 181] width 147 height 23
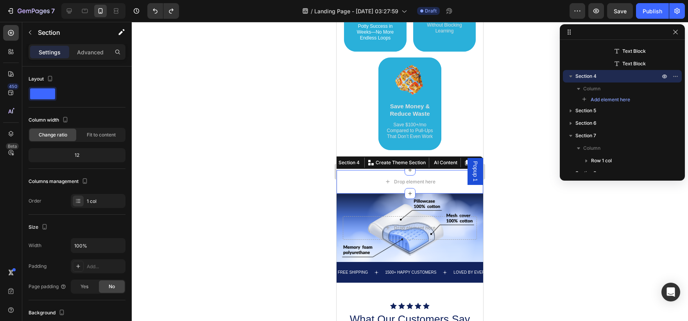
click at [473, 157] on div "Section 4 You can create reusable sections Create Theme Section AI Content Writ…" at bounding box center [405, 162] width 156 height 13
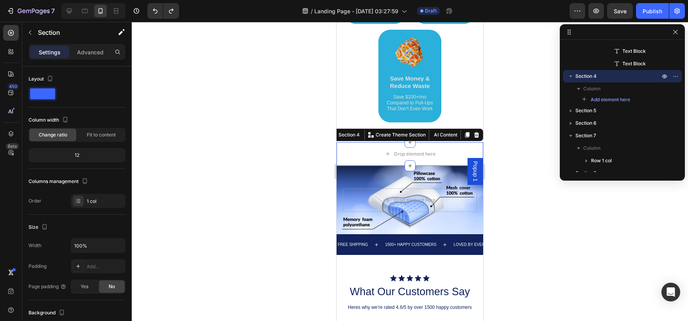
scroll to position [651, 0]
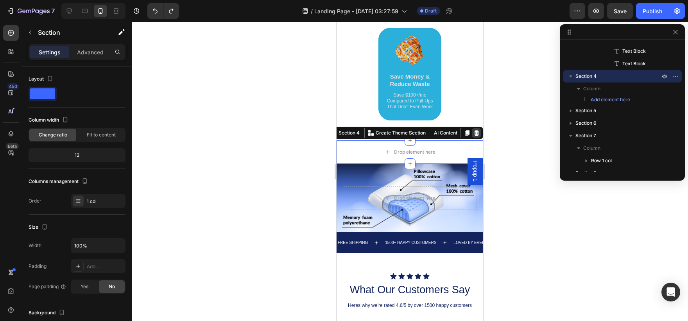
click at [474, 132] on icon at bounding box center [476, 132] width 5 height 5
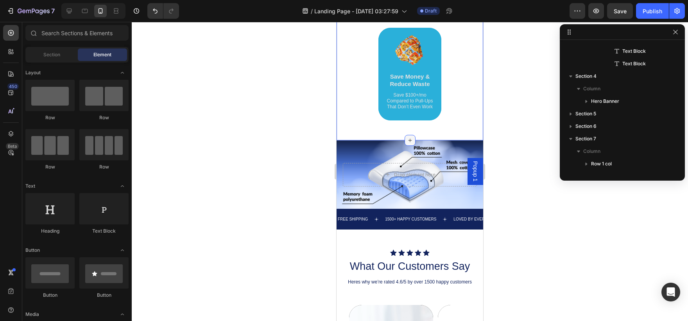
click at [411, 139] on div at bounding box center [409, 140] width 11 height 11
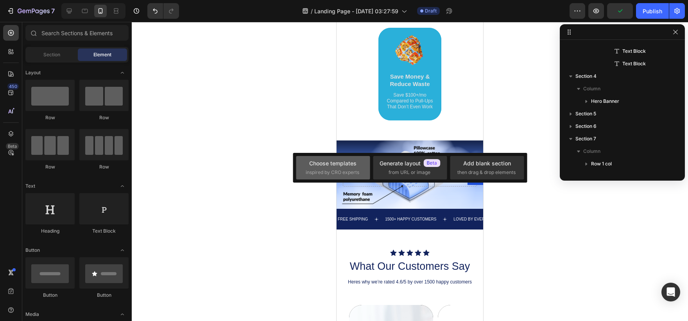
click at [324, 161] on div "Choose templates" at bounding box center [332, 163] width 47 height 8
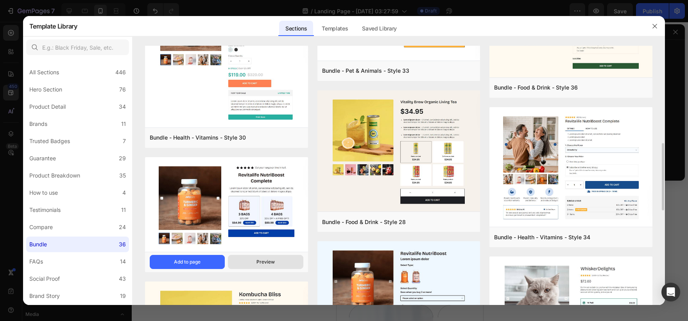
scroll to position [372, 0]
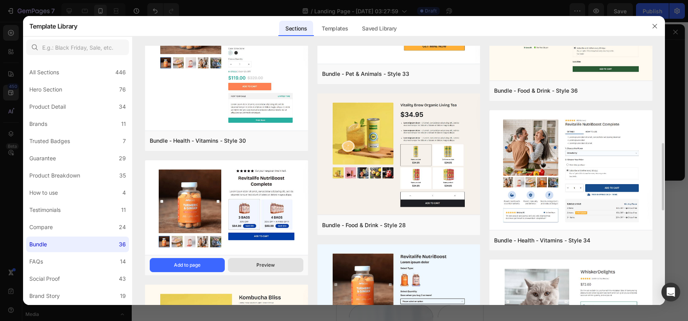
click at [280, 266] on button "Preview" at bounding box center [265, 265] width 75 height 14
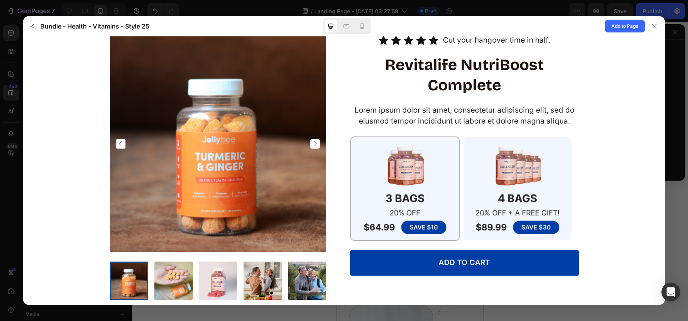
scroll to position [0, 0]
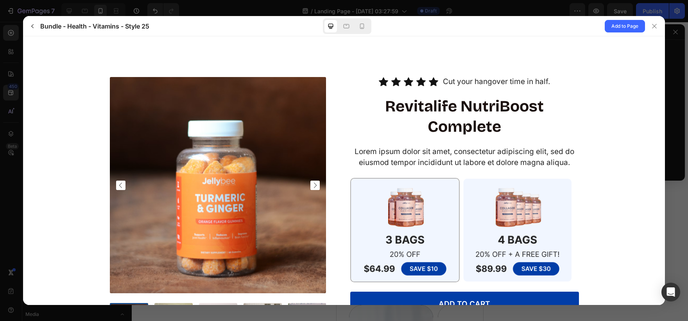
click at [352, 25] on div at bounding box center [347, 26] width 48 height 16
click at [360, 25] on icon at bounding box center [362, 25] width 4 height 5
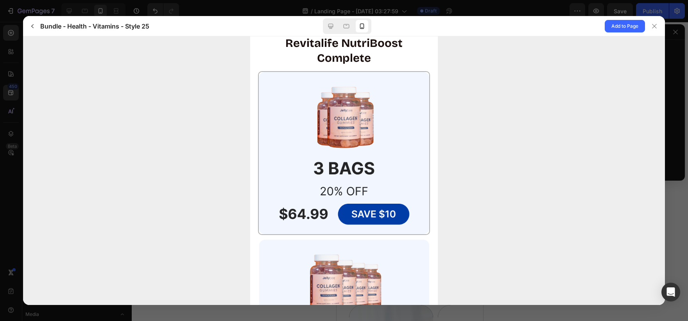
scroll to position [353, 0]
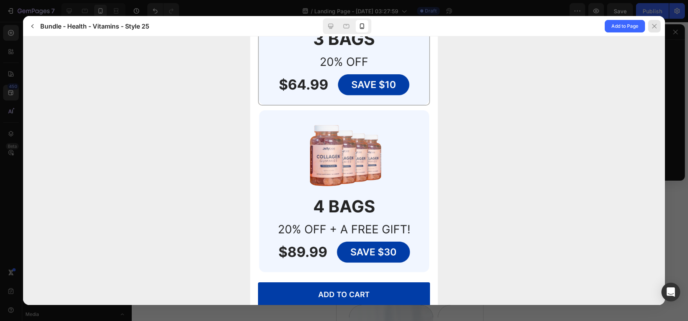
click at [656, 26] on icon at bounding box center [654, 26] width 6 height 6
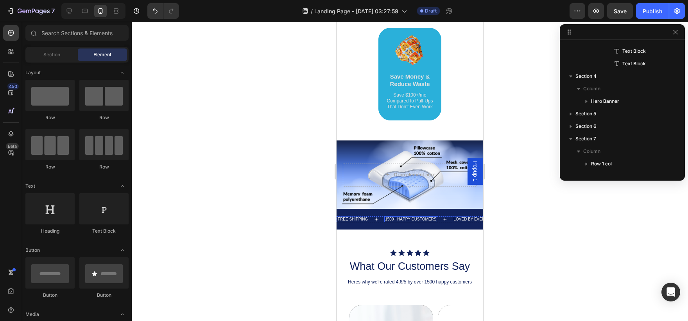
scroll to position [656, 0]
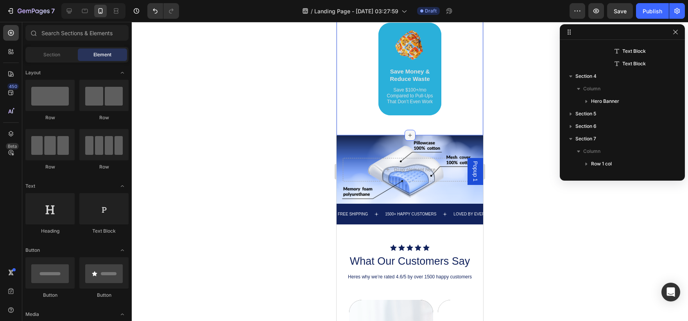
click at [408, 136] on icon at bounding box center [410, 135] width 4 height 4
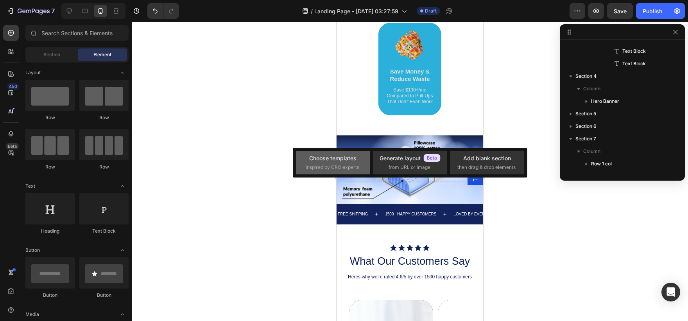
click at [356, 166] on span "inspired by CRO experts" at bounding box center [333, 167] width 54 height 7
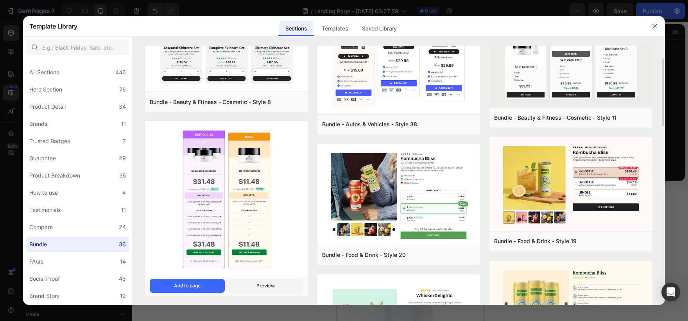
scroll to position [50, 0]
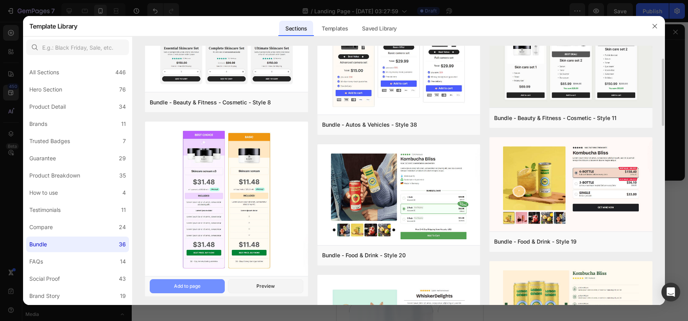
click at [208, 285] on button "Add to page" at bounding box center [187, 286] width 75 height 14
click at [239, 292] on button "Preview" at bounding box center [265, 286] width 75 height 14
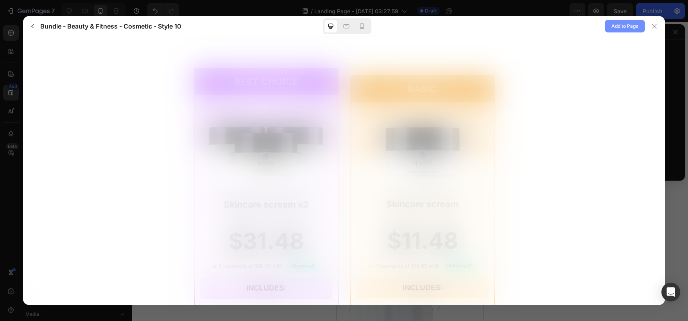
scroll to position [0, 0]
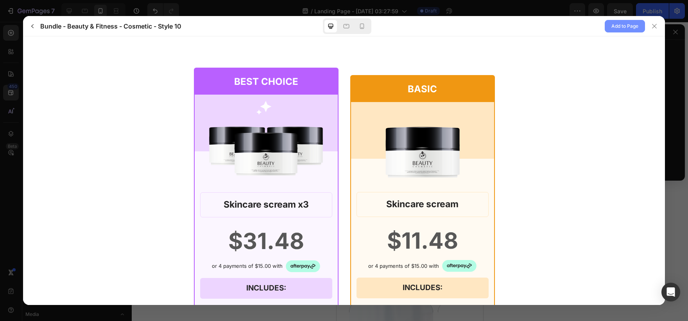
click at [618, 27] on span "Add to Page" at bounding box center [624, 25] width 27 height 9
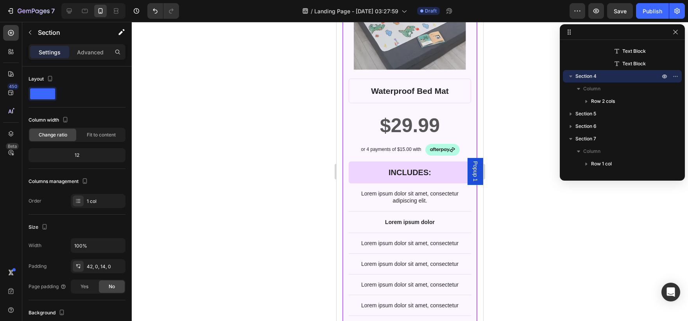
scroll to position [902, 0]
click at [85, 11] on icon at bounding box center [85, 11] width 8 height 8
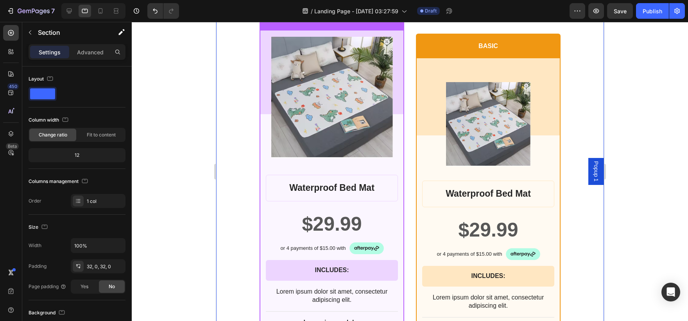
scroll to position [717, 0]
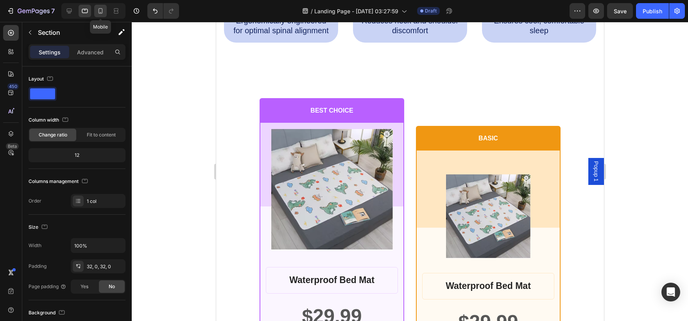
click at [101, 16] on div at bounding box center [100, 11] width 13 height 13
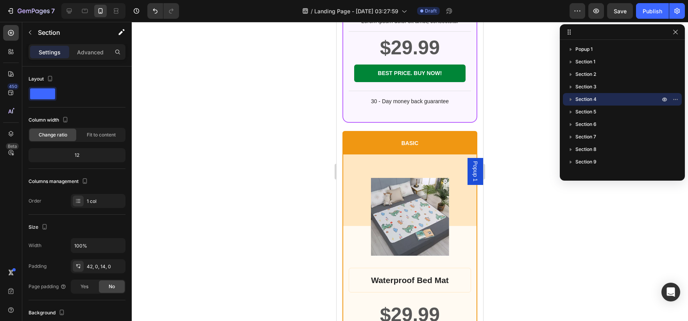
scroll to position [1186, 0]
click at [188, 41] on div at bounding box center [410, 171] width 556 height 299
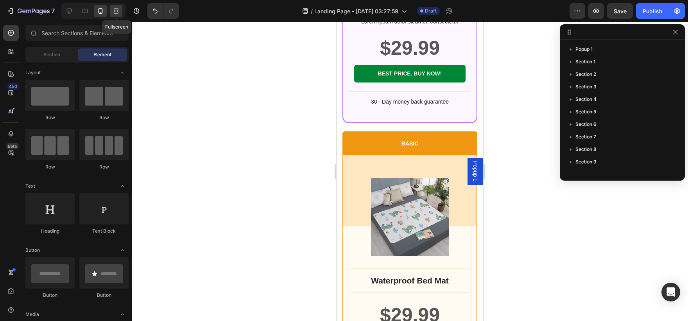
click at [114, 10] on icon at bounding box center [116, 11] width 8 height 8
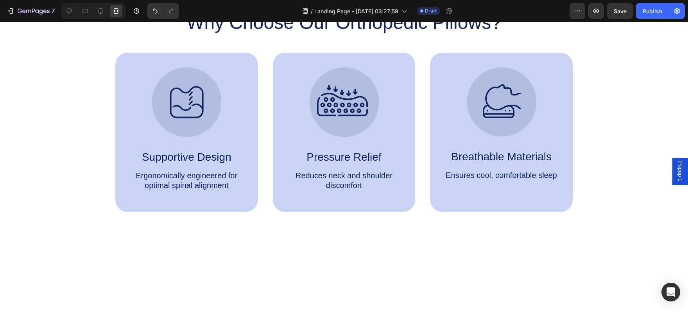
scroll to position [255, 0]
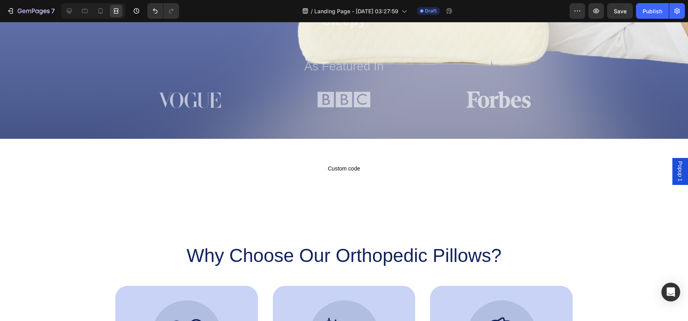
click at [95, 18] on div at bounding box center [93, 11] width 64 height 16
click at [98, 14] on icon at bounding box center [101, 11] width 8 height 8
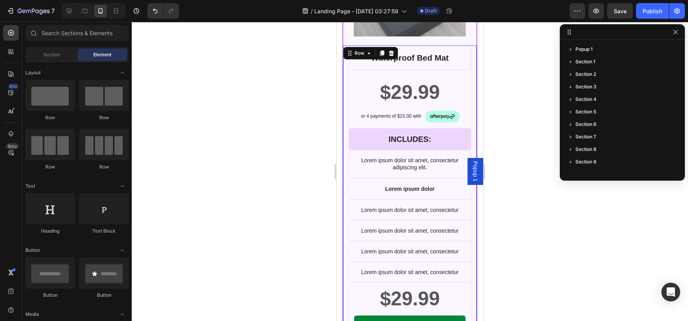
scroll to position [123, 0]
click at [409, 236] on div "Waterproof Bed Mat Product Title $29.99 Product Price Product Price Row or 4 pa…" at bounding box center [410, 200] width 122 height 311
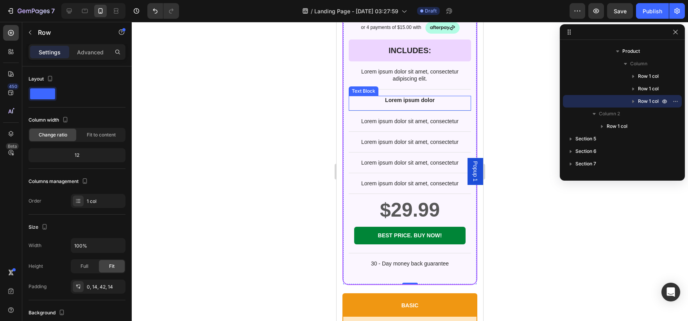
scroll to position [1173, 0]
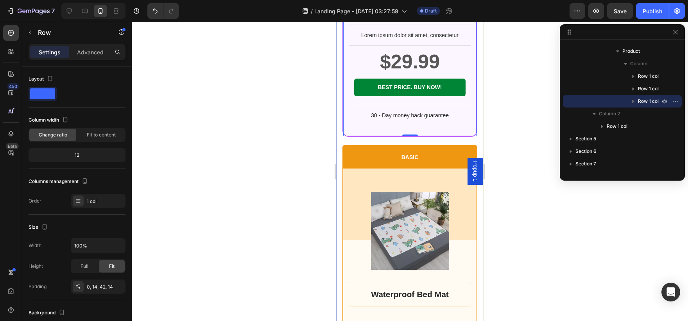
click at [340, 158] on div "BEST CHOICE Text Block Row Product Images Row Waterproof Bed Mat Product Title …" at bounding box center [409, 125] width 147 height 981
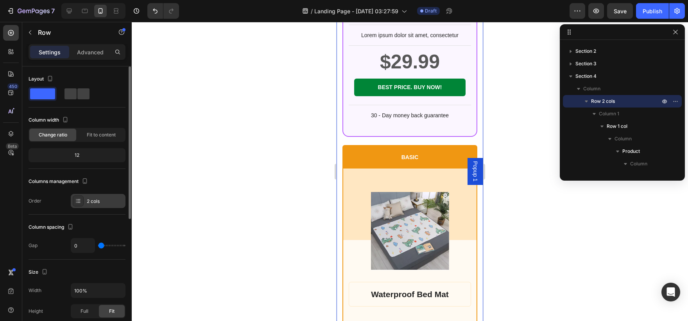
click at [83, 197] on div at bounding box center [78, 200] width 11 height 11
click at [99, 228] on div "Column spacing" at bounding box center [77, 227] width 97 height 13
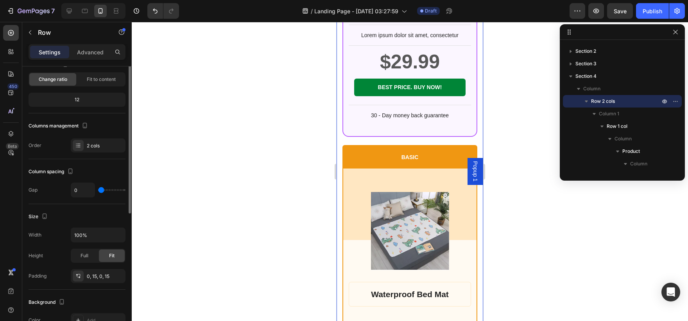
scroll to position [4, 0]
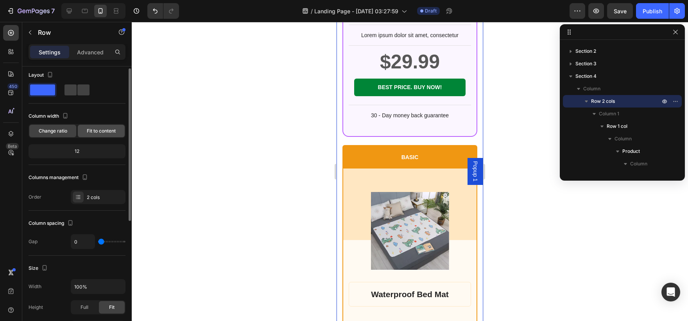
click at [98, 132] on span "Fit to content" at bounding box center [101, 130] width 29 height 7
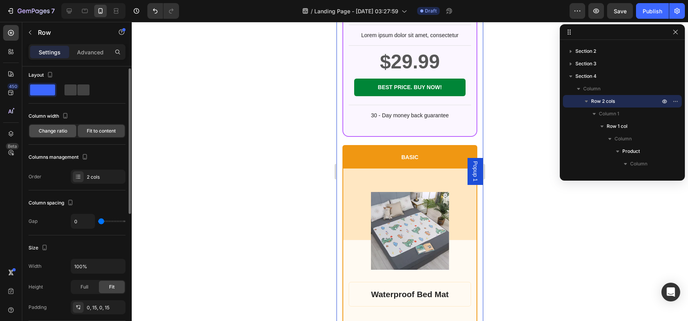
click at [65, 136] on div "Change ratio" at bounding box center [52, 131] width 47 height 13
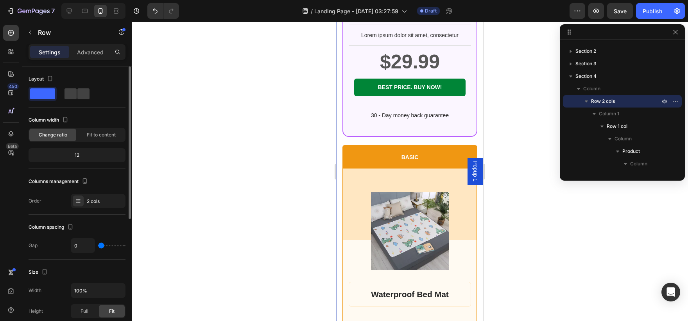
scroll to position [0, 0]
click at [79, 88] on span at bounding box center [83, 93] width 12 height 11
type input "30"
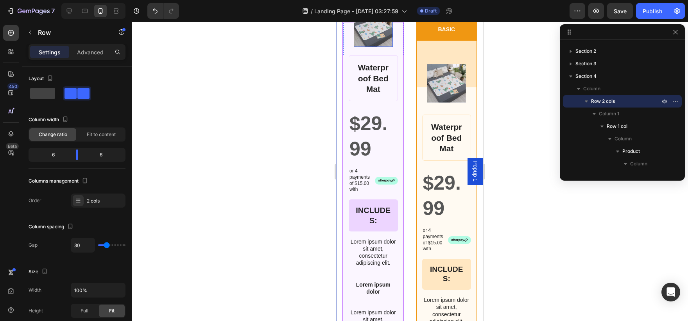
scroll to position [745, 0]
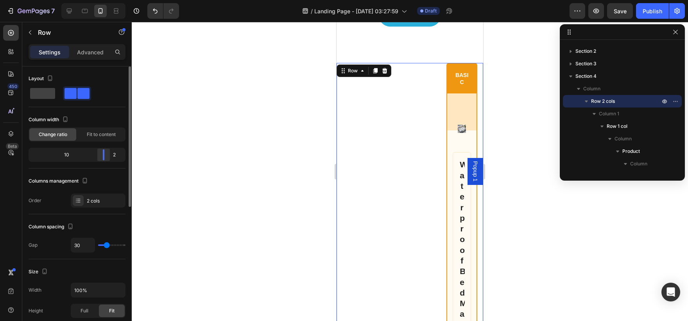
drag, startPoint x: 76, startPoint y: 156, endPoint x: 104, endPoint y: 152, distance: 27.6
click at [104, 0] on body "7 / Landing Page - Aug 25, 03:27:59 Draft Preview Save Publish 450 Beta Section…" at bounding box center [344, 0] width 688 height 0
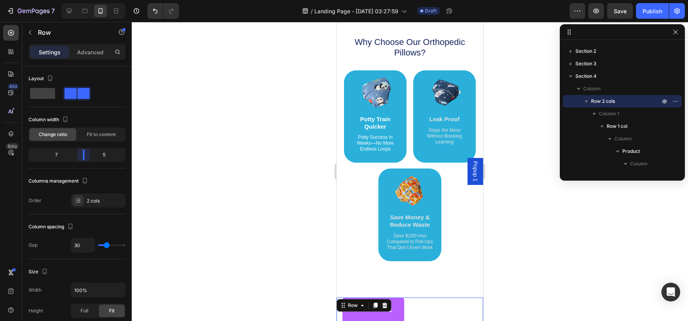
scroll to position [490, 0]
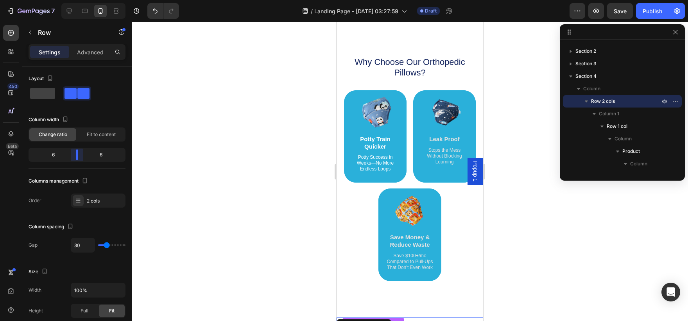
drag, startPoint x: 104, startPoint y: 152, endPoint x: 79, endPoint y: 156, distance: 24.5
click at [79, 0] on body "7 / Landing Page - Aug 25, 03:27:59 Draft Preview Save Publish 450 Beta Section…" at bounding box center [344, 0] width 688 height 0
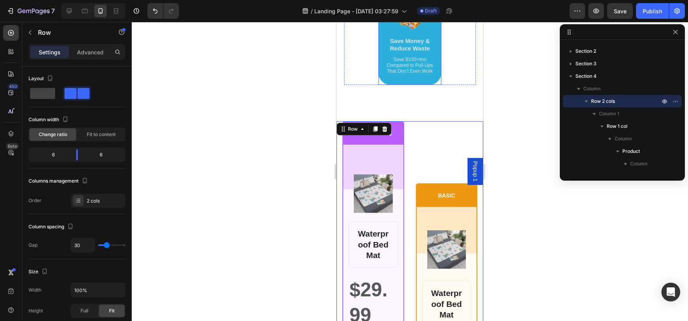
scroll to position [686, 0]
type input "24"
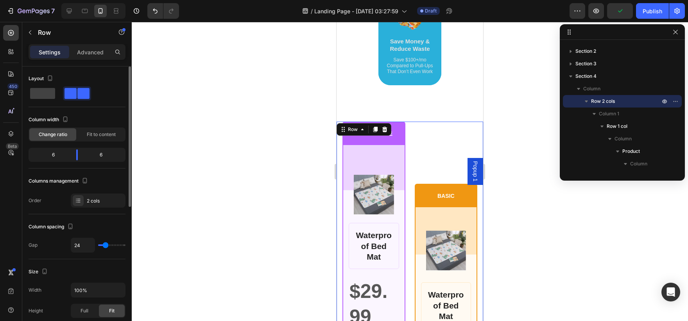
type input "11"
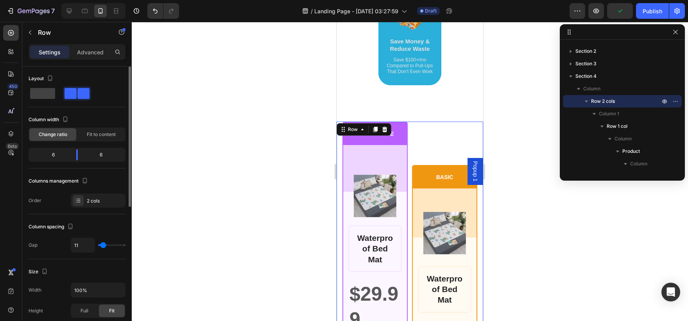
type input "0"
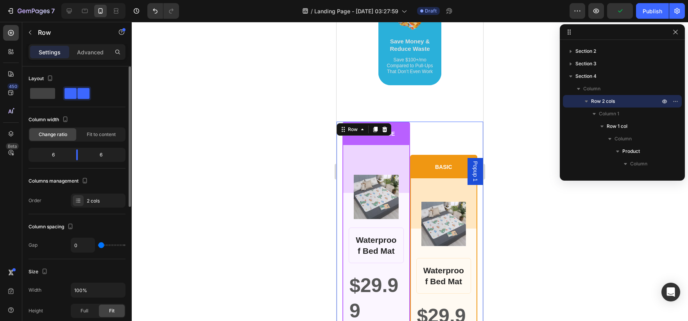
type input "11"
type input "13"
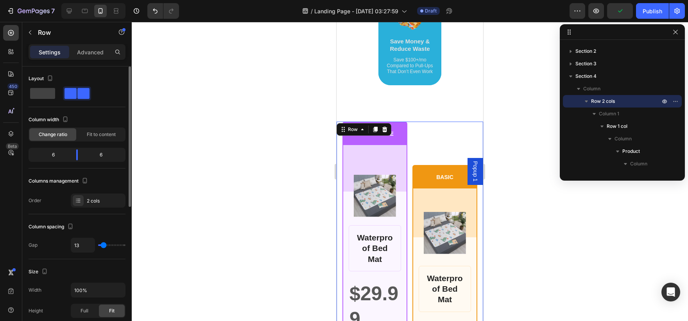
type input "16"
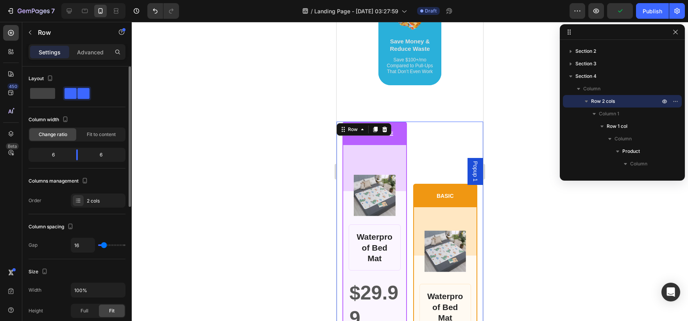
type input "13"
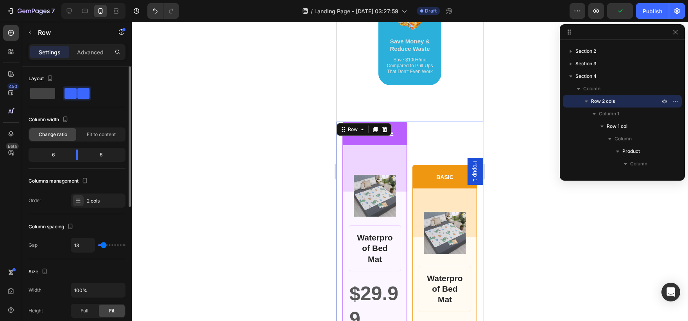
type input "11"
drag, startPoint x: 107, startPoint y: 245, endPoint x: 103, endPoint y: 248, distance: 5.1
type input "11"
click at [103, 246] on input "range" at bounding box center [111, 245] width 27 height 2
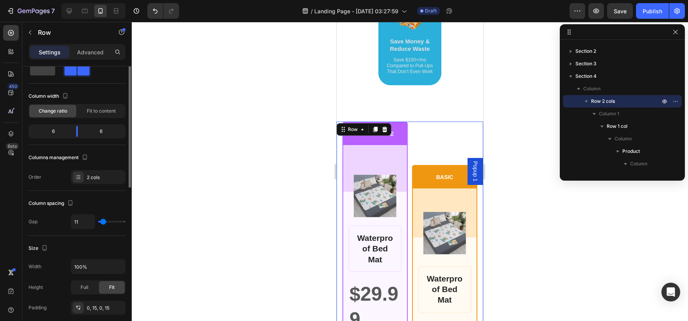
scroll to position [0, 0]
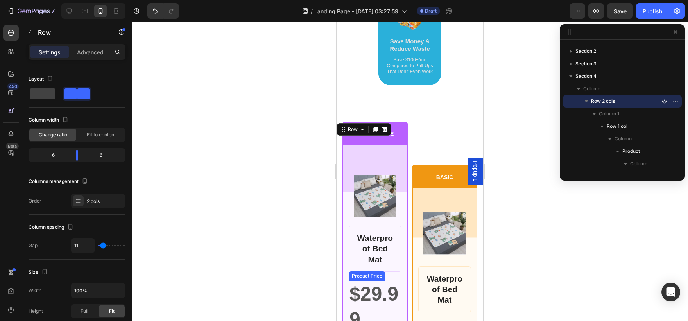
click at [353, 287] on div "$29.99" at bounding box center [375, 307] width 53 height 52
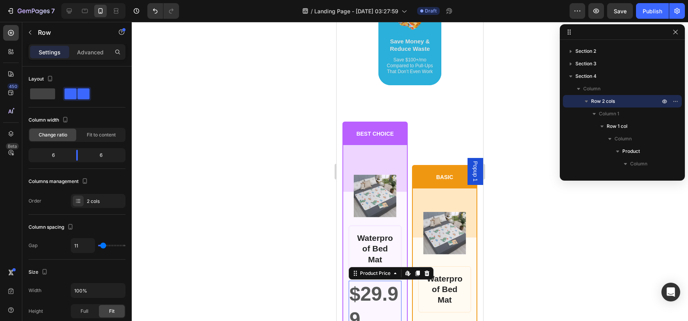
scroll to position [186, 0]
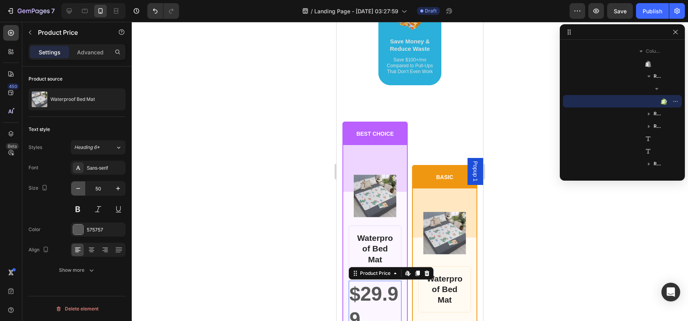
click at [77, 190] on icon "button" at bounding box center [78, 188] width 8 height 8
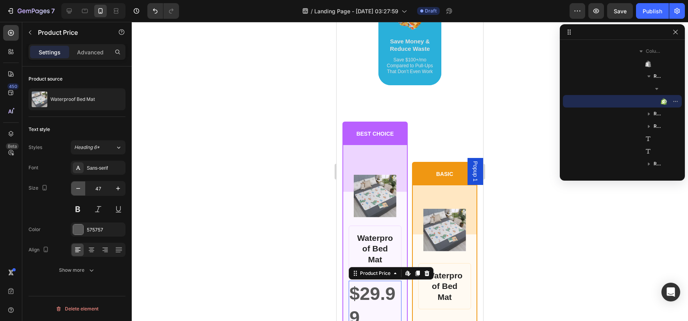
click at [77, 190] on icon "button" at bounding box center [78, 188] width 8 height 8
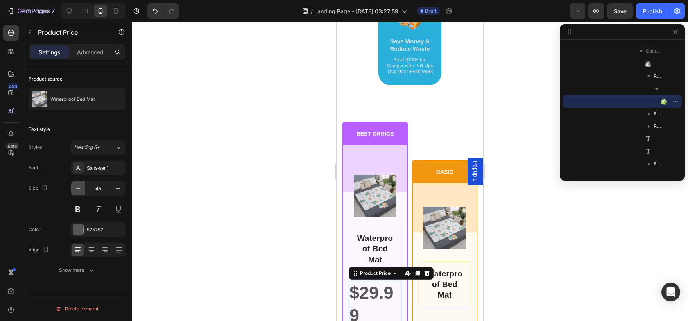
click at [77, 190] on icon "button" at bounding box center [78, 188] width 8 height 8
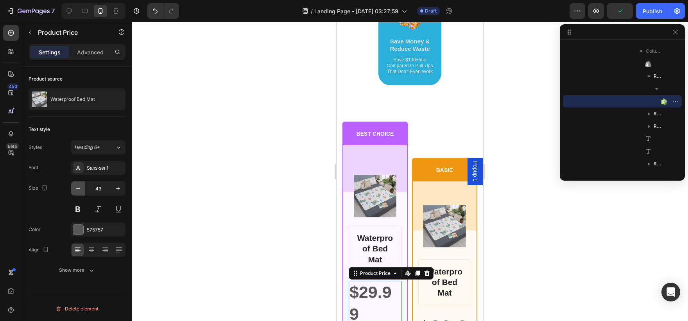
click at [77, 190] on icon "button" at bounding box center [78, 188] width 8 height 8
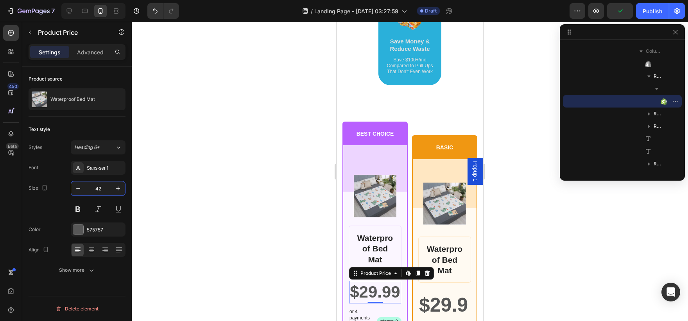
click at [104, 184] on input "42" at bounding box center [98, 188] width 26 height 14
type input "c"
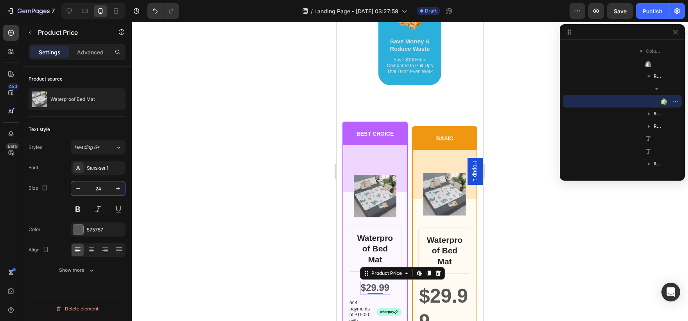
type input "24"
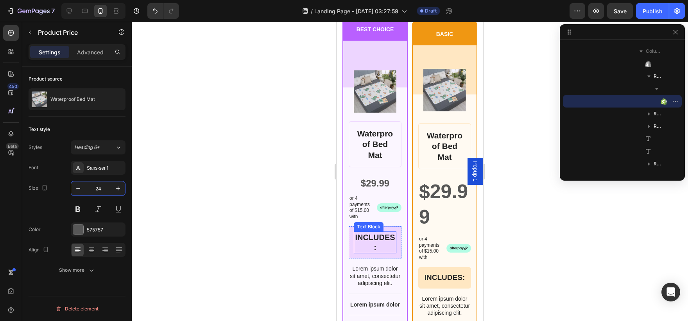
scroll to position [747, 0]
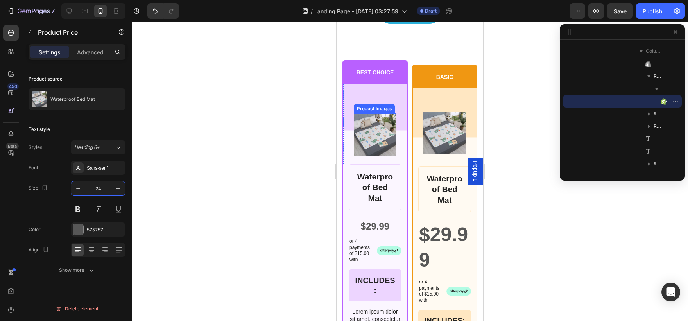
click at [375, 133] on img at bounding box center [375, 134] width 43 height 43
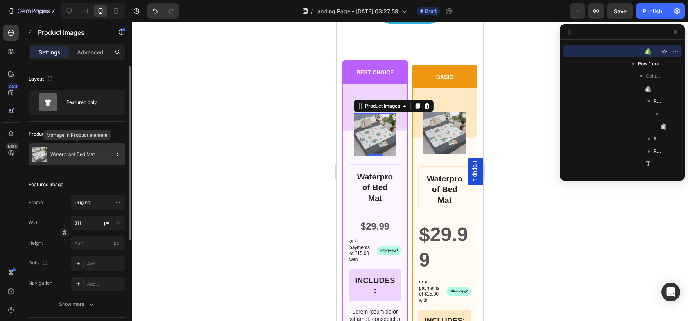
click at [71, 153] on p "Waterproof Bed Mat" at bounding box center [72, 154] width 45 height 5
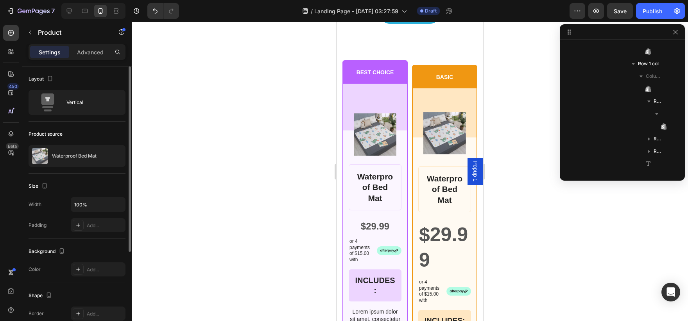
scroll to position [73, 0]
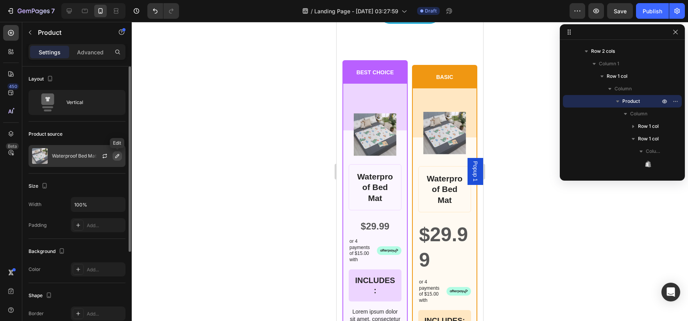
click at [116, 156] on icon "button" at bounding box center [117, 156] width 6 height 6
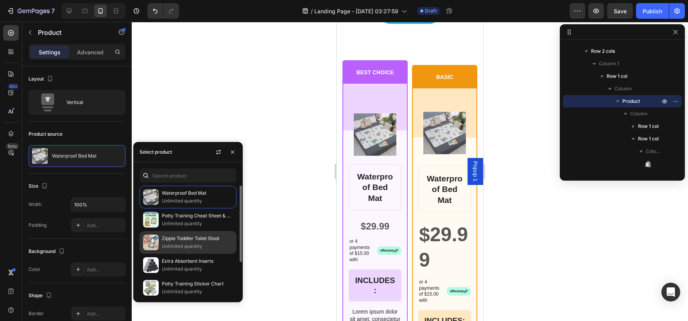
scroll to position [48, 0]
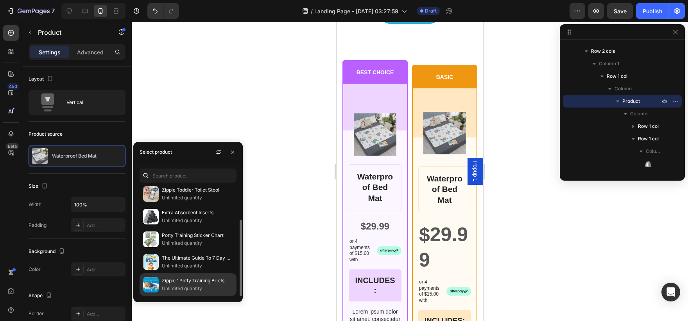
click at [179, 287] on p "Unlimited quantity" at bounding box center [197, 288] width 71 height 8
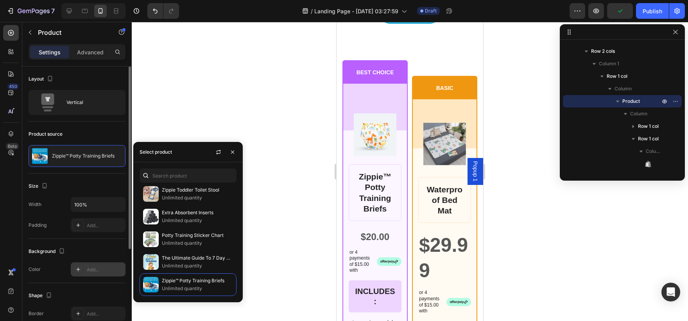
scroll to position [142, 0]
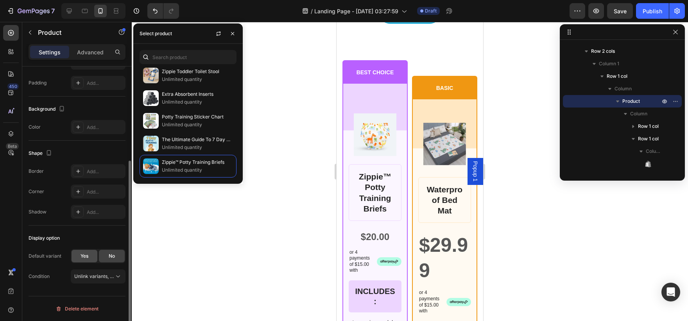
click at [89, 257] on div "Yes" at bounding box center [84, 256] width 26 height 13
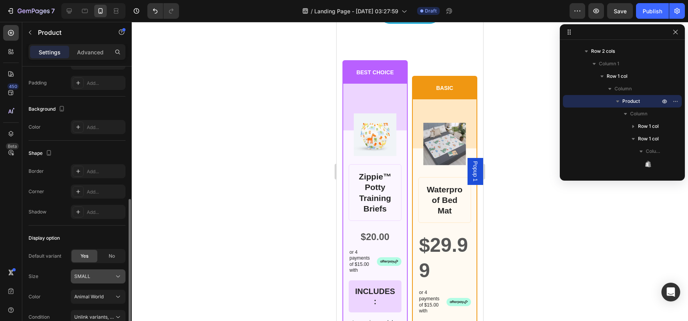
scroll to position [183, 0]
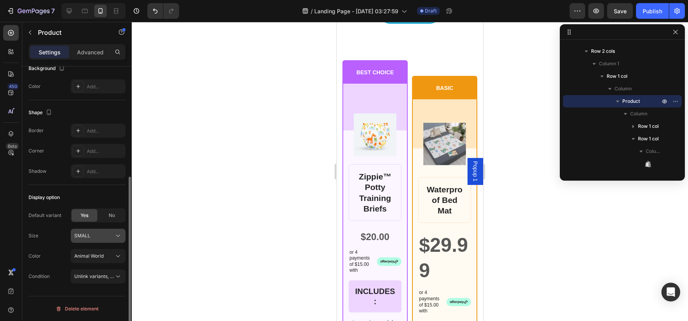
click at [98, 273] on span "Unlink variants, quantity <br> between same products" at bounding box center [134, 276] width 120 height 6
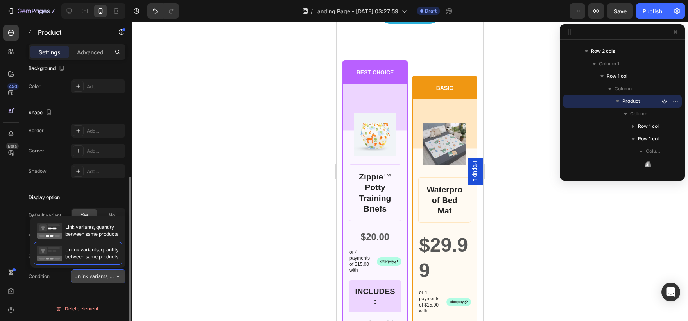
click at [97, 272] on button "Unlink variants, quantity <br> between same products" at bounding box center [98, 276] width 55 height 14
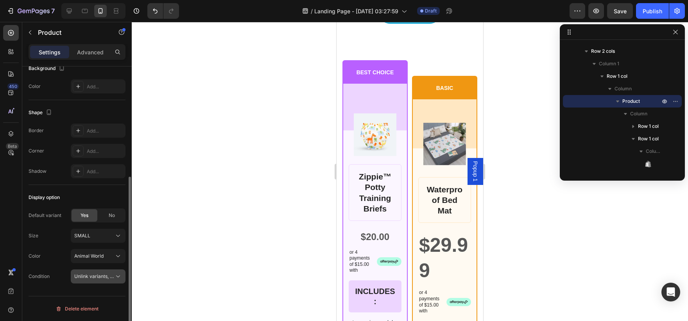
click at [94, 273] on span "Unlink variants, quantity <br> between same products" at bounding box center [134, 276] width 120 height 6
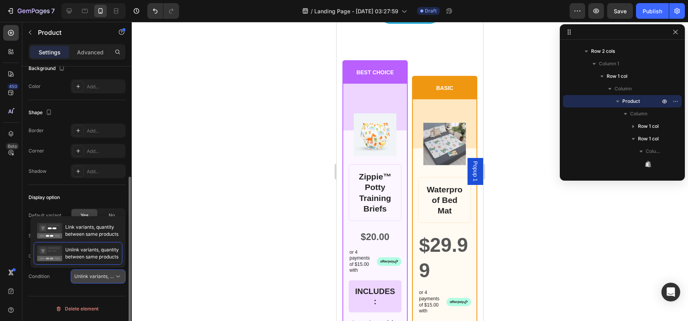
click at [98, 273] on span "Unlink variants, quantity <br> between same products" at bounding box center [134, 276] width 120 height 6
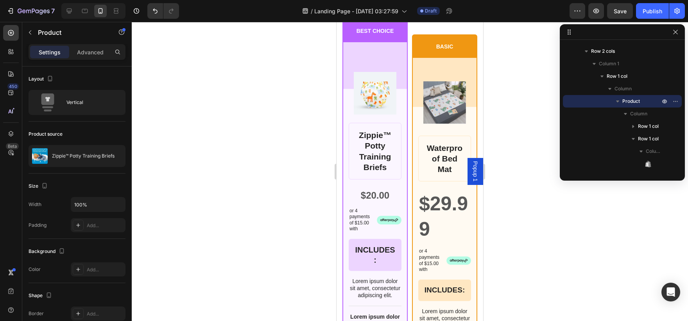
scroll to position [789, 0]
click at [26, 39] on div "Product" at bounding box center [66, 32] width 89 height 20
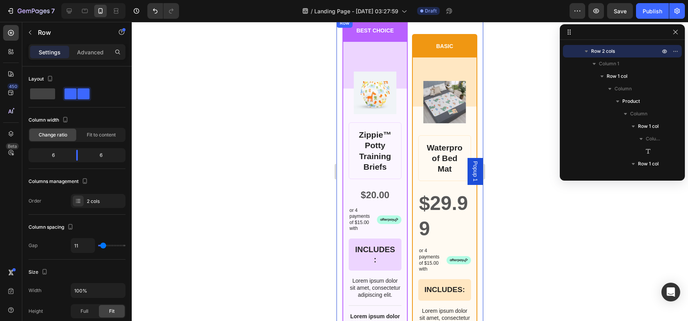
click at [429, 41] on div "BASIC Text Block Row Product Images Row Waterproof Bed Mat Product Title $29.99…" at bounding box center [444, 301] width 65 height 566
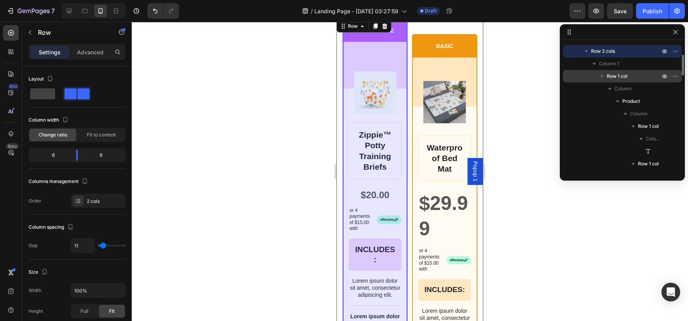
click at [581, 70] on div "Row 1 col" at bounding box center [622, 76] width 113 height 13
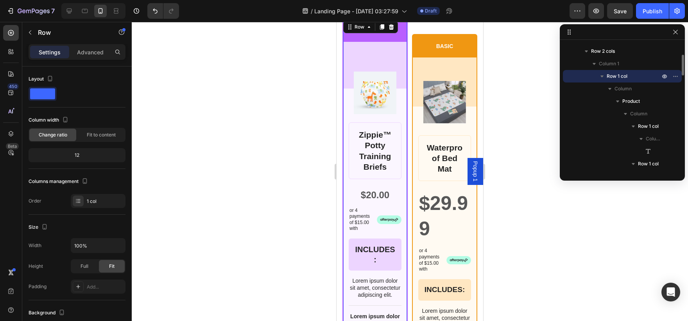
scroll to position [758, 0]
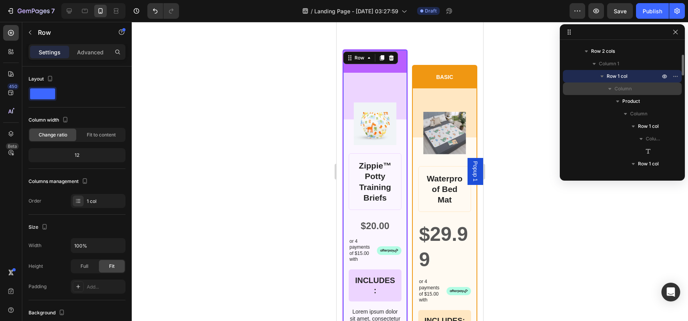
drag, startPoint x: 581, startPoint y: 70, endPoint x: 589, endPoint y: 93, distance: 23.8
click at [589, 157] on div "Row 1 col Column Product Column Row 1 col Column Text Block Row 1 col Column Pr…" at bounding box center [622, 176] width 119 height 38
click at [589, 93] on div "Column" at bounding box center [622, 88] width 113 height 13
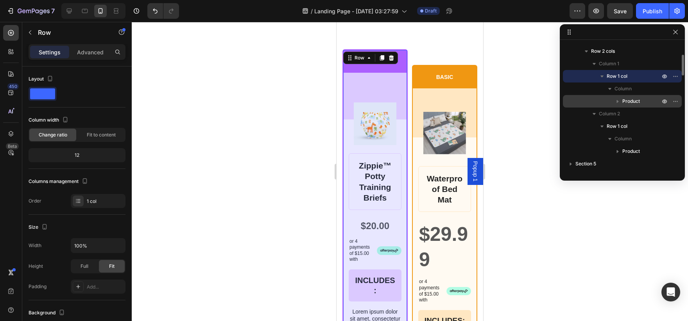
click at [597, 98] on div "Product" at bounding box center [622, 101] width 113 height 13
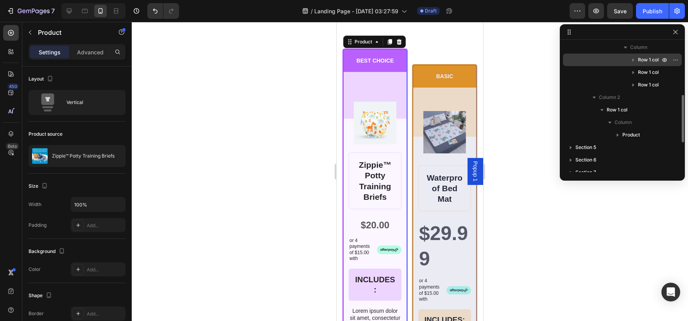
scroll to position [140, 0]
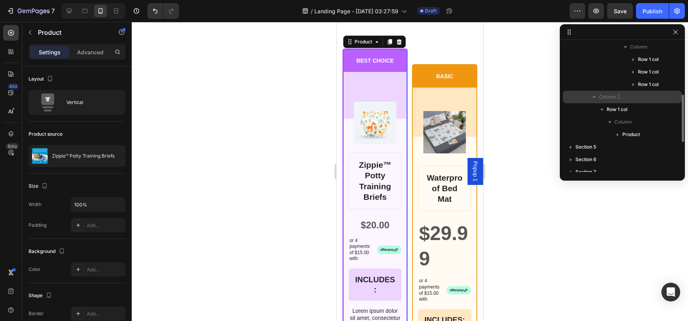
click at [609, 97] on span "Column 2" at bounding box center [609, 97] width 21 height 8
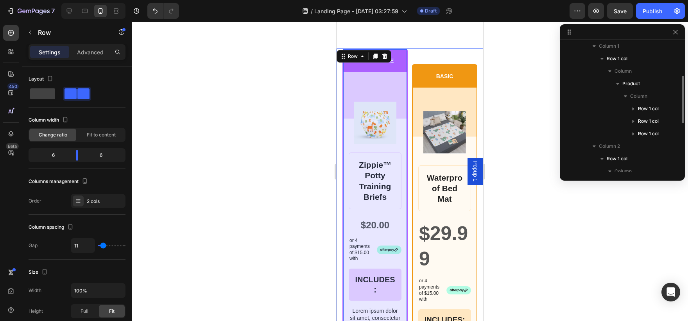
scroll to position [90, 0]
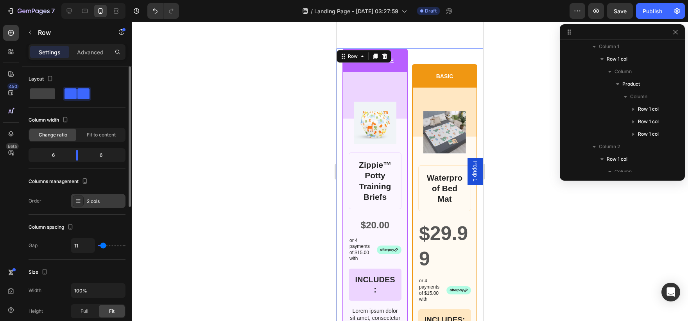
click at [106, 200] on div "2 cols" at bounding box center [105, 201] width 37 height 7
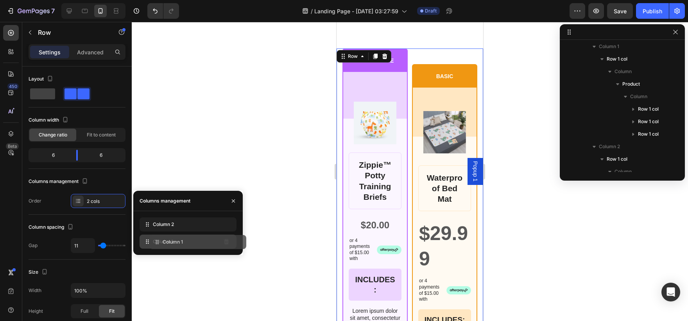
drag, startPoint x: 145, startPoint y: 227, endPoint x: 155, endPoint y: 245, distance: 20.5
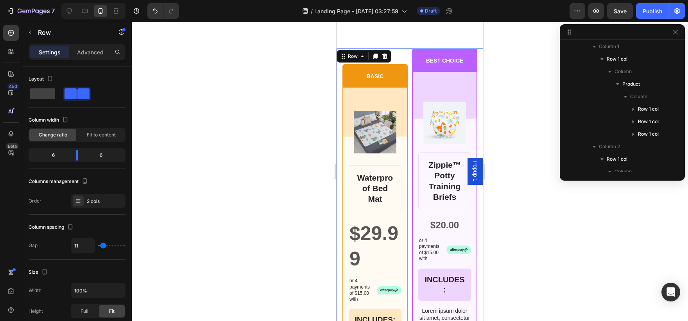
click at [287, 189] on div at bounding box center [410, 171] width 556 height 299
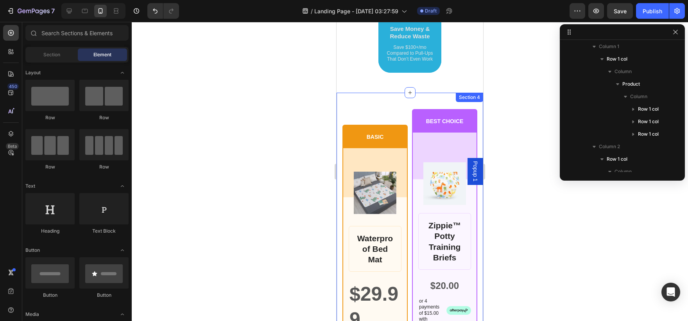
scroll to position [699, 0]
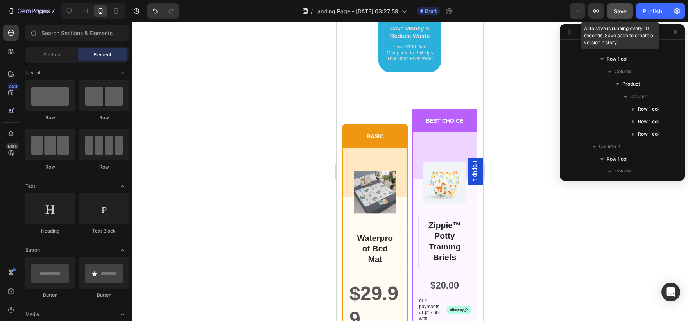
click at [615, 11] on span "Save" at bounding box center [619, 11] width 13 height 7
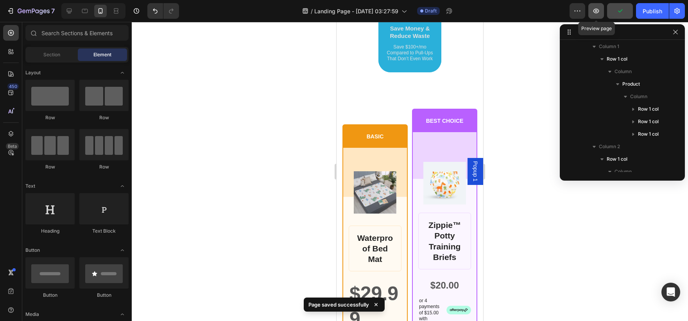
click at [597, 17] on button "button" at bounding box center [596, 11] width 16 height 16
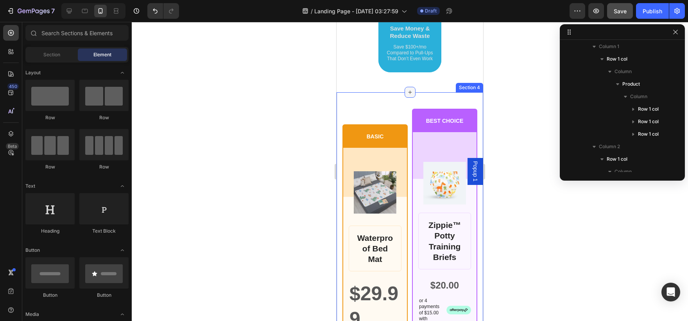
click at [408, 95] on icon at bounding box center [410, 92] width 6 height 6
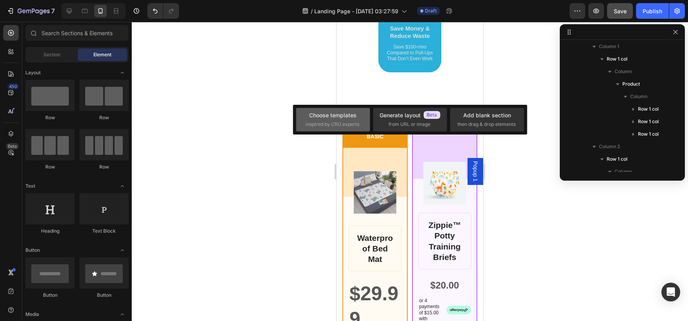
click at [335, 123] on span "inspired by CRO experts" at bounding box center [333, 124] width 54 height 7
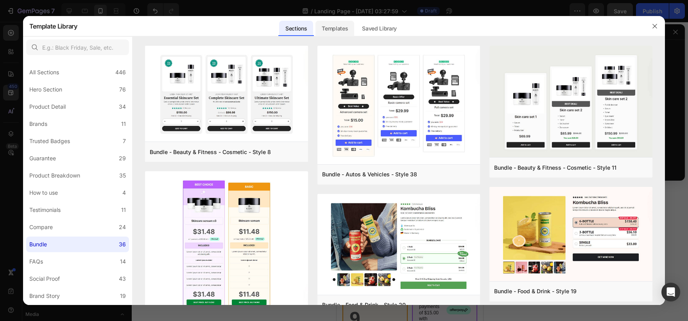
click at [347, 32] on div "Templates" at bounding box center [334, 29] width 39 height 16
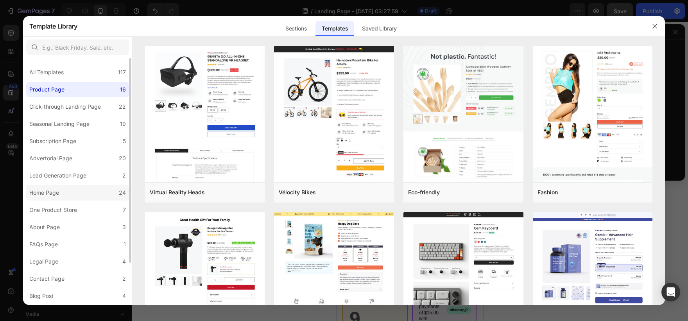
scroll to position [50, 0]
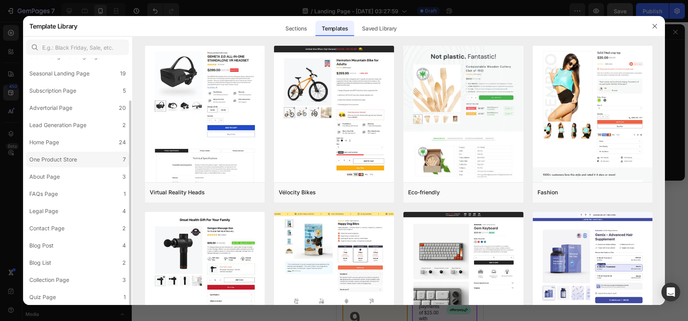
click at [84, 152] on label "One Product Store 7" at bounding box center [77, 160] width 103 height 16
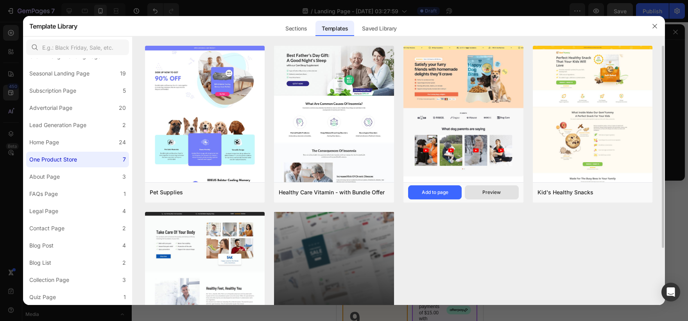
click at [479, 198] on button "Preview" at bounding box center [492, 192] width 54 height 14
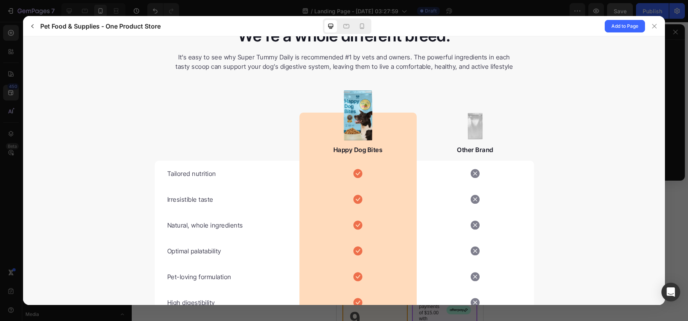
scroll to position [1723, 0]
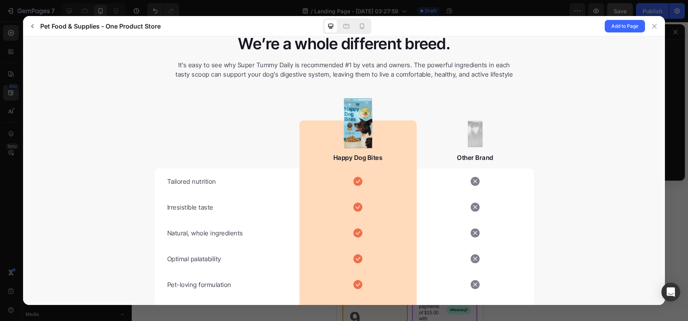
click at [500, 6] on div at bounding box center [344, 160] width 688 height 321
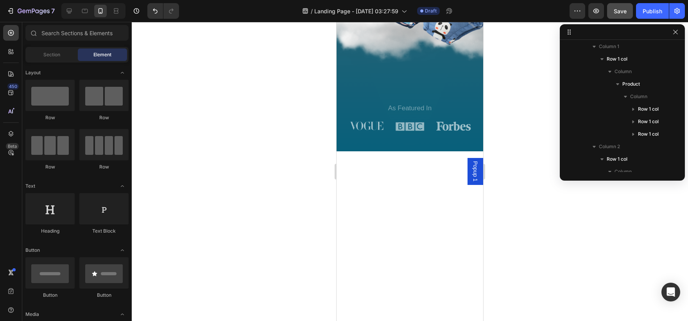
scroll to position [0, 0]
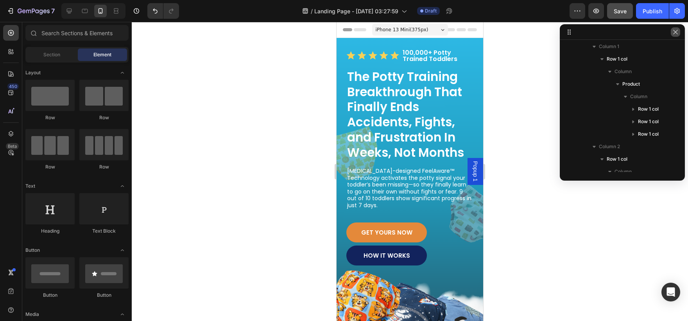
click at [674, 30] on icon "button" at bounding box center [675, 32] width 6 height 6
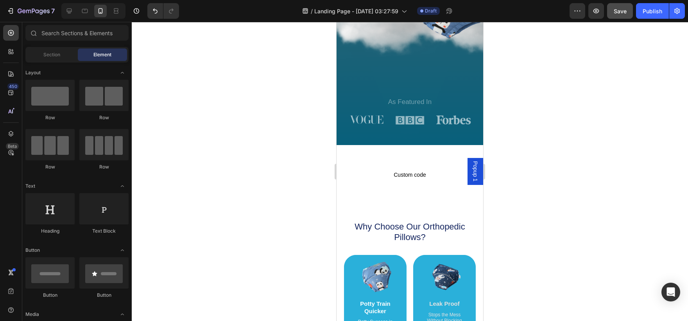
scroll to position [301, 0]
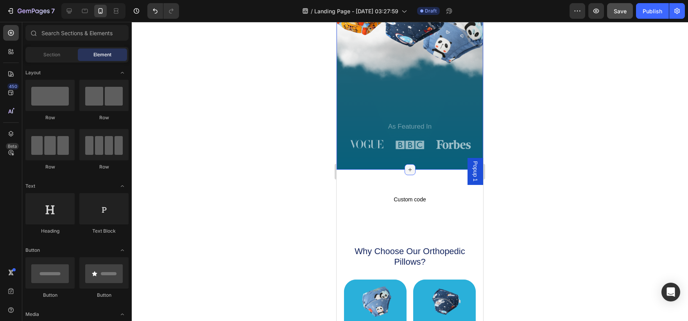
click at [409, 170] on icon at bounding box center [410, 169] width 6 height 6
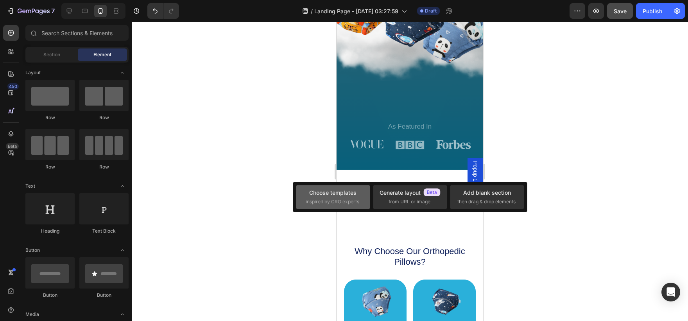
click at [339, 202] on span "inspired by CRO experts" at bounding box center [333, 201] width 54 height 7
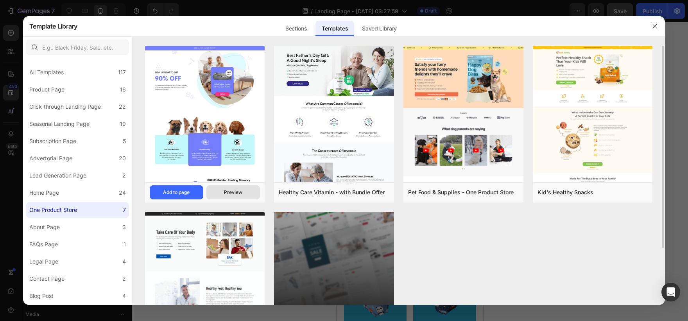
click at [223, 197] on button "Preview" at bounding box center [233, 192] width 54 height 14
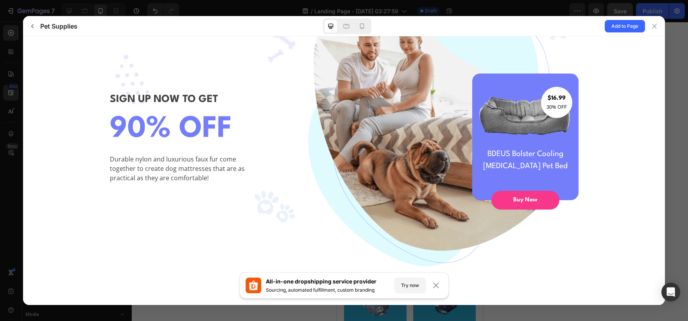
scroll to position [0, 0]
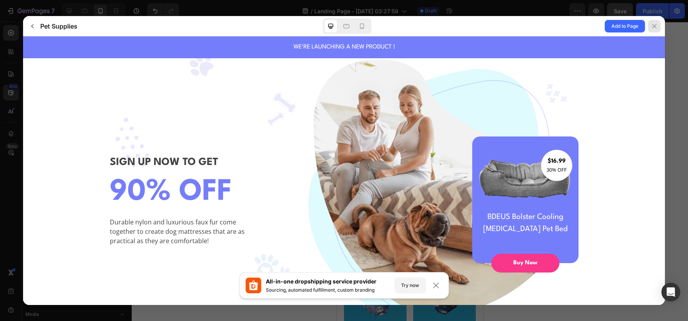
click at [652, 25] on icon at bounding box center [654, 26] width 6 height 6
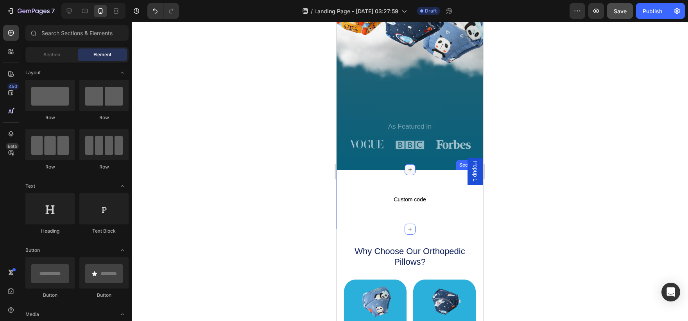
click at [407, 172] on icon at bounding box center [410, 169] width 6 height 6
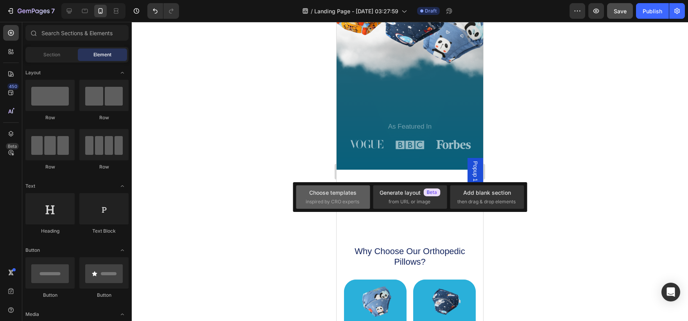
click at [350, 204] on span "inspired by CRO experts" at bounding box center [333, 201] width 54 height 7
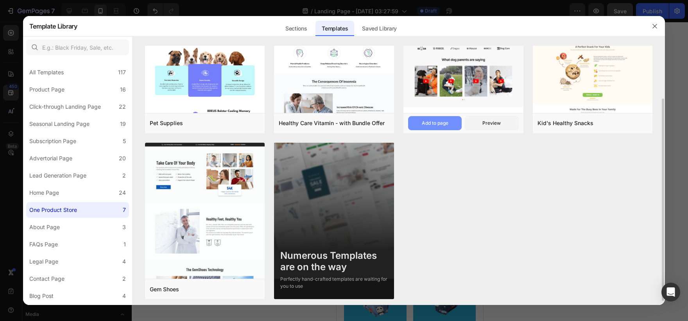
scroll to position [70, 0]
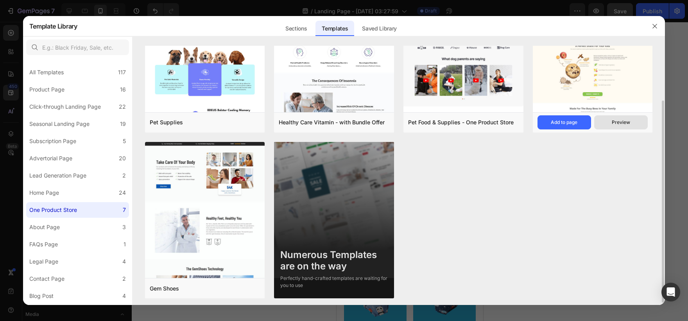
click at [610, 125] on button "Preview" at bounding box center [621, 122] width 54 height 14
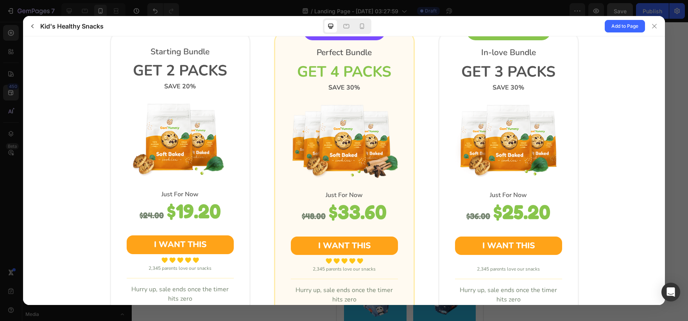
scroll to position [882, 0]
click at [365, 29] on icon at bounding box center [362, 26] width 8 height 8
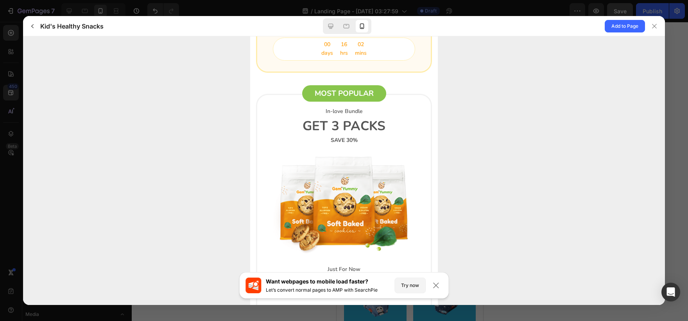
scroll to position [1873, 0]
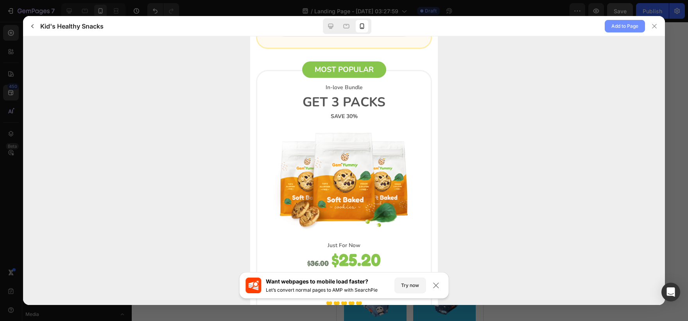
click at [642, 28] on button "Add to Page" at bounding box center [624, 26] width 40 height 13
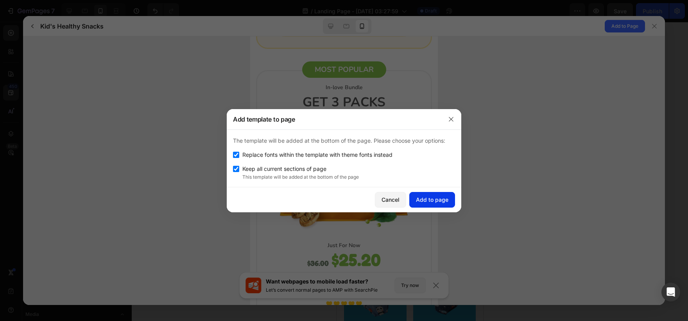
click at [424, 202] on div "Add to page" at bounding box center [432, 199] width 32 height 8
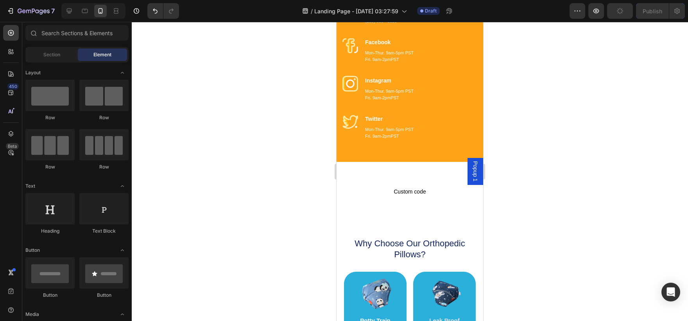
scroll to position [5709, 0]
click at [414, 166] on div "Custom code Custom Code Row Section 14/25 Page has reached Shopify’s 25 section…" at bounding box center [409, 191] width 147 height 59
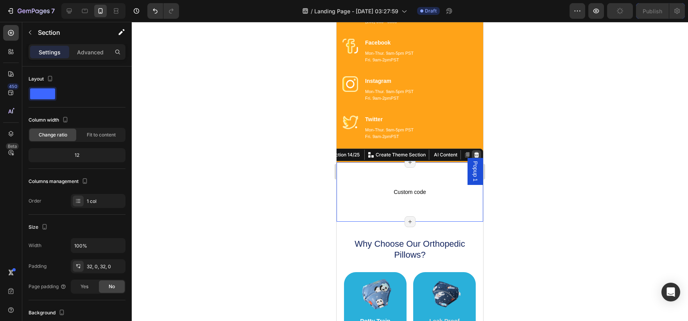
click at [473, 152] on icon at bounding box center [476, 155] width 6 height 6
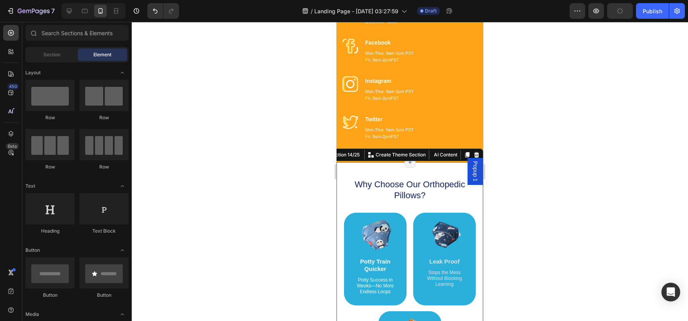
click at [452, 171] on div "Why Choose Our Orthopedic Pillows? Heading Image Supportive Design Text Block E…" at bounding box center [409, 292] width 147 height 261
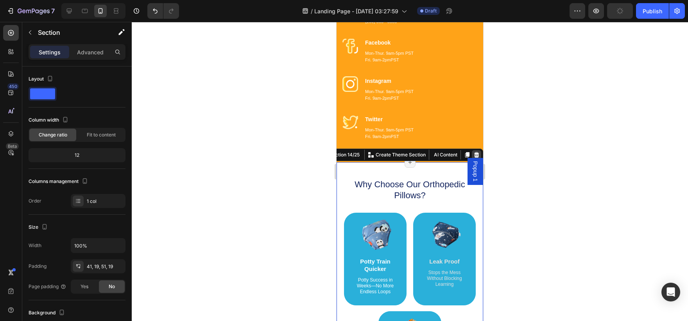
click at [473, 152] on icon at bounding box center [476, 155] width 6 height 6
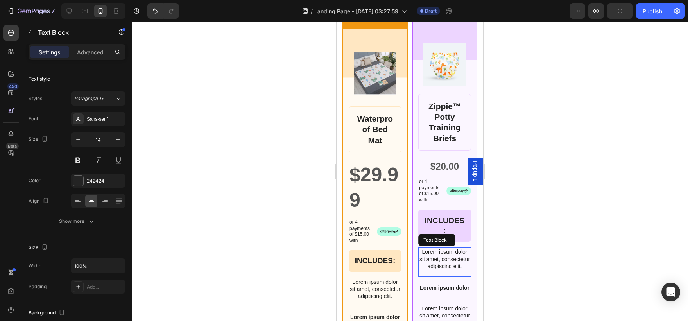
click at [438, 248] on p "Lorem ipsum dolor sit amet, consectetur adipiscing elit." at bounding box center [444, 258] width 51 height 21
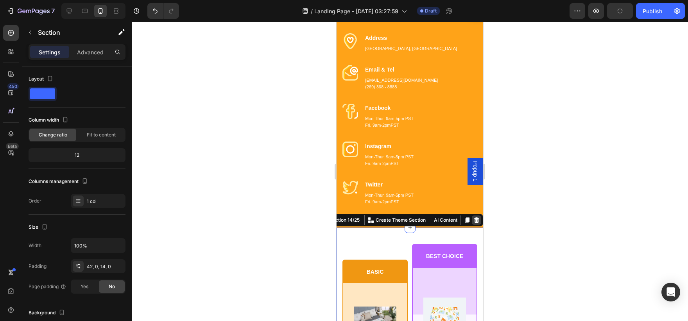
click at [473, 223] on icon at bounding box center [476, 220] width 6 height 6
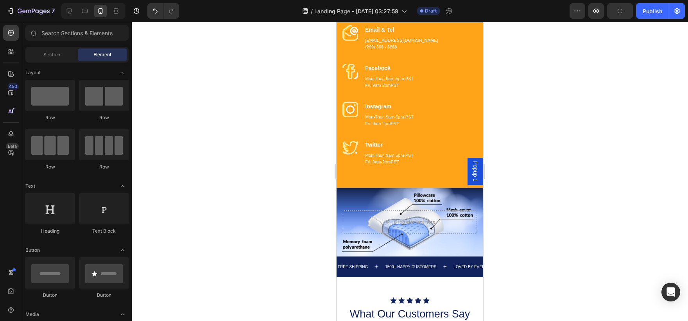
scroll to position [5690, 0]
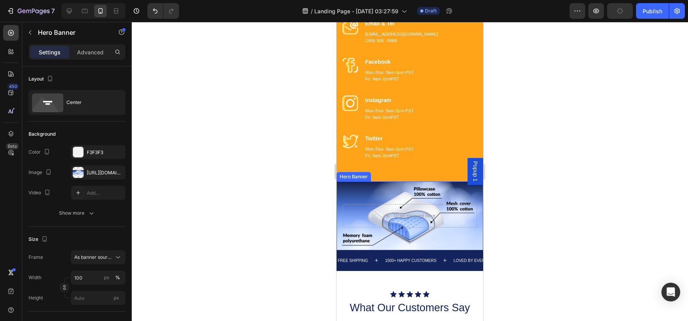
click at [458, 191] on div "Background Image" at bounding box center [409, 215] width 147 height 68
click at [401, 173] on icon at bounding box center [402, 173] width 5 height 5
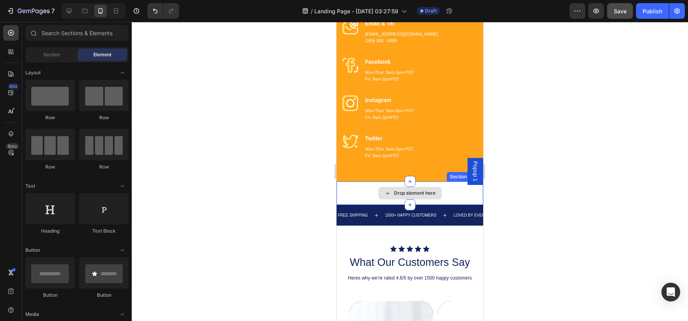
click at [451, 200] on div "Drop element here" at bounding box center [409, 192] width 147 height 23
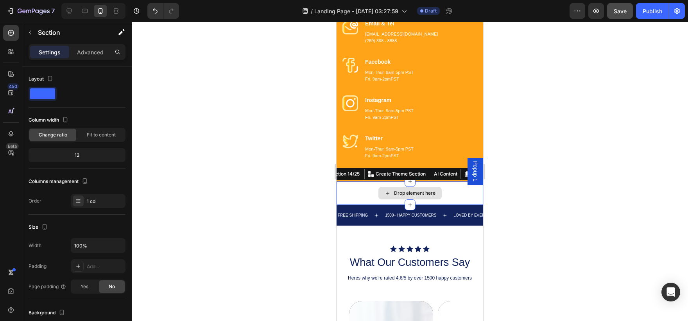
scroll to position [5648, 0]
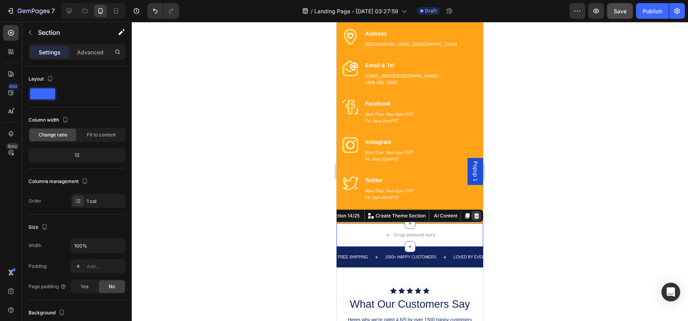
click at [474, 216] on div at bounding box center [476, 215] width 9 height 9
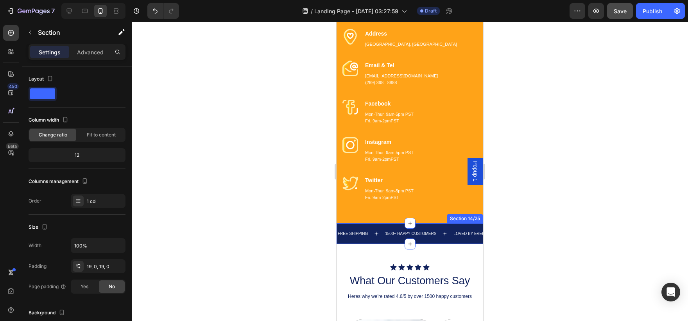
click at [459, 242] on div "FREE SHIPPING Text 1500+ HAPPY CUSTOMERS Text LOVED BY EVERYONE Text FREE SHIPP…" at bounding box center [409, 233] width 147 height 21
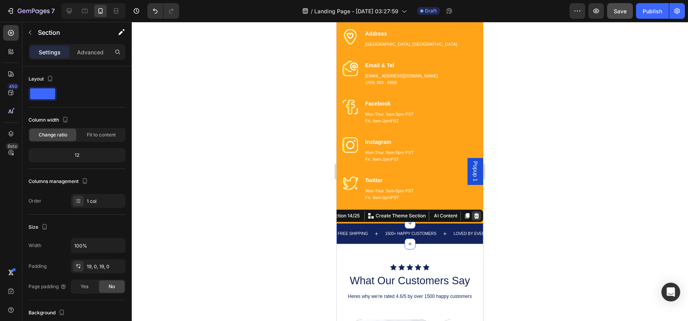
click at [473, 217] on icon at bounding box center [476, 216] width 6 height 6
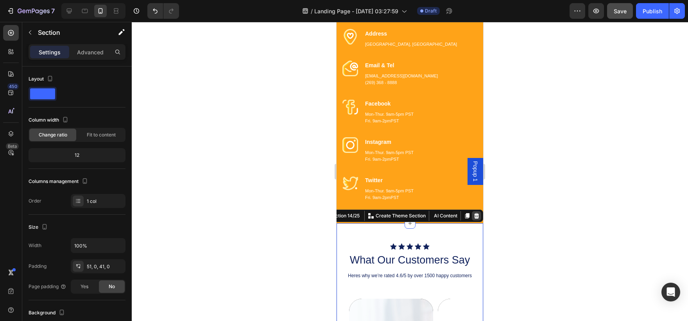
click at [473, 218] on icon at bounding box center [476, 216] width 6 height 6
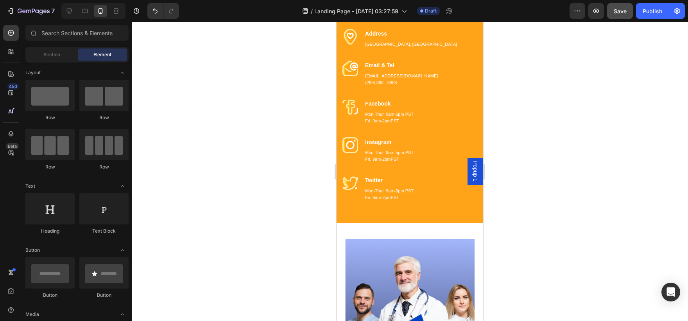
scroll to position [5786, 0]
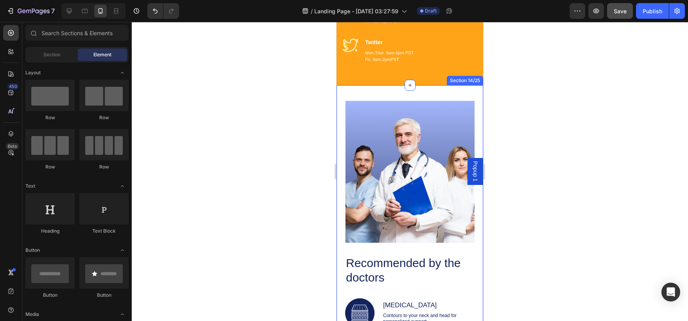
click at [457, 98] on div "Image Recommended by the doctors Heading Image Memory Foam Text Block Contours …" at bounding box center [409, 267] width 147 height 365
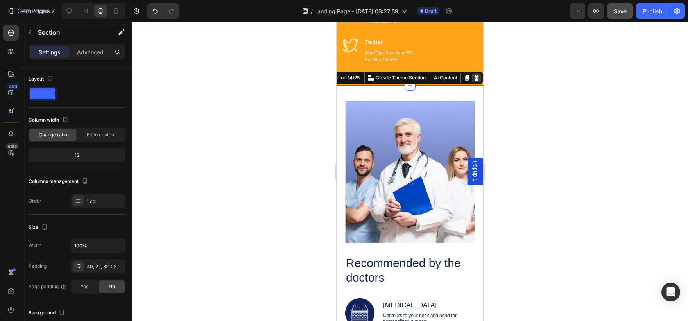
click at [472, 82] on div at bounding box center [476, 77] width 9 height 9
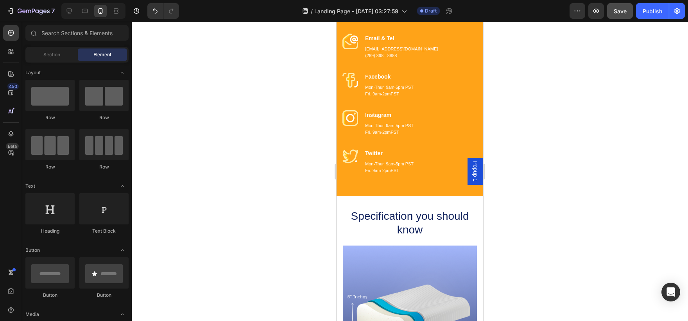
scroll to position [5674, 0]
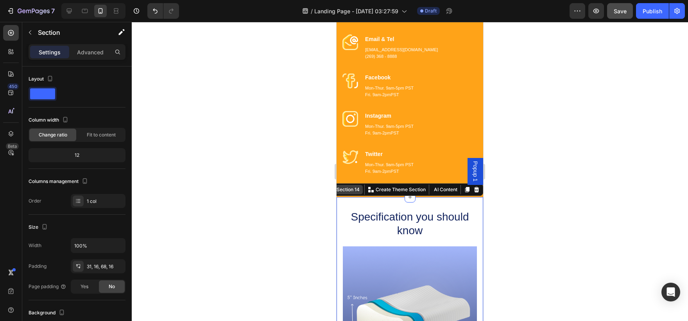
click at [351, 191] on div "Section 14" at bounding box center [348, 189] width 26 height 7
click at [349, 188] on div "Section 14" at bounding box center [348, 189] width 26 height 7
click at [473, 189] on icon at bounding box center [476, 189] width 6 height 6
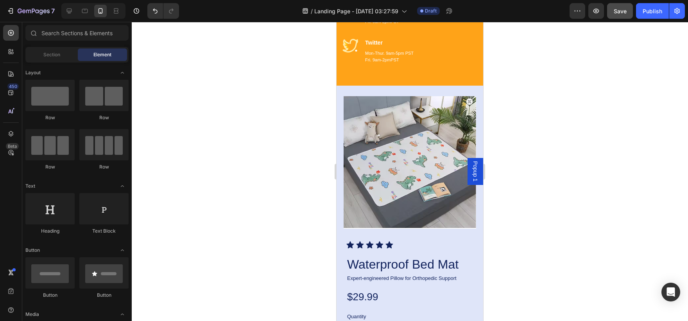
scroll to position [5784, 0]
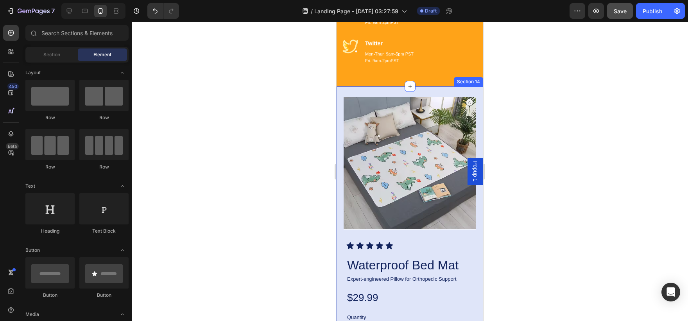
click at [471, 258] on div "Product Images Icon Icon Icon Icon Icon Icon List Waterproof Bed Mat Product Ti…" at bounding box center [409, 242] width 147 height 313
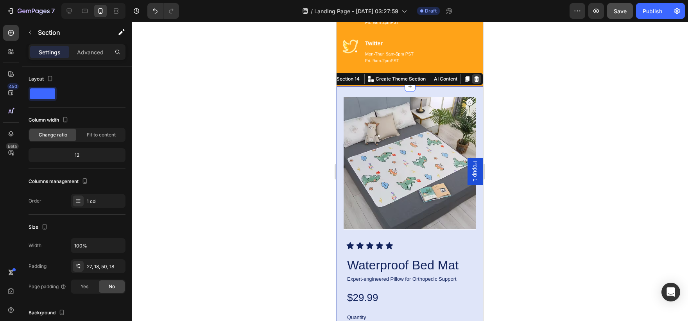
click at [474, 80] on icon at bounding box center [476, 78] width 5 height 5
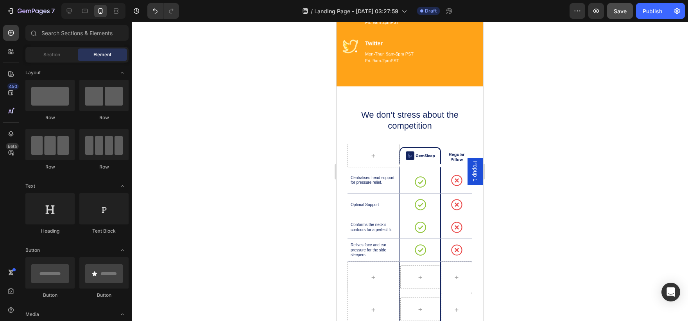
scroll to position [5816, 0]
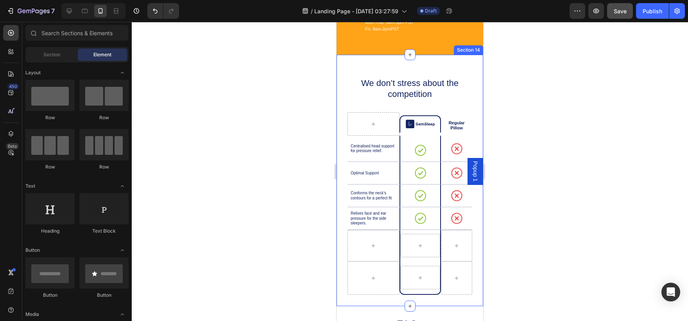
click at [474, 78] on div "We don’t stress about the competition Heading Image Row Regular Pillow Text Blo…" at bounding box center [409, 180] width 147 height 251
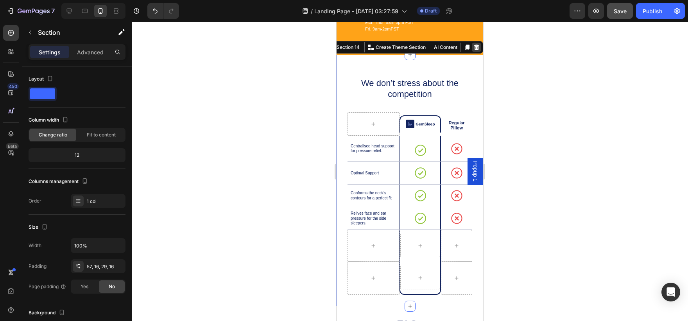
click at [474, 46] on icon at bounding box center [476, 47] width 5 height 5
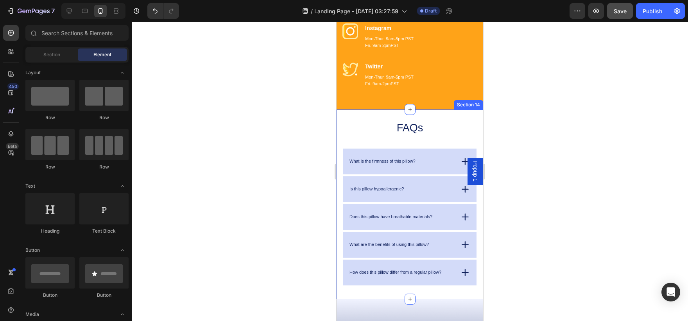
scroll to position [5761, 0]
click at [474, 120] on div "FAQs Heading What is the firmness of this pillow? Is this pillow hypoallergenic…" at bounding box center [409, 204] width 147 height 189
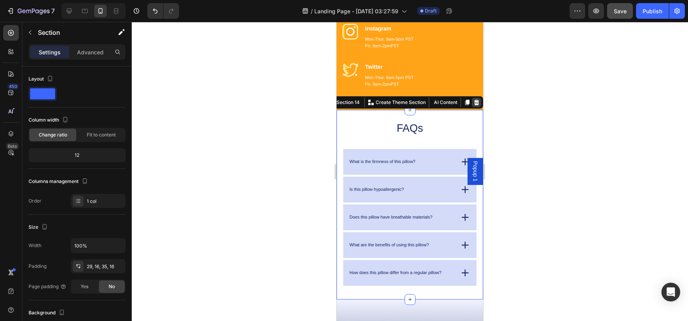
click at [474, 102] on icon at bounding box center [476, 102] width 5 height 5
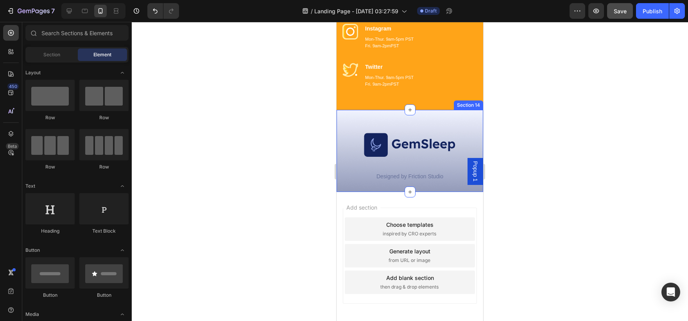
click at [467, 123] on div "Image Designed by Friction Studio Text Block Row Section 14" at bounding box center [409, 151] width 147 height 82
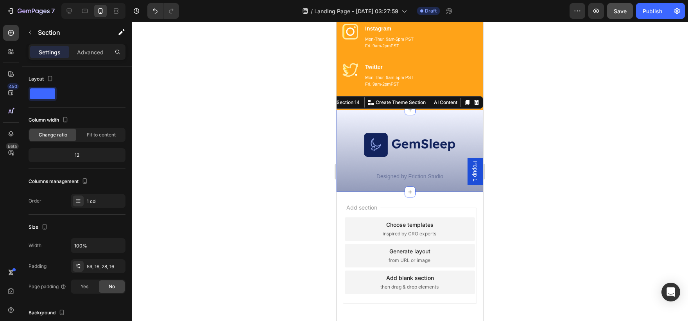
click at [472, 97] on div "Section 14 You can create reusable sections Create Theme Section AI Content Wri…" at bounding box center [404, 102] width 158 height 13
click at [474, 99] on div at bounding box center [476, 102] width 9 height 9
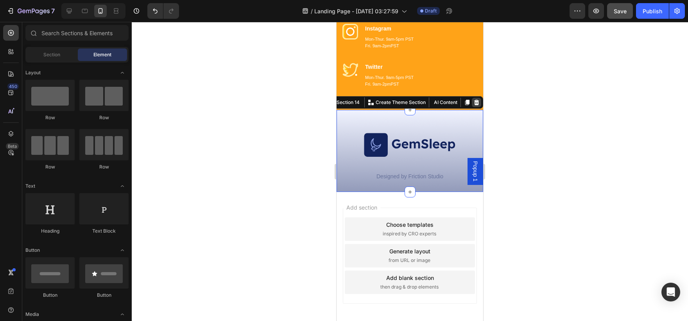
scroll to position [5716, 0]
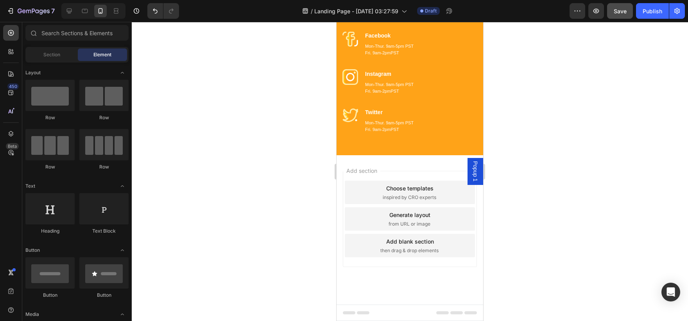
click at [427, 161] on div "Add section Choose templates inspired by CRO experts Generate layout from URL o…" at bounding box center [409, 229] width 147 height 149
click at [366, 258] on div "Add section Choose templates inspired by CRO experts Generate layout from URL o…" at bounding box center [410, 219] width 134 height 96
click at [440, 179] on div "Add section Choose templates inspired by CRO experts Generate layout from URL o…" at bounding box center [410, 219] width 134 height 96
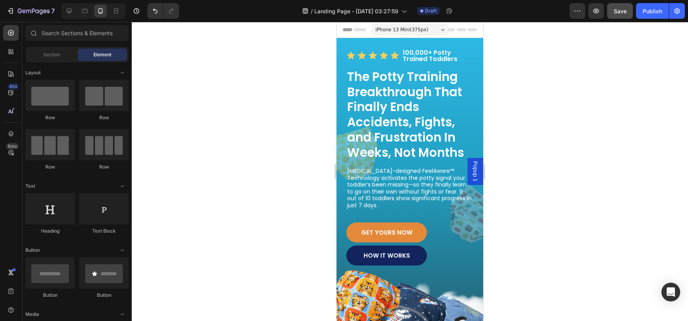
scroll to position [331, 0]
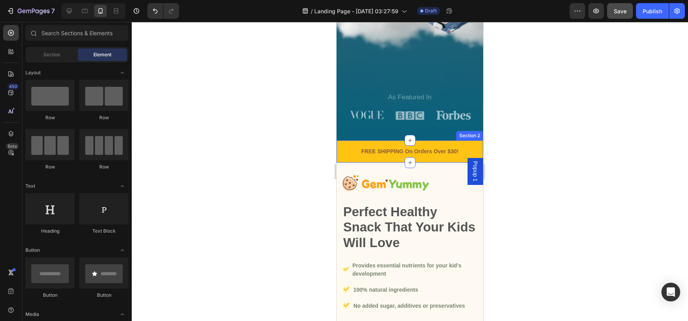
click at [472, 150] on div "FREE SHIPPING On Orders Over $30! Text block Row Section 2" at bounding box center [409, 151] width 147 height 22
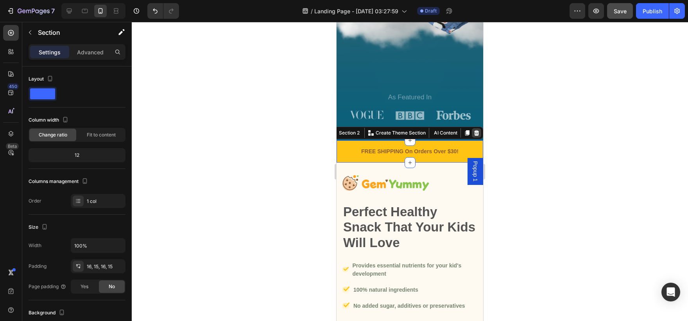
click at [474, 135] on icon at bounding box center [476, 132] width 5 height 5
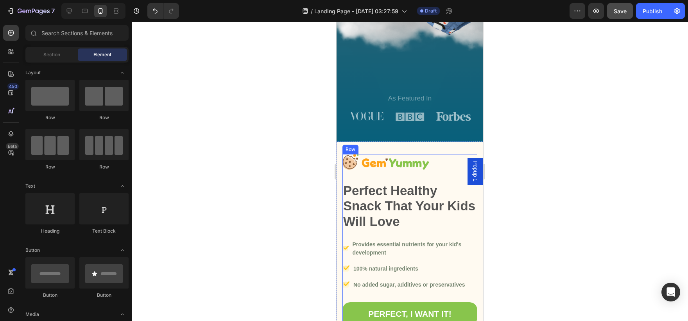
scroll to position [330, 0]
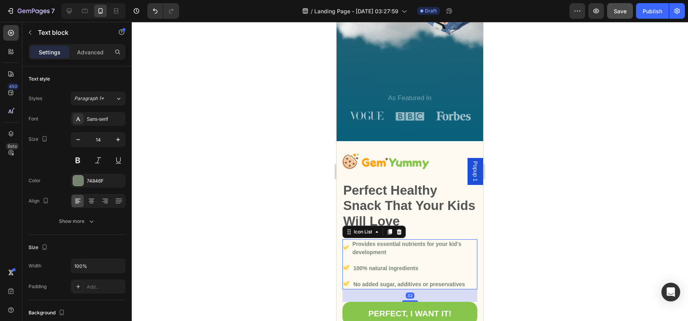
click at [445, 263] on li "Image 100% natural ingredients Text block" at bounding box center [409, 268] width 135 height 10
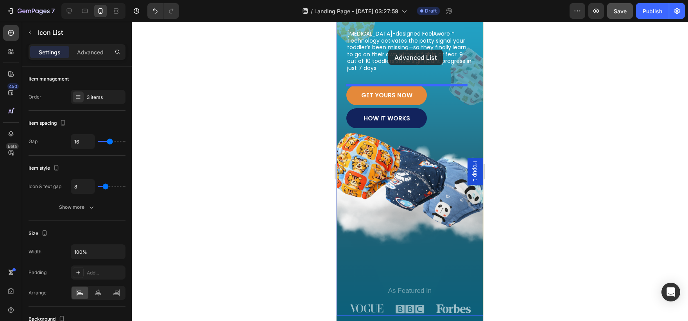
scroll to position [125, 0]
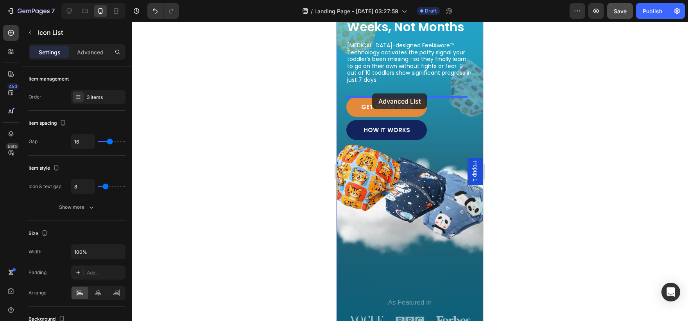
drag, startPoint x: 353, startPoint y: 234, endPoint x: 372, endPoint y: 93, distance: 142.3
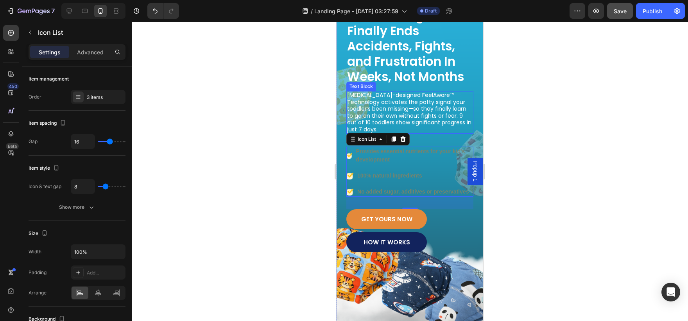
scroll to position [0, 0]
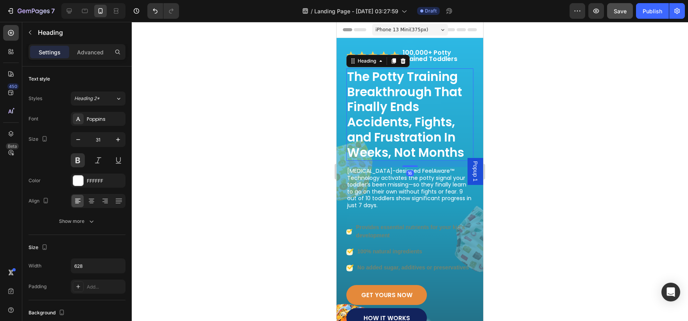
click at [427, 139] on h1 "The Potty Training Breakthrough That Finally Ends Accidents, Fights, and Frustr…" at bounding box center [409, 114] width 127 height 93
click at [445, 148] on h1 "The Potty Training Breakthrough That Finally Ends Accidents, Fights, and Frustr…" at bounding box center [409, 114] width 127 height 93
click at [463, 153] on p "The Potty Training Breakthrough That Finally Ends Accidents, Fights, and Frustr…" at bounding box center [409, 114] width 125 height 91
click at [394, 180] on p "[MEDICAL_DATA]-designed FeelAware™ Technology activates the potty signal your t…" at bounding box center [409, 188] width 125 height 41
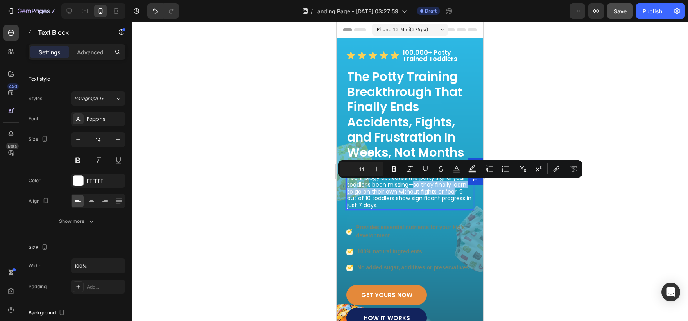
drag, startPoint x: 420, startPoint y: 185, endPoint x: 455, endPoint y: 192, distance: 35.0
click at [455, 192] on p "[MEDICAL_DATA]-designed FeelAware™ Technology activates the potty signal your t…" at bounding box center [409, 188] width 125 height 41
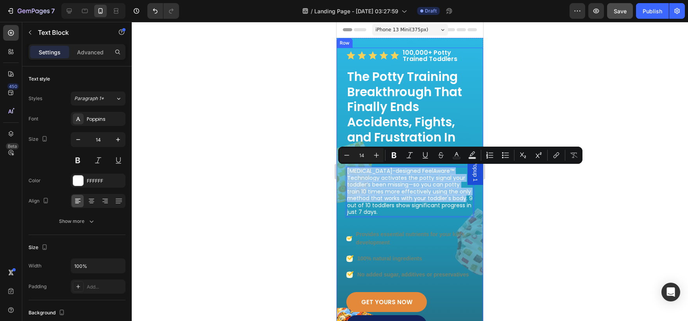
drag, startPoint x: 363, startPoint y: 206, endPoint x: 338, endPoint y: 165, distance: 47.5
click at [338, 165] on div "Icon Icon Icon Icon Icon Icon List 100,000+ Potty Trained Toddlers Text Block R…" at bounding box center [409, 285] width 147 height 474
copy p "Pediatrician-designed FeelAware™ Technology activates the potty signal your tod…"
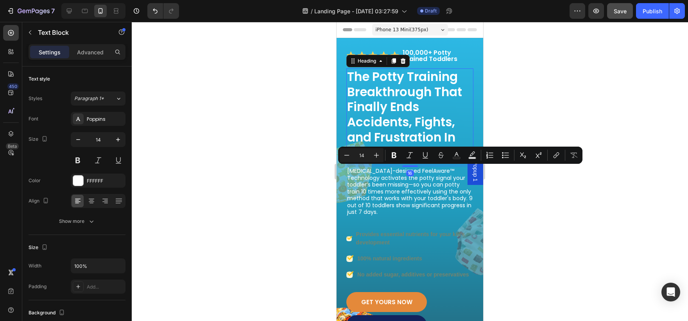
click at [370, 97] on p "The Potty Training Breakthrough That Finally Ends Accidents, Fights, and Frustr…" at bounding box center [409, 114] width 125 height 91
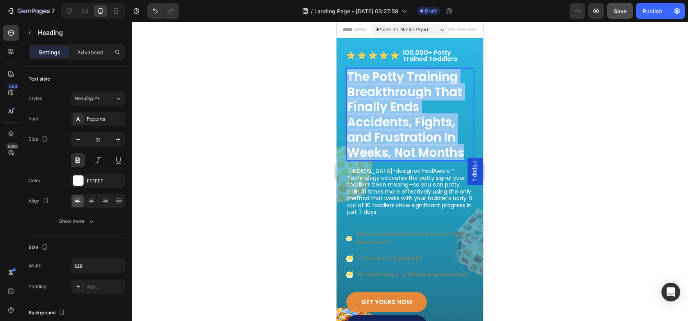
click at [370, 97] on p "The Potty Training Breakthrough That Finally Ends Accidents, Fights, and Frustr…" at bounding box center [409, 114] width 125 height 91
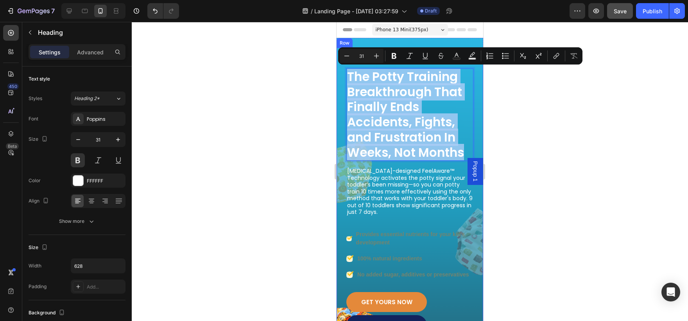
click at [384, 163] on div "Icon Icon Icon Icon Icon Icon List 100,000+ Potty Trained Toddlers Text Block R…" at bounding box center [409, 285] width 127 height 474
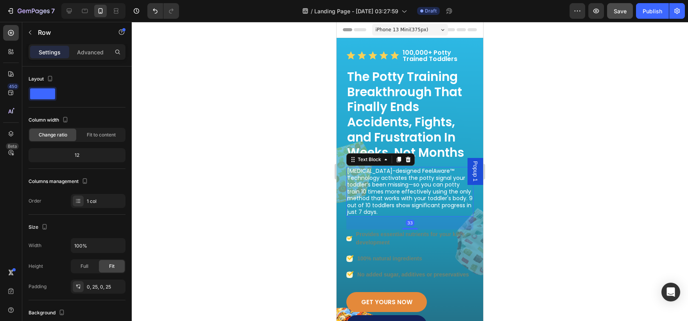
click at [391, 180] on p "Pediatrician-designed FeelAware™ Technology activates the potty signal your tod…" at bounding box center [409, 192] width 125 height 48
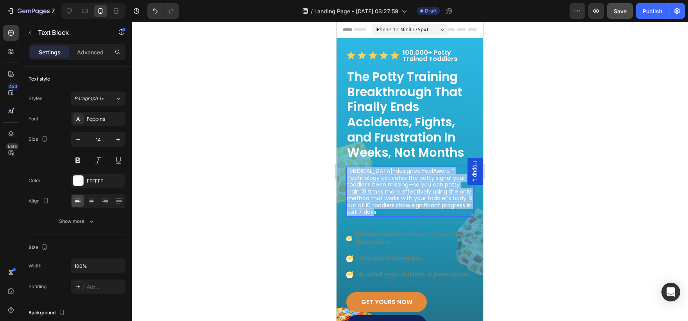
click at [391, 180] on p "Pediatrician-designed FeelAware™ Technology activates the potty signal your tod…" at bounding box center [409, 192] width 125 height 48
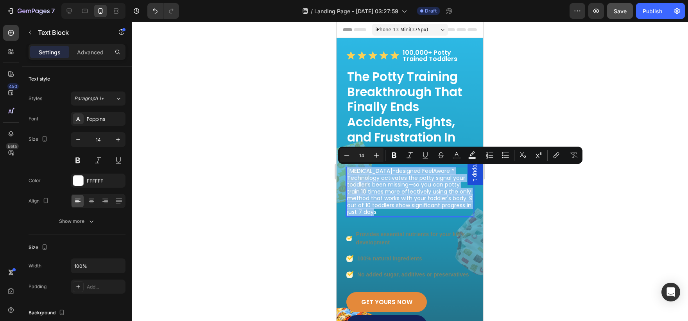
copy p "Pediatrician-designed FeelAware™ Technology activates the potty signal your tod…"
click at [363, 184] on p "Pediatrician-designed FeelAware™ Technology activates the potty signal your tod…" at bounding box center [409, 192] width 125 height 48
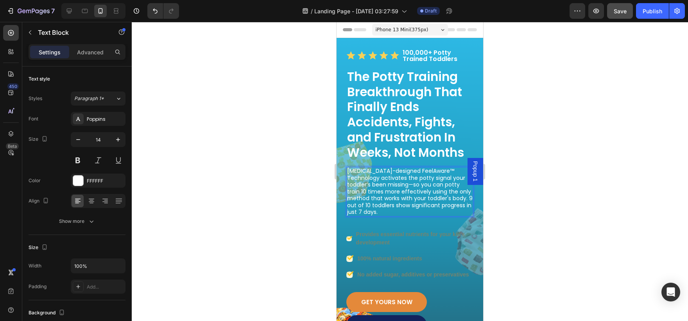
click at [393, 173] on p "Pediatrician-designed FeelAware™ Technology activates the potty signal your tod…" at bounding box center [409, 192] width 125 height 48
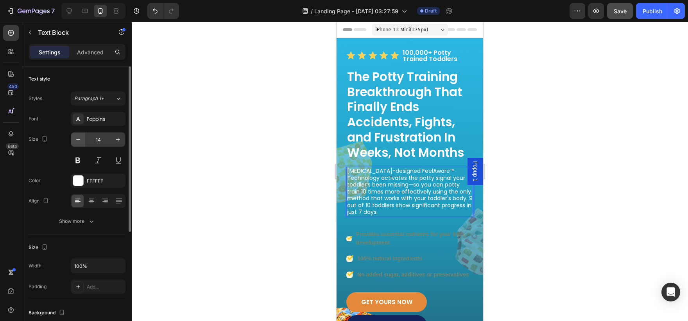
click at [80, 140] on icon "button" at bounding box center [78, 140] width 8 height 8
type input "13"
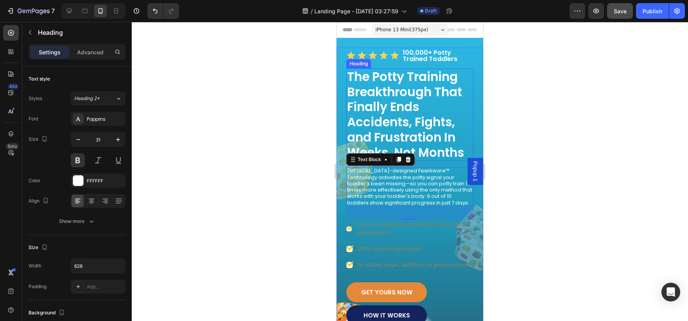
click at [408, 104] on p "The Potty Training Breakthrough That Finally Ends Accidents, Fights, and Frustr…" at bounding box center [409, 114] width 125 height 91
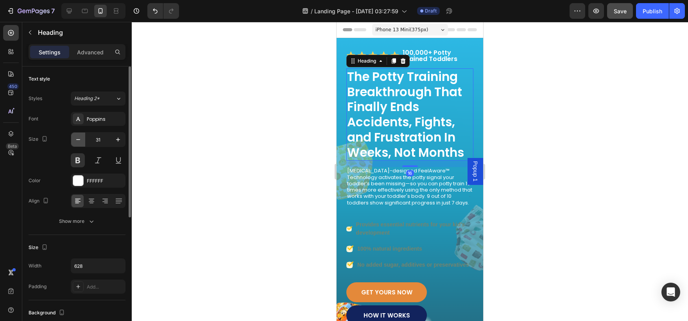
click at [76, 141] on icon "button" at bounding box center [78, 140] width 8 height 8
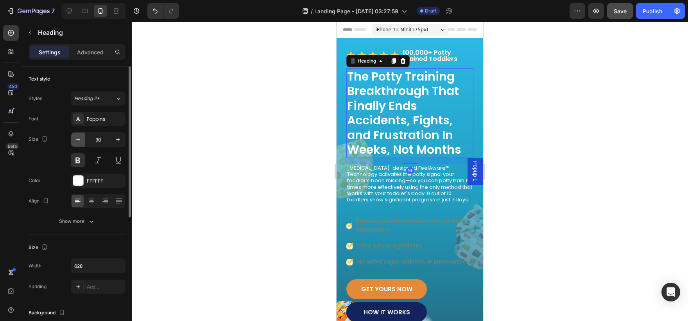
click at [76, 141] on icon "button" at bounding box center [78, 140] width 8 height 8
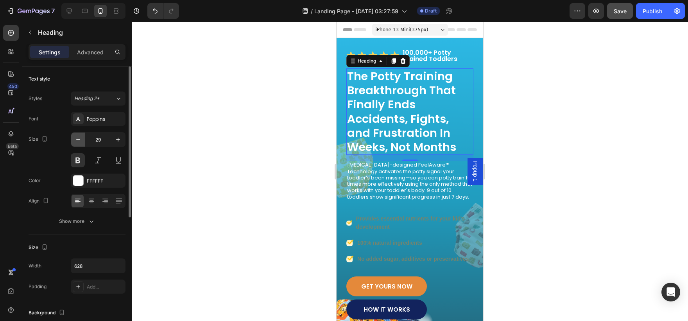
click at [76, 141] on icon "button" at bounding box center [78, 140] width 8 height 8
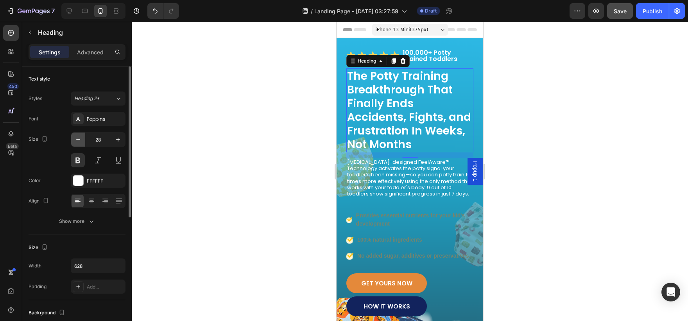
click at [76, 140] on icon "button" at bounding box center [78, 140] width 8 height 8
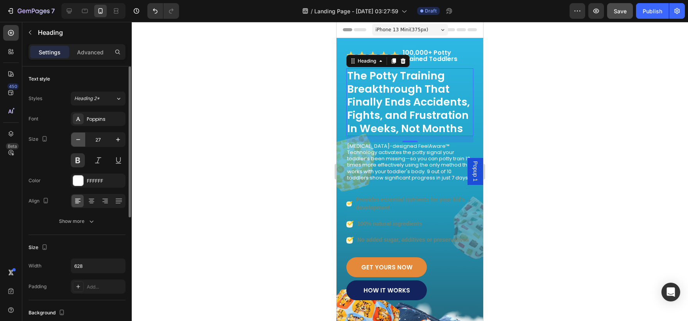
click at [76, 140] on icon "button" at bounding box center [78, 140] width 8 height 8
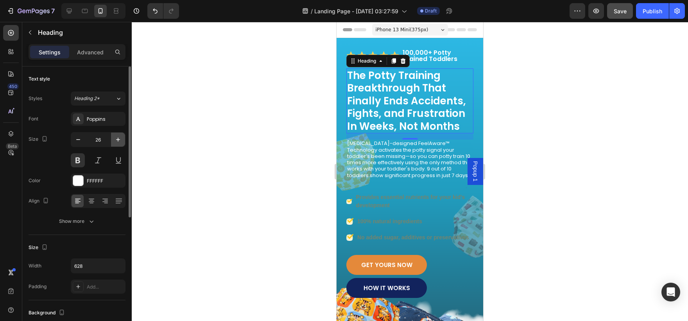
click at [121, 141] on icon "button" at bounding box center [118, 140] width 8 height 8
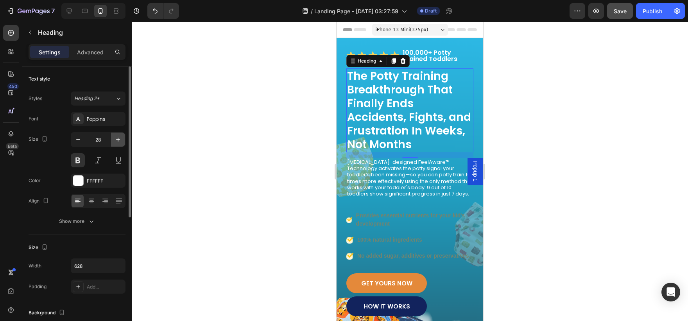
click at [121, 141] on icon "button" at bounding box center [118, 140] width 8 height 8
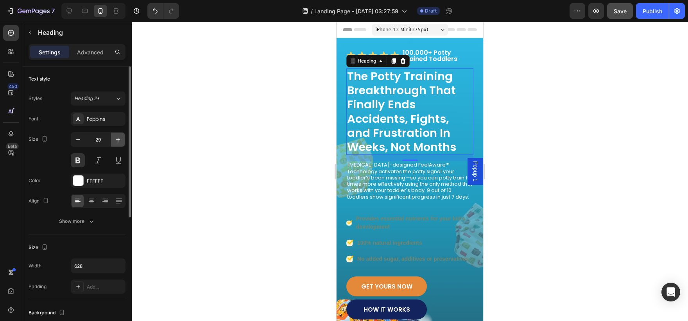
click at [121, 141] on icon "button" at bounding box center [118, 140] width 8 height 8
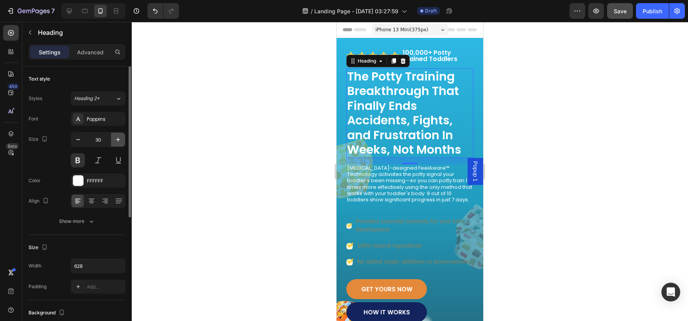
click at [121, 141] on icon "button" at bounding box center [118, 140] width 8 height 8
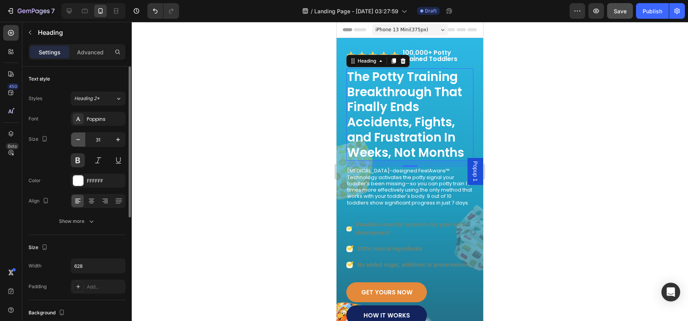
click at [84, 139] on button "button" at bounding box center [78, 139] width 14 height 14
type input "30"
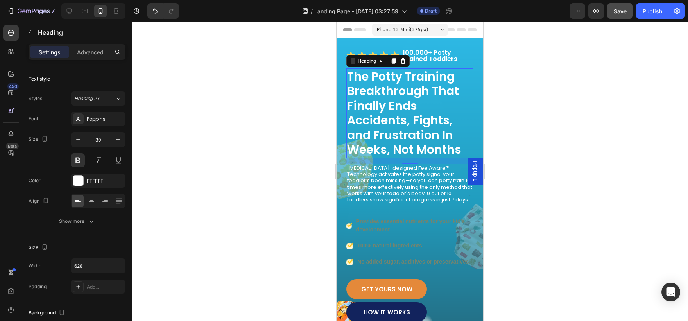
click at [256, 187] on div at bounding box center [410, 171] width 556 height 299
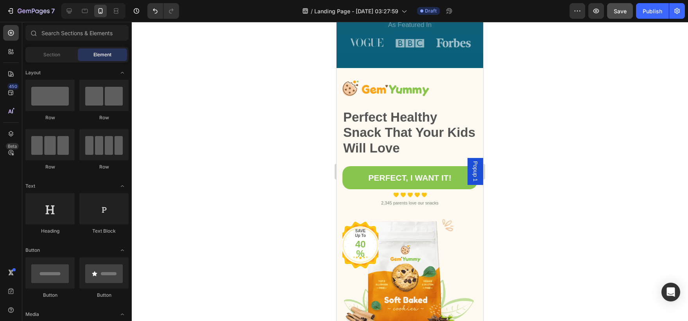
scroll to position [485, 0]
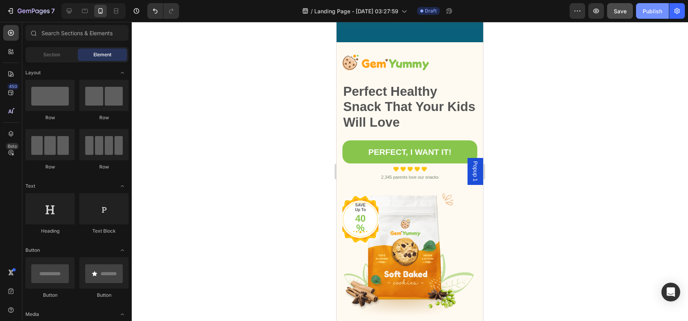
click at [657, 11] on div "Publish" at bounding box center [652, 11] width 20 height 8
click at [678, 16] on button "button" at bounding box center [677, 11] width 16 height 16
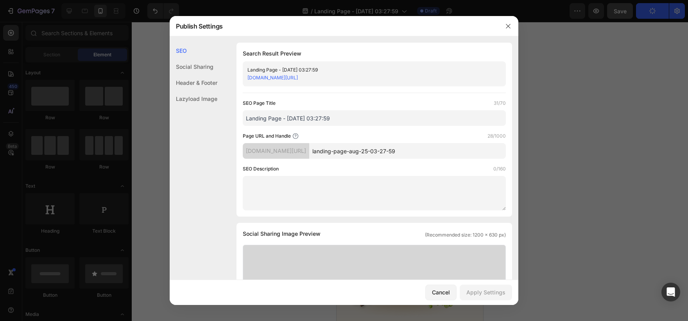
drag, startPoint x: 420, startPoint y: 152, endPoint x: 324, endPoint y: 145, distance: 96.0
click at [324, 145] on div "1ptyvd-ve.myshopify.com/pages/ landing-page-aug-25-03-27-59" at bounding box center [374, 151] width 263 height 16
type input "salespage"
click at [504, 288] on div "Apply Settings" at bounding box center [485, 292] width 39 height 8
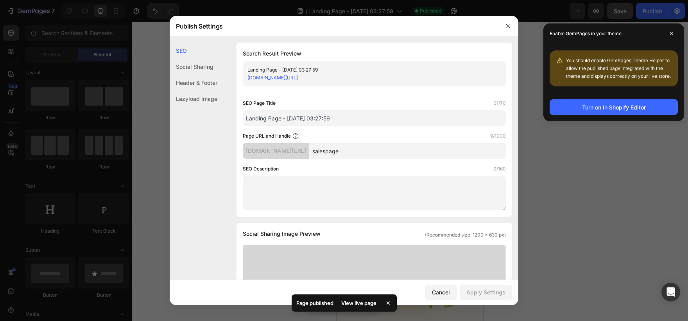
click at [298, 76] on link "1ptyvd-ve.myshopify.com/pages/salespage" at bounding box center [272, 78] width 50 height 6
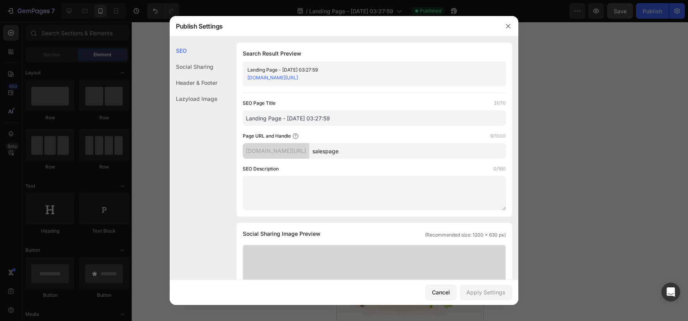
click at [72, 71] on div at bounding box center [344, 160] width 688 height 321
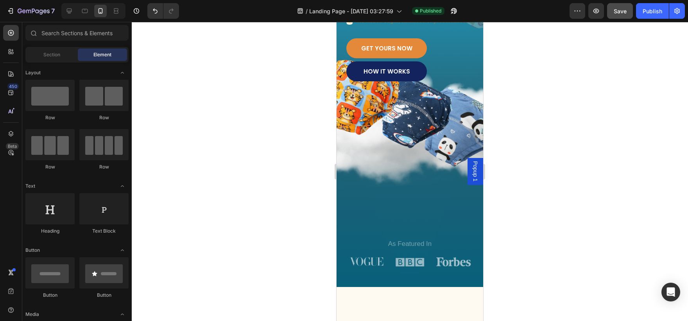
scroll to position [0, 0]
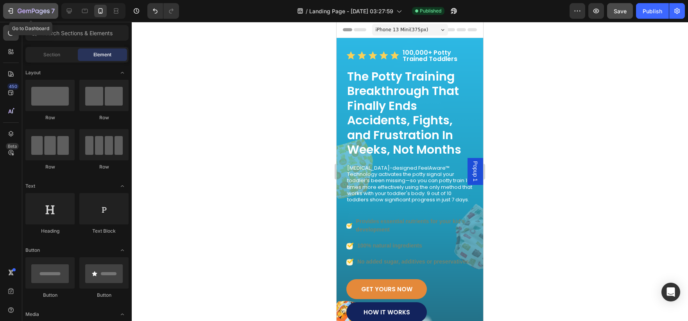
click at [8, 16] on button "7" at bounding box center [30, 11] width 55 height 16
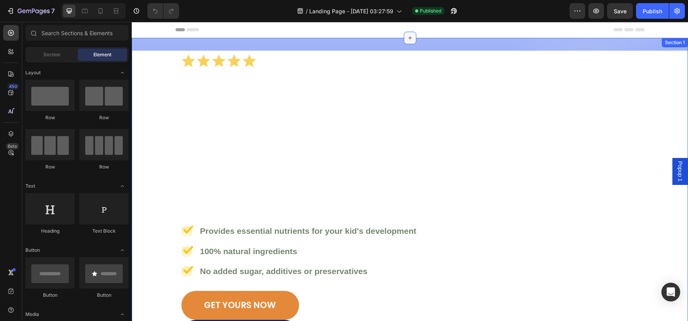
click at [411, 37] on div at bounding box center [410, 38] width 13 height 13
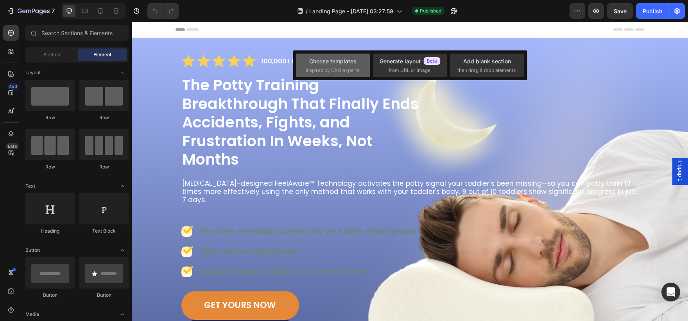
click at [373, 55] on div "Choose templates inspired by CRO experts" at bounding box center [410, 65] width 74 height 23
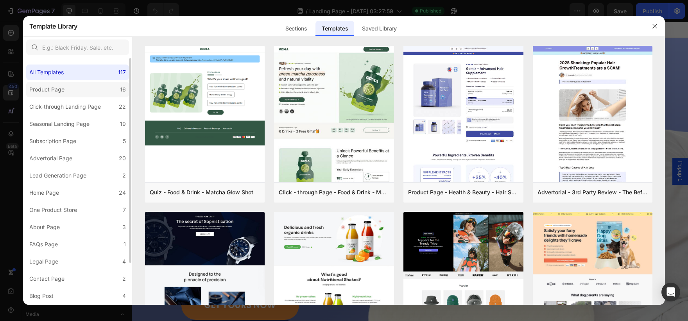
click at [58, 91] on div "Product Page" at bounding box center [46, 89] width 35 height 9
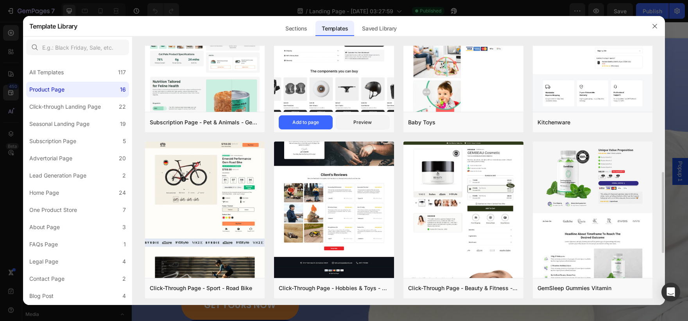
scroll to position [402, 0]
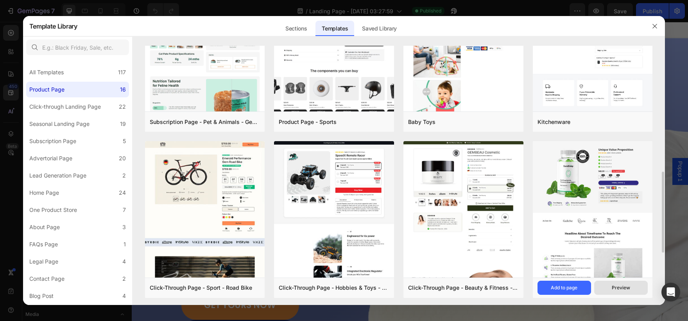
click at [606, 288] on button "Preview" at bounding box center [621, 288] width 54 height 14
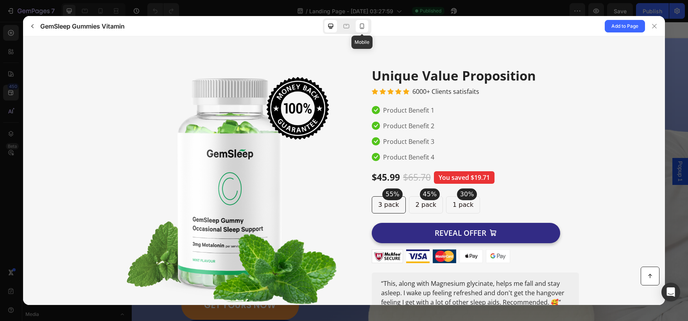
scroll to position [0, 0]
click at [363, 26] on icon at bounding box center [362, 25] width 4 height 5
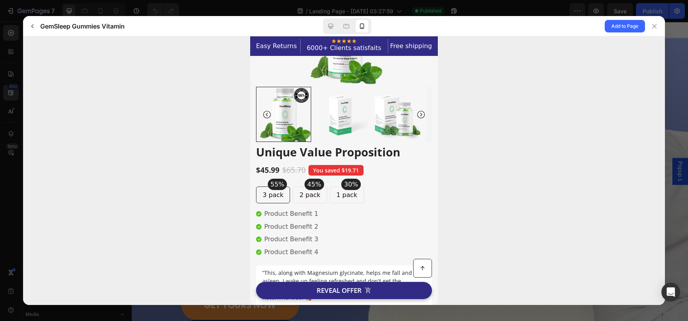
scroll to position [44, 0]
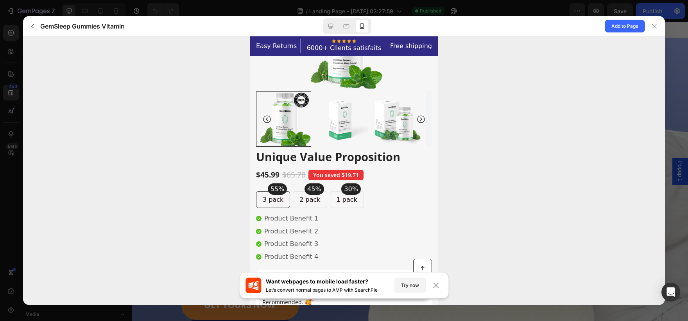
click at [338, 207] on gp-row "1 pack" at bounding box center [347, 199] width 34 height 17
click at [336, 196] on p "1 pack" at bounding box center [346, 200] width 21 height 10
click at [336, 197] on p "1 pack" at bounding box center [346, 200] width 21 height 10
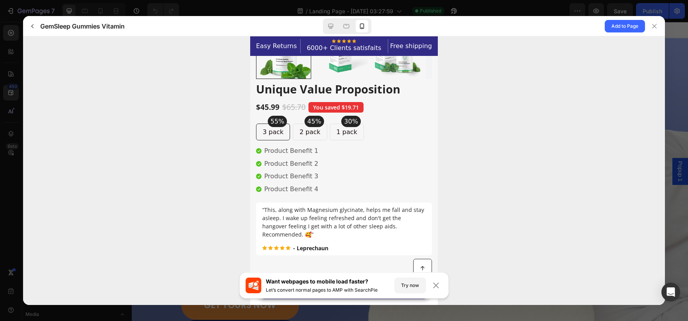
scroll to position [0, 0]
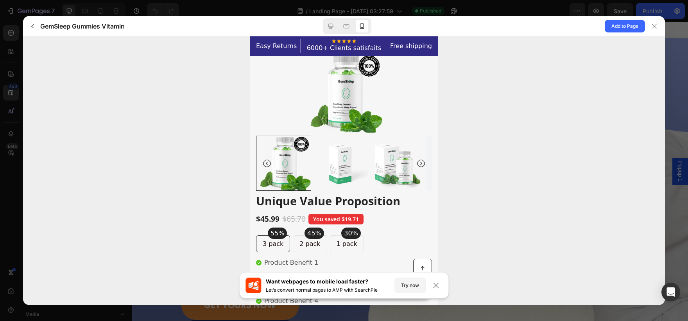
click at [279, 240] on p "3 pack" at bounding box center [273, 244] width 21 height 10
click at [301, 245] on p "2 pack" at bounding box center [309, 244] width 21 height 10
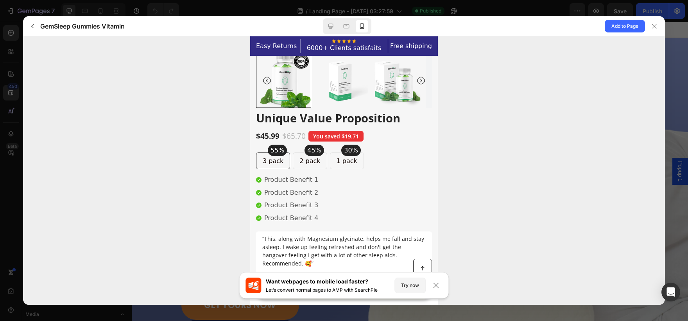
scroll to position [84, 0]
click at [440, 288] on icon at bounding box center [436, 285] width 8 height 8
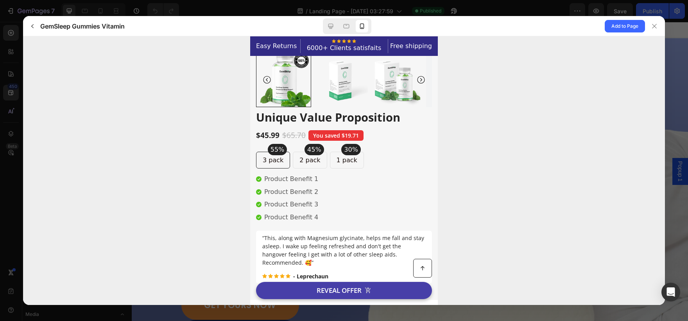
click at [375, 289] on button "REVEAL OFFER" at bounding box center [344, 290] width 176 height 17
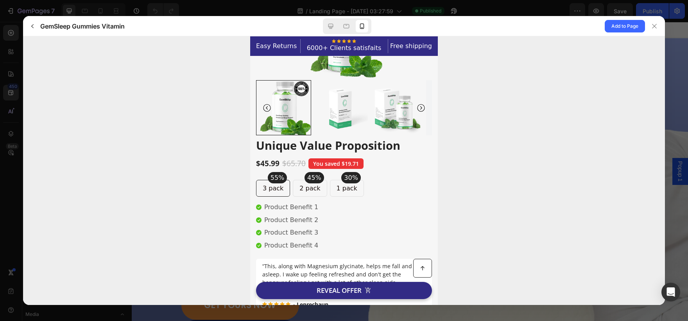
scroll to position [0, 0]
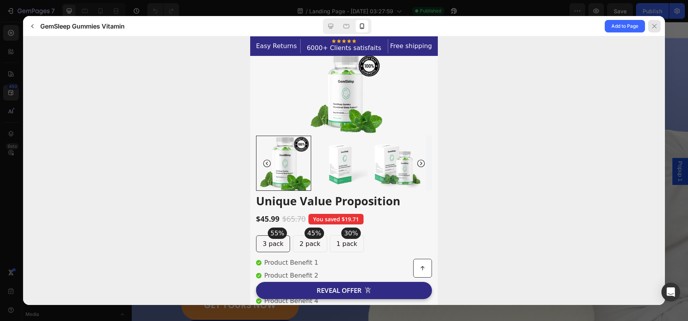
click at [653, 28] on icon at bounding box center [654, 26] width 6 height 6
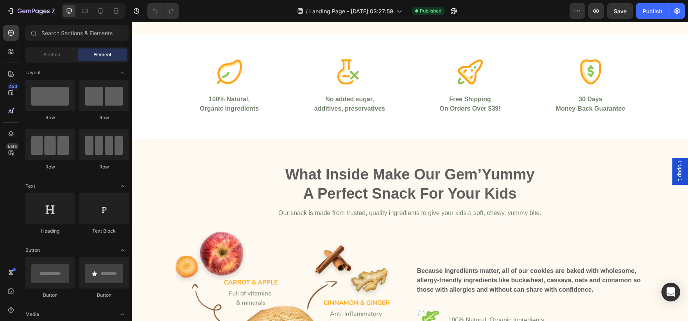
scroll to position [586, 0]
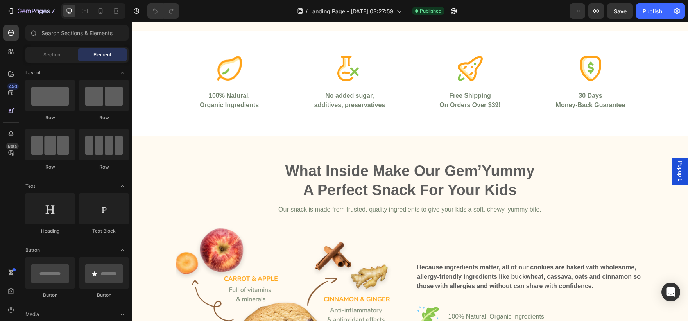
click at [5, 1] on div "7 / Landing Page - Aug 25, 03:27:59 Published Preview Save Publish" at bounding box center [344, 11] width 688 height 22
click at [7, 4] on button "7" at bounding box center [30, 11] width 55 height 16
